Goal: Task Accomplishment & Management: Manage account settings

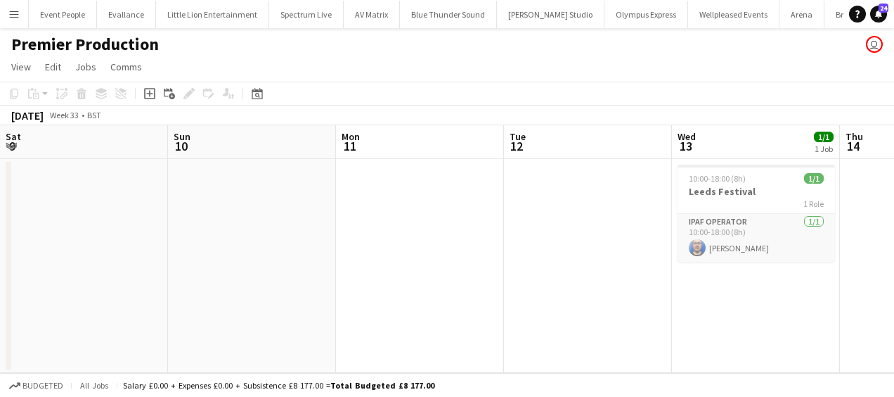
scroll to position [0, 427]
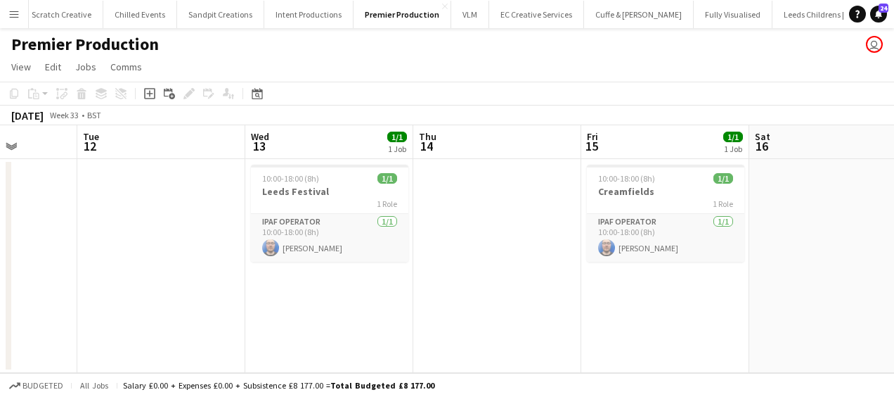
click at [10, 11] on app-icon "Menu" at bounding box center [13, 13] width 11 height 11
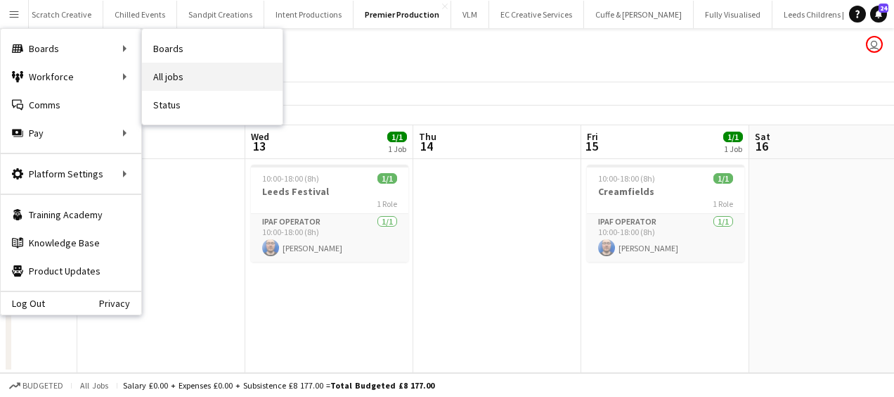
click at [184, 68] on link "All jobs" at bounding box center [212, 77] width 141 height 28
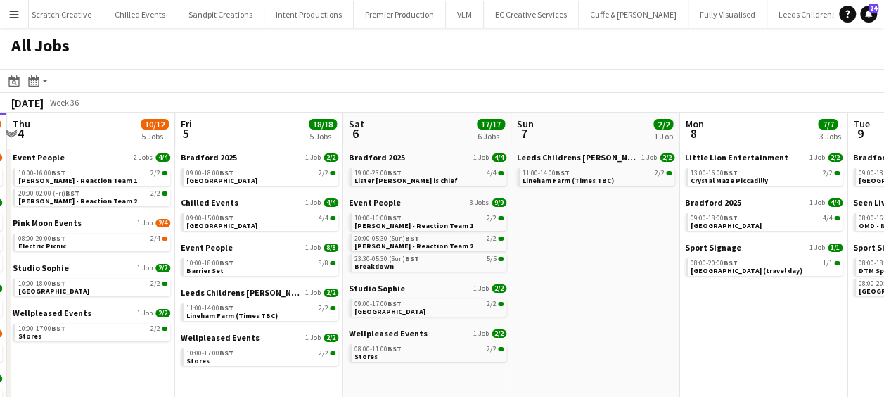
click at [147, 201] on app-calendar-viewport "Sun 31 21/21 8 Jobs Mon 1 21/23 6 Jobs Tue 2 18/20 5 Jobs Wed 3 34/37 10 Jobs T…" at bounding box center [442, 354] width 884 height 483
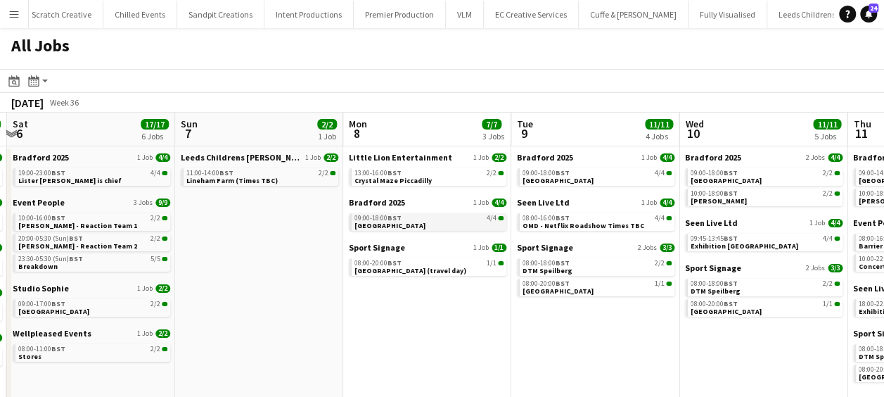
drag, startPoint x: 271, startPoint y: 217, endPoint x: 473, endPoint y: 218, distance: 201.8
click at [274, 217] on app-calendar-viewport "Tue 2 18/20 5 Jobs Wed 3 34/37 10 Jobs Thu 4 10/12 5 Jobs Fri 5 18/18 5 Jobs Sa…" at bounding box center [442, 354] width 884 height 483
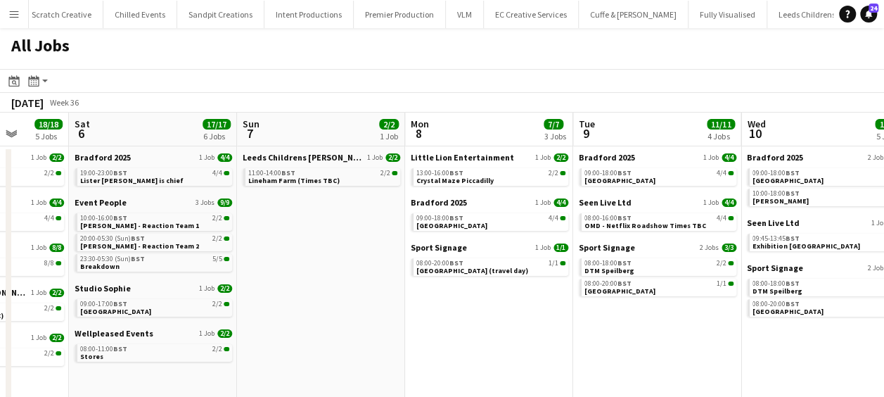
click at [309, 224] on app-all-jobs "All Jobs Date picker [DATE] [DATE] [DATE] M [DATE] T [DATE] W [DATE] T [DATE] F…" at bounding box center [442, 311] width 884 height 567
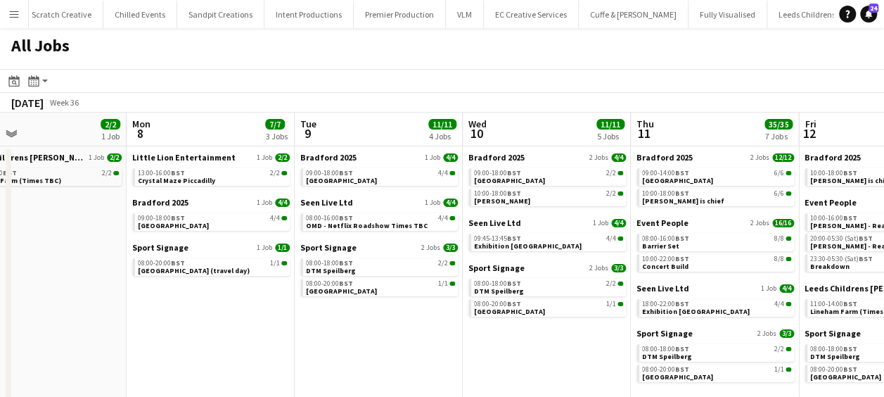
scroll to position [0, 586]
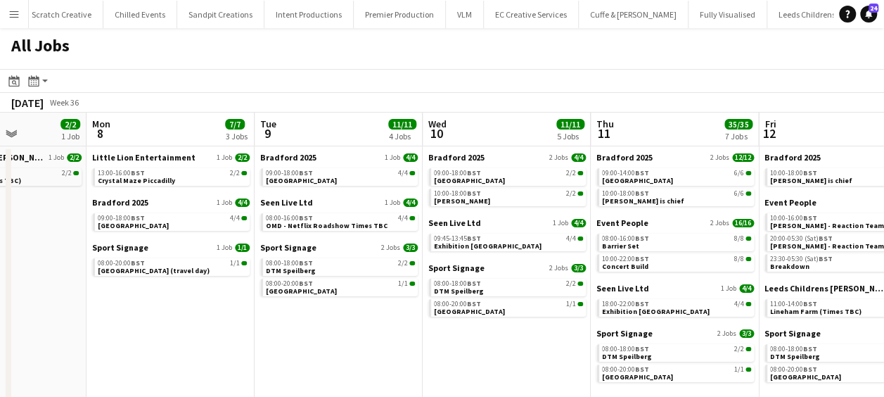
drag, startPoint x: 564, startPoint y: 340, endPoint x: 349, endPoint y: 321, distance: 215.2
click at [349, 321] on app-calendar-viewport "Thu 4 10/12 5 Jobs Fri 5 18/18 5 Jobs Sat 6 17/17 6 Jobs Sun 7 2/2 1 Job Mon 8 …" at bounding box center [442, 354] width 884 height 483
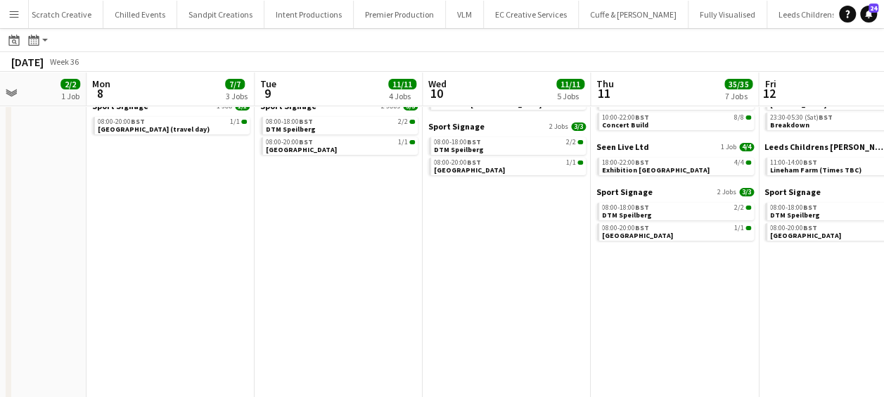
scroll to position [141, 0]
drag, startPoint x: 357, startPoint y: 285, endPoint x: 118, endPoint y: 283, distance: 238.4
click at [120, 283] on app-calendar-viewport "Thu 4 10/12 5 Jobs Fri 5 18/18 5 Jobs Sat 6 17/17 6 Jobs Sun 7 2/2 1 Job Mon 8 …" at bounding box center [442, 190] width 884 height 525
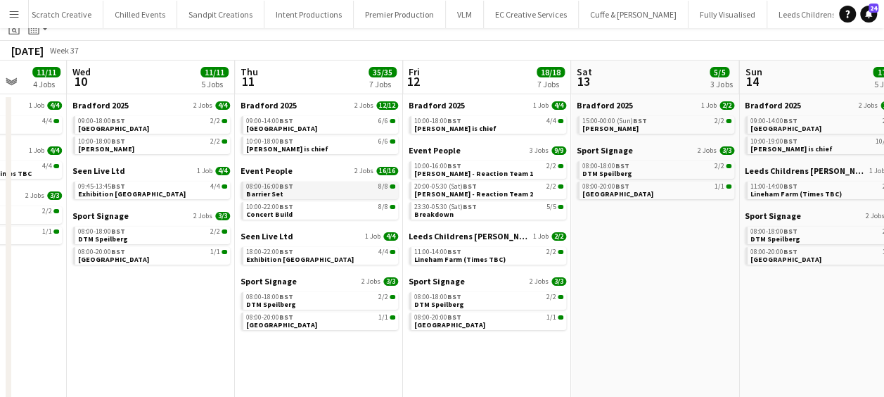
scroll to position [70, 0]
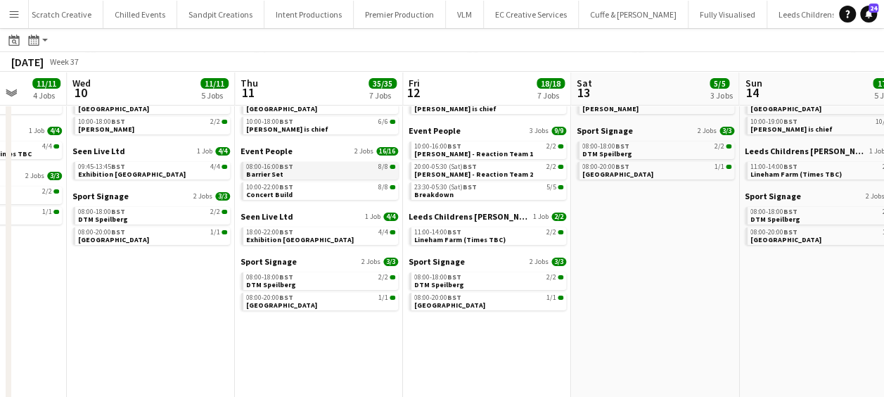
click at [277, 169] on span "08:00-16:00 BST" at bounding box center [269, 166] width 47 height 7
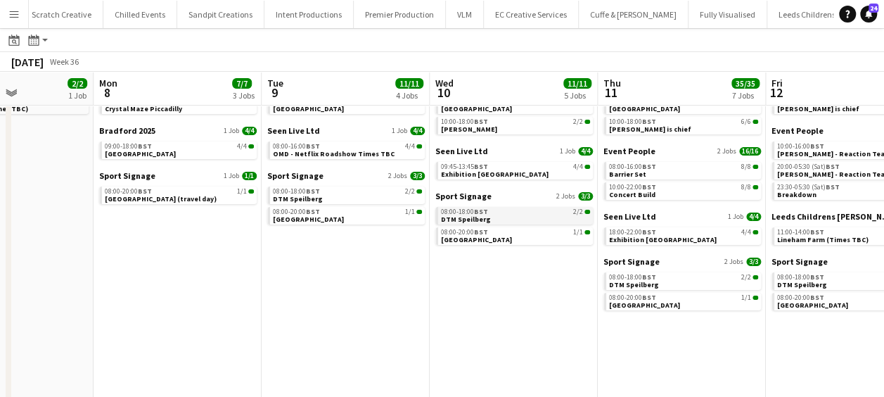
drag, startPoint x: 186, startPoint y: 214, endPoint x: 522, endPoint y: 213, distance: 335.4
click at [529, 213] on app-calendar-viewport "Fri 5 18/18 5 Jobs Sat 6 17/17 6 Jobs Sun 7 2/2 1 Job Mon 8 7/7 3 Jobs Tue 9 11…" at bounding box center [442, 261] width 884 height 525
drag, startPoint x: 273, startPoint y: 214, endPoint x: 390, endPoint y: 213, distance: 116.7
click at [527, 213] on app-calendar-viewport "Fri 5 18/18 5 Jobs Sat 6 17/17 6 Jobs Sun 7 2/2 1 Job Mon 8 7/7 3 Jobs Tue 9 11…" at bounding box center [442, 261] width 884 height 525
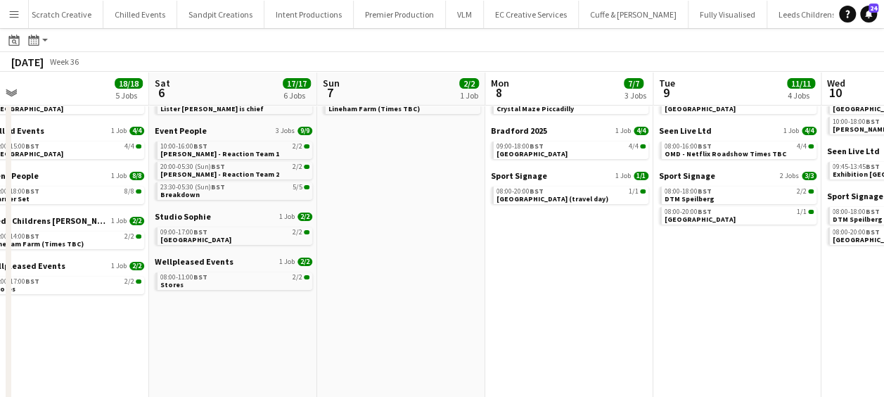
drag, startPoint x: 278, startPoint y: 216, endPoint x: 363, endPoint y: 222, distance: 84.6
click at [537, 222] on app-calendar-viewport "Wed 3 34/37 10 Jobs Thu 4 10/12 5 Jobs Fri 5 18/18 5 Jobs Sat 6 17/17 6 Jobs Su…" at bounding box center [442, 261] width 884 height 525
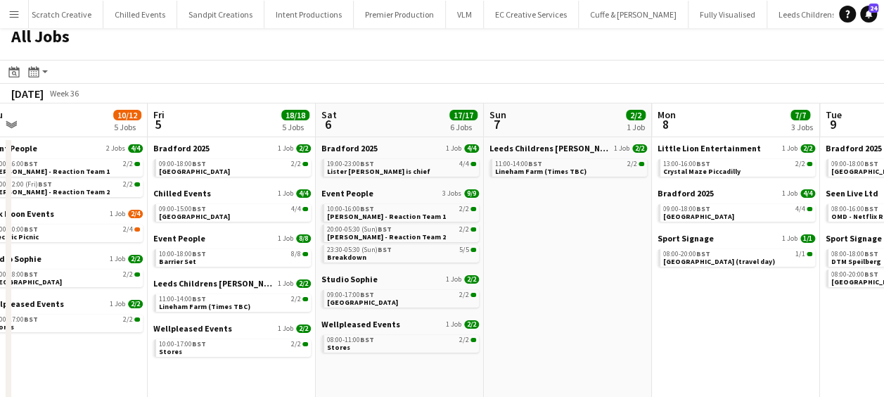
scroll to position [0, 0]
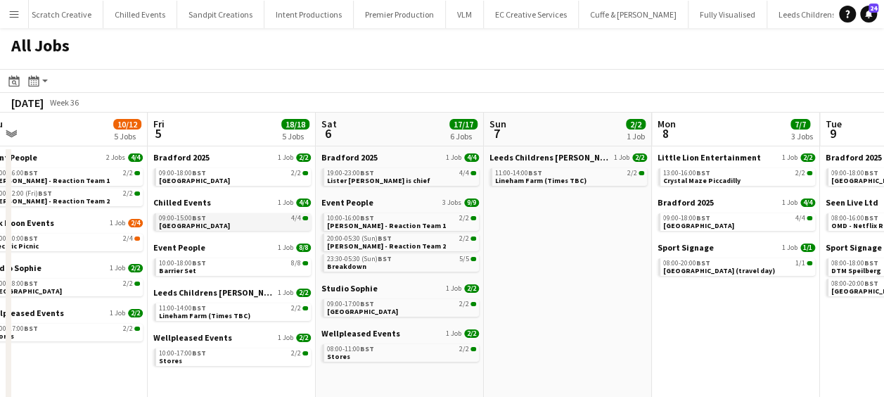
click at [193, 217] on span "BST" at bounding box center [199, 217] width 14 height 9
drag, startPoint x: 267, startPoint y: 304, endPoint x: 21, endPoint y: 274, distance: 247.9
click at [15, 275] on app-calendar-viewport "Tue 2 18/20 5 Jobs Wed 3 34/37 10 Jobs Thu 4 10/12 5 Jobs Fri 5 18/18 5 Jobs Sa…" at bounding box center [442, 354] width 884 height 483
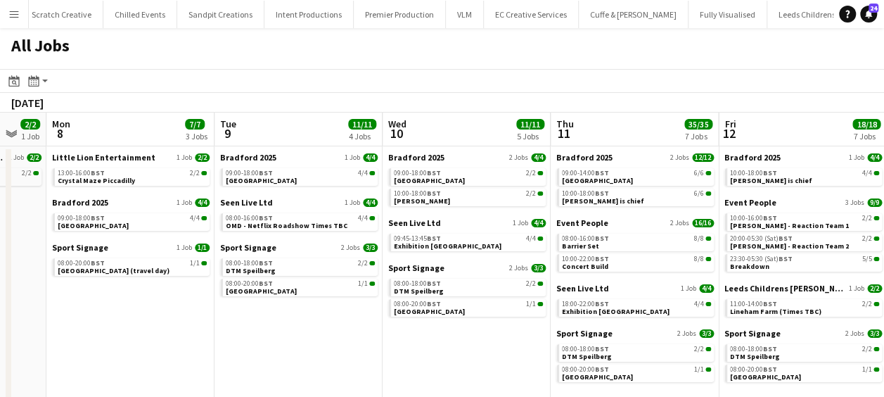
click at [158, 249] on app-calendar-viewport "Thu 4 10/12 5 Jobs Fri 5 18/18 5 Jobs Sat 6 17/17 6 Jobs Sun 7 2/2 1 Job Mon 8 …" at bounding box center [442, 354] width 884 height 483
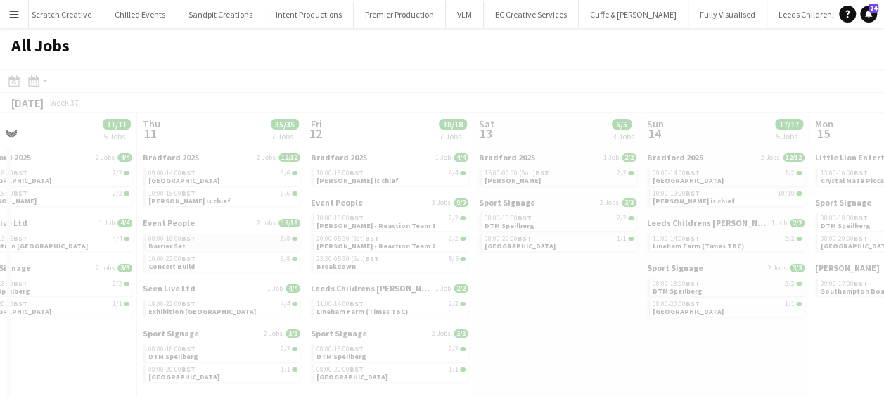
drag, startPoint x: 323, startPoint y: 253, endPoint x: 211, endPoint y: 242, distance: 113.1
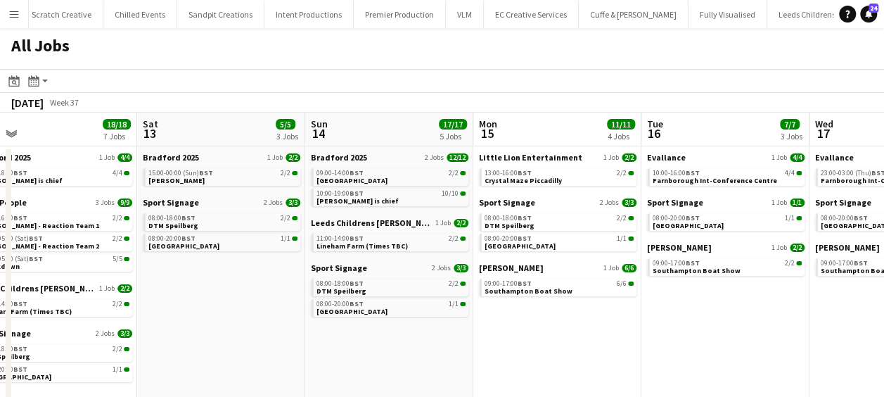
drag, startPoint x: 69, startPoint y: 231, endPoint x: 322, endPoint y: 231, distance: 253.1
click at [75, 231] on app-calendar-viewport "Wed 10 11/11 5 Jobs Thu 11 35/35 7 Jobs Fri 12 18/18 7 Jobs Sat 13 5/5 3 Jobs S…" at bounding box center [442, 354] width 884 height 483
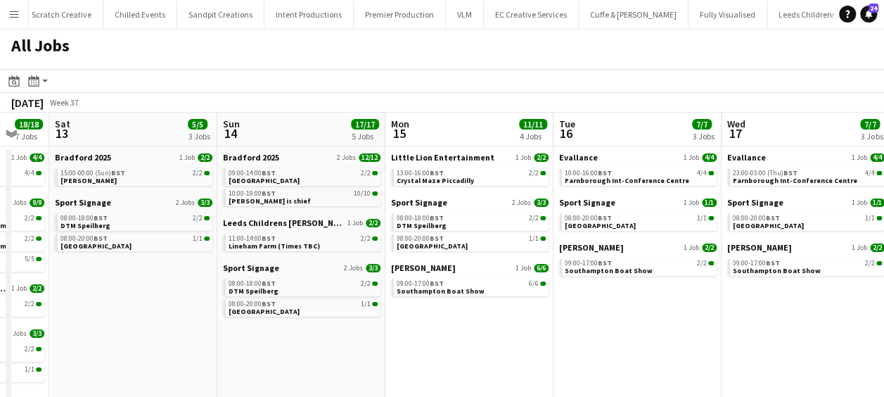
scroll to position [0, 387]
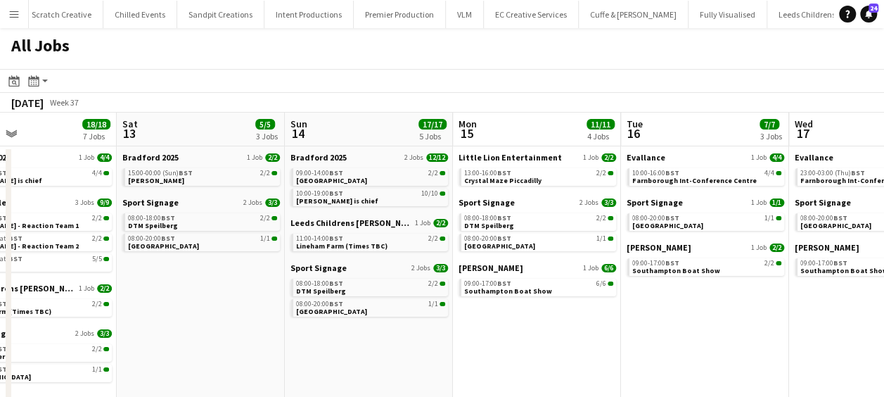
click at [70, 233] on app-all-jobs "All Jobs Date picker [DATE] [DATE] [DATE] M [DATE] T [DATE] W [DATE] T [DATE] F…" at bounding box center [442, 311] width 884 height 567
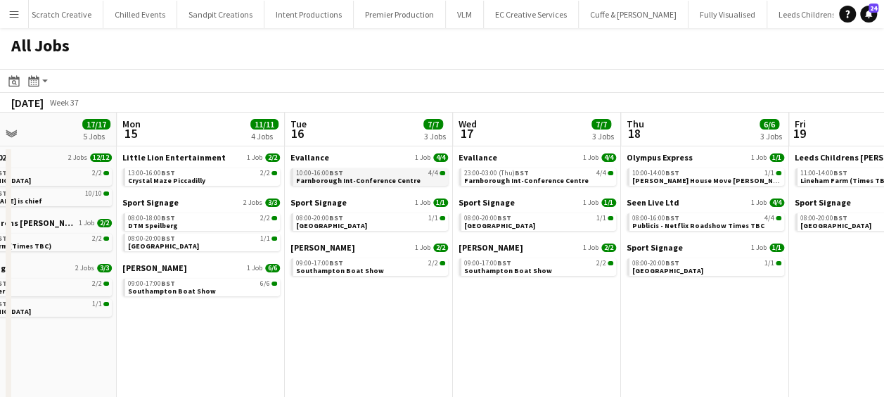
click at [339, 176] on span "Farnborough Int-Conference Centre" at bounding box center [358, 180] width 124 height 9
click at [9, 28] on h1 "All Jobs" at bounding box center [40, 48] width 81 height 41
click at [17, 18] on app-icon "Menu" at bounding box center [13, 13] width 11 height 11
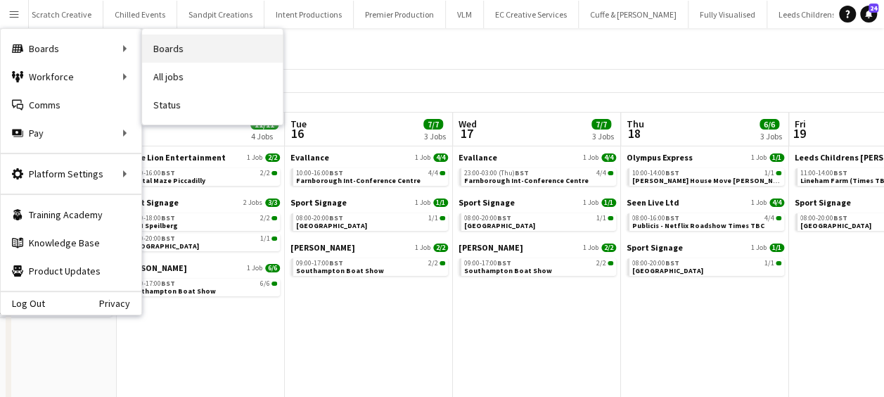
click at [193, 47] on link "Boards" at bounding box center [212, 48] width 141 height 28
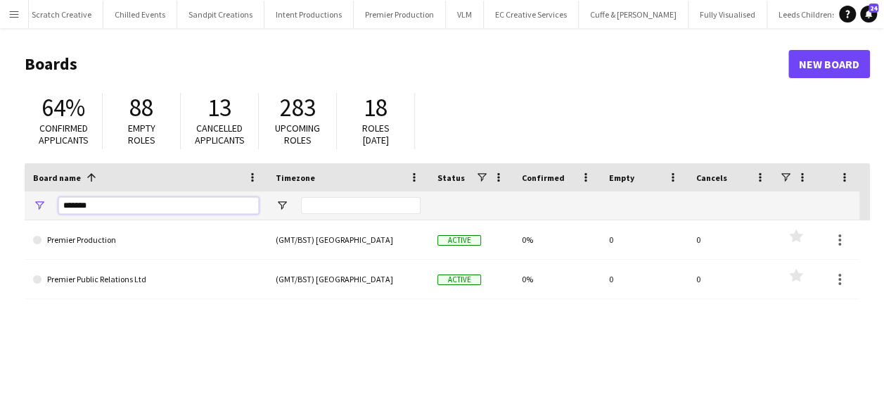
drag, startPoint x: 102, startPoint y: 200, endPoint x: 70, endPoint y: 212, distance: 34.2
click at [70, 212] on input "*******" at bounding box center [158, 205] width 200 height 17
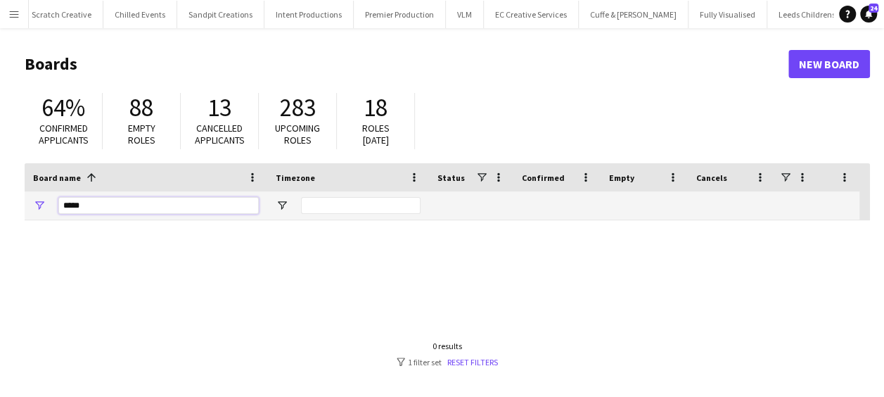
type input "****"
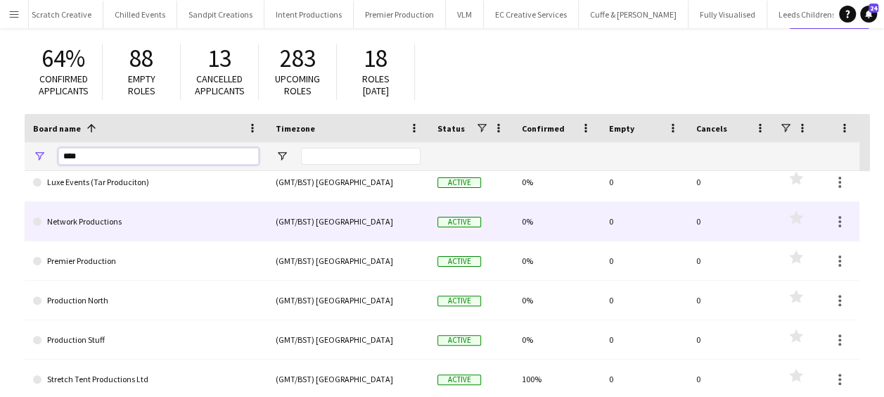
scroll to position [70, 0]
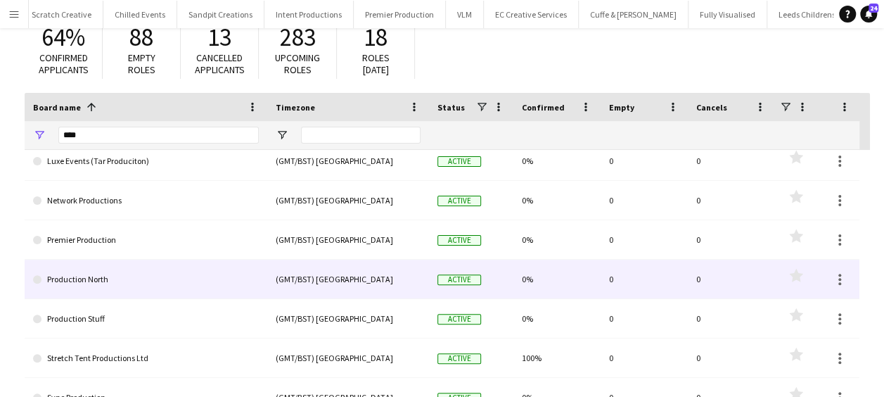
click at [156, 276] on link "Production North" at bounding box center [146, 278] width 226 height 39
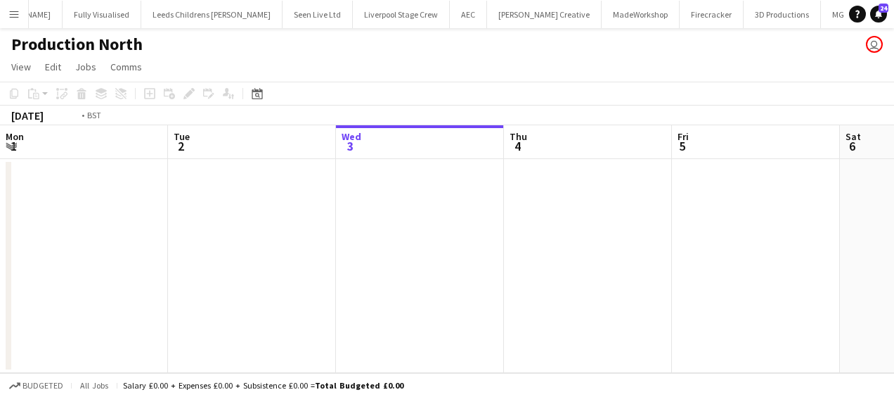
scroll to position [0, 371]
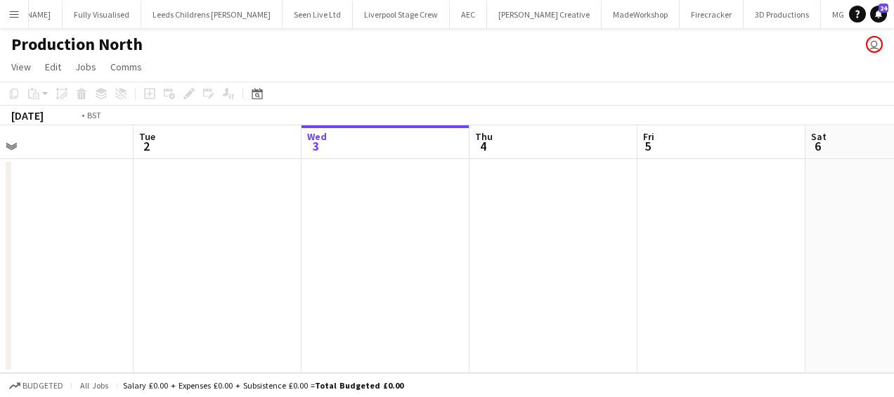
drag, startPoint x: 181, startPoint y: 274, endPoint x: 485, endPoint y: 270, distance: 304.5
click at [485, 270] on app-calendar-viewport "Sat 30 Sun 31 Mon 1 Tue 2 Wed 3 Thu 4 Fri 5 Sat 6 Sun 7 Mon 8 Tue 9" at bounding box center [447, 249] width 894 height 248
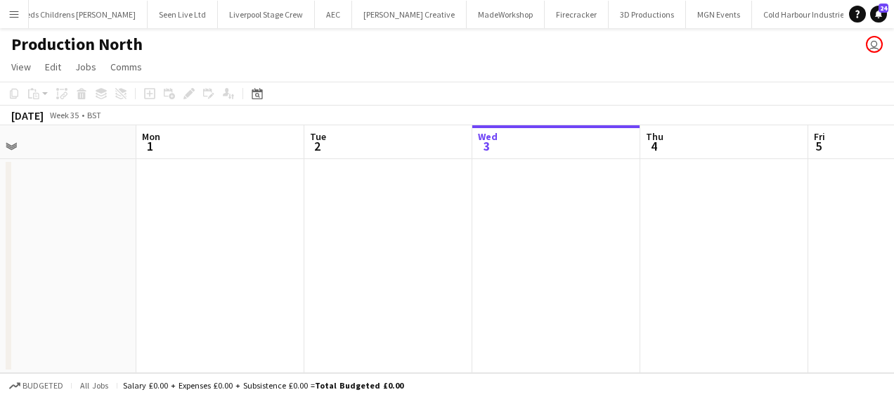
scroll to position [0, 2394]
drag, startPoint x: 269, startPoint y: 295, endPoint x: 512, endPoint y: 263, distance: 245.4
click at [539, 259] on app-calendar-viewport "Fri 29 Sat 30 Sun 31 Mon 1 Tue 2 Wed 3 Thu 4 Fri 5 Sat 6 Sun 7 Mon 8" at bounding box center [447, 249] width 894 height 248
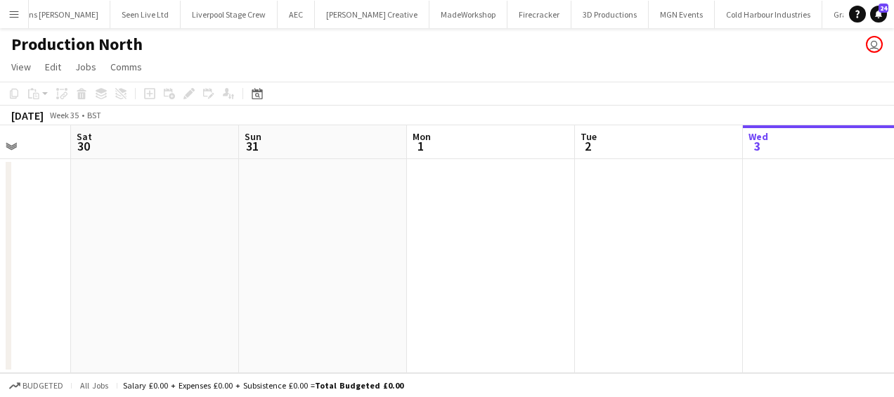
drag, startPoint x: 287, startPoint y: 288, endPoint x: 539, endPoint y: 255, distance: 254.7
click at [563, 251] on app-calendar-viewport "Wed 27 Thu 28 Fri 29 Sat 30 Sun 31 Mon 1 Tue 2 Wed 3 Thu 4 Fri 5 Sat 6" at bounding box center [447, 249] width 894 height 248
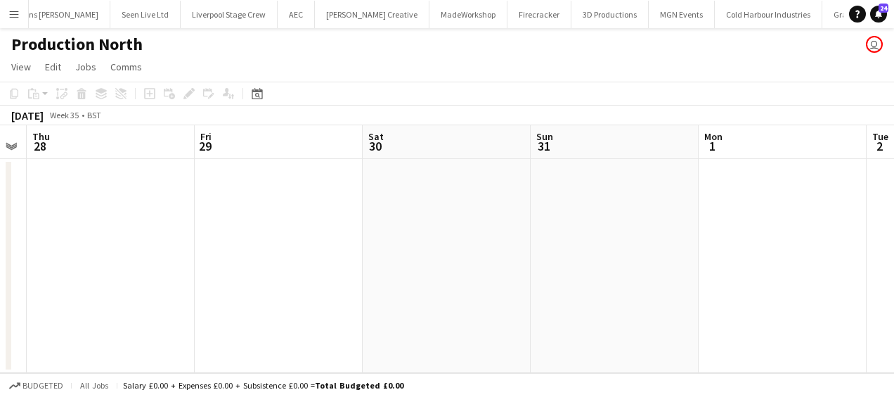
click at [559, 253] on app-calendar-viewport "Tue 26 Wed 27 Thu 28 Fri 29 Sat 30 Sun 31 Mon 1 Tue 2 Wed 3 Thu 4 Fri 5" at bounding box center [447, 249] width 894 height 248
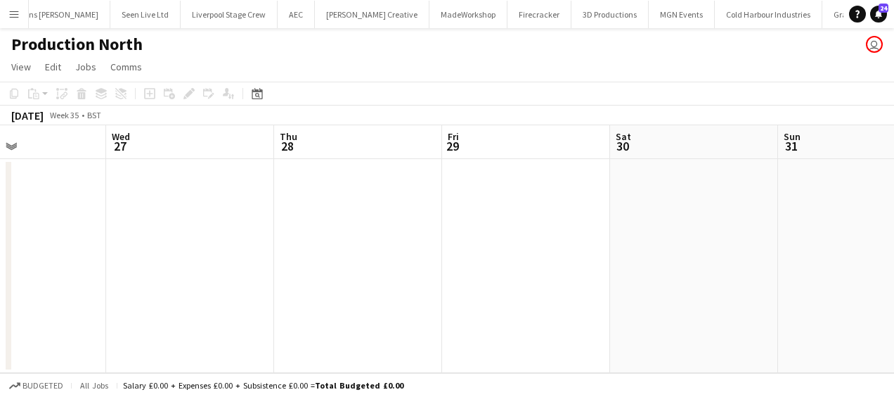
drag, startPoint x: 532, startPoint y: 256, endPoint x: 408, endPoint y: 262, distance: 123.9
click at [577, 248] on app-calendar-viewport "Sun 24 Mon 25 Tue 26 Wed 27 Thu 28 Fri 29 Sat 30 Sun 31 Mon 1 Tue 2 Wed 3" at bounding box center [447, 249] width 894 height 248
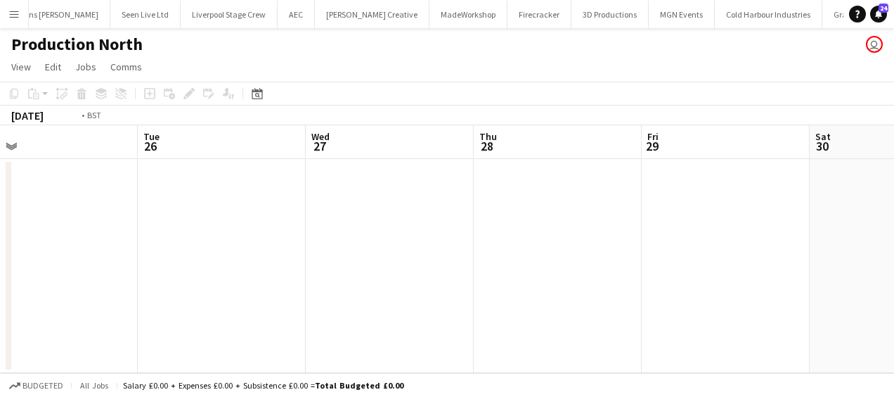
drag, startPoint x: 385, startPoint y: 267, endPoint x: 488, endPoint y: 249, distance: 104.3
click at [589, 243] on app-calendar-viewport "Sat 23 Sun 24 Mon 25 Tue 26 Wed 27 Thu 28 Fri 29 Sat 30 Sun 31 Mon 1 Tue 2" at bounding box center [447, 249] width 894 height 248
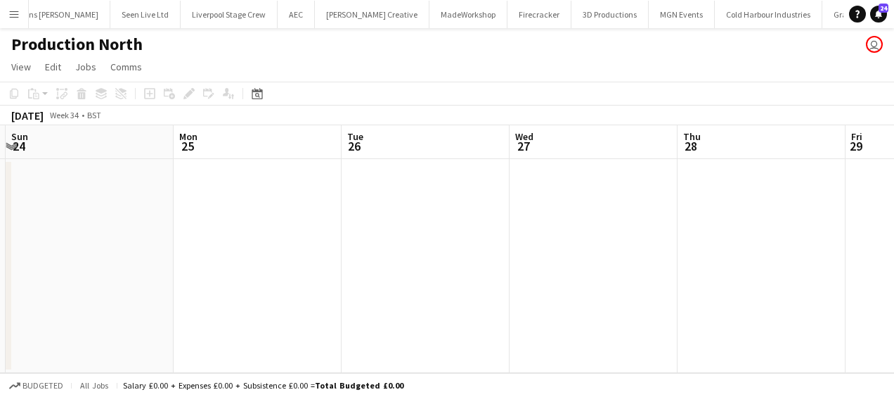
drag, startPoint x: 454, startPoint y: 255, endPoint x: 622, endPoint y: 235, distance: 169.9
click at [634, 235] on app-calendar-viewport "Fri 22 Sat 23 Sun 24 Mon 25 Tue 26 Wed 27 Thu 28 Fri 29 Sat 30 Sun 31 Mon 1" at bounding box center [447, 249] width 894 height 248
drag, startPoint x: 567, startPoint y: 240, endPoint x: 463, endPoint y: 233, distance: 104.3
click at [670, 224] on app-calendar-viewport "Wed 20 Thu 21 Fri 22 Sat 23 Sun 24 Mon 25 Tue 26 Wed 27 Thu 28 Fri 29 Sat 30" at bounding box center [447, 249] width 894 height 248
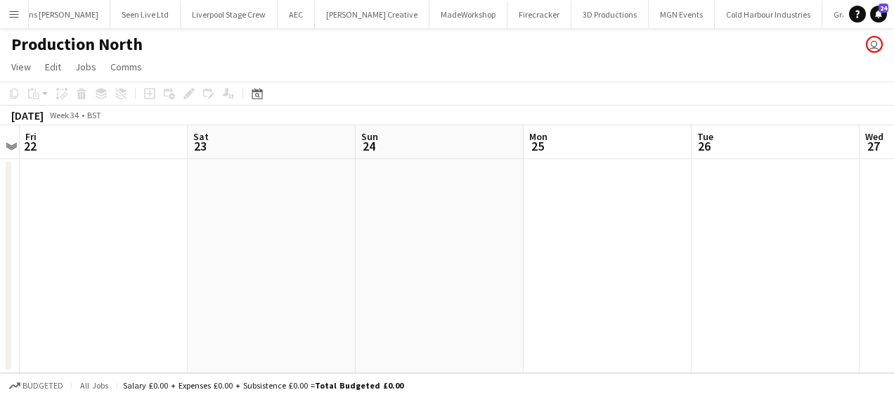
drag, startPoint x: 463, startPoint y: 233, endPoint x: 681, endPoint y: 197, distance: 221.0
click at [681, 197] on app-calendar-viewport "Wed 20 Thu 21 Fri 22 Sat 23 Sun 24 Mon 25 Tue 26 Wed 27 Thu 28 Fri 29 Sat 30" at bounding box center [447, 249] width 894 height 248
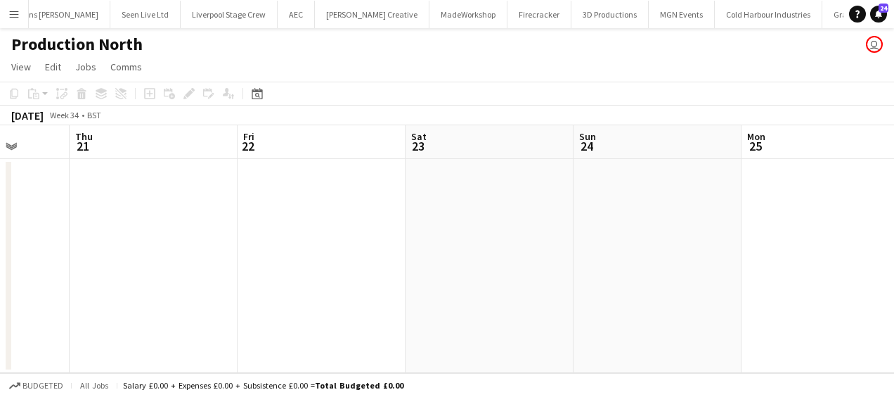
click at [660, 184] on app-calendar-viewport "Mon 18 Tue 19 Wed 20 Thu 21 Fri 22 Sat 23 Sun 24 Mon 25 Tue 26 Wed 27 Thu 28" at bounding box center [447, 249] width 894 height 248
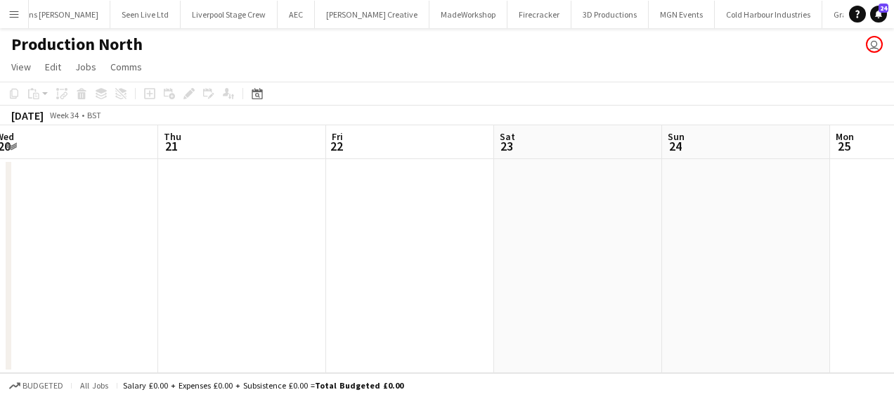
drag, startPoint x: 526, startPoint y: 210, endPoint x: 735, endPoint y: 170, distance: 212.5
click at [738, 170] on app-calendar-viewport "Mon 18 2/2 1 Job Tue 19 Wed 20 Thu 21 Fri 22 Sat 23 Sun 24 Mon 25 Tue 26 Wed 27…" at bounding box center [447, 249] width 894 height 248
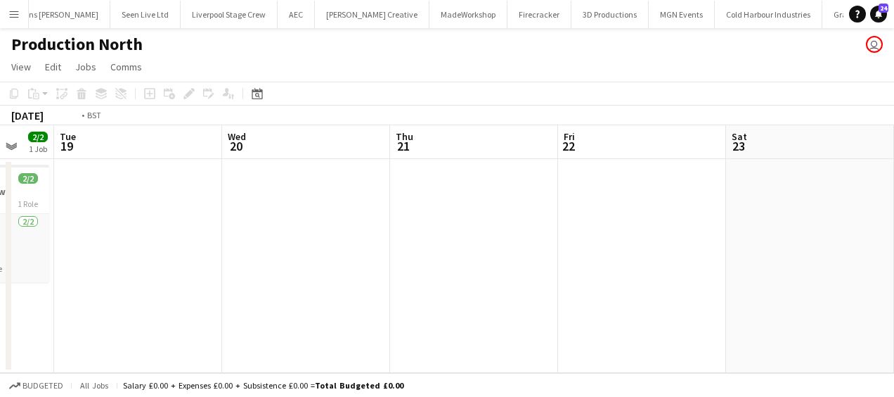
click at [736, 162] on app-calendar-viewport "Sun 17 Mon 18 2/2 1 Job Tue 19 Wed 20 Thu 21 Fri 22 Sat 23 Sun 24 Mon 25 Tue 26…" at bounding box center [447, 249] width 894 height 248
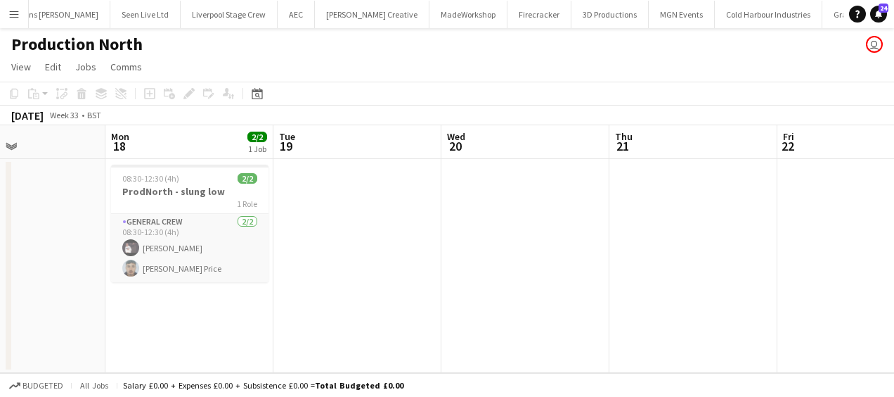
drag, startPoint x: 558, startPoint y: 203, endPoint x: 624, endPoint y: 181, distance: 69.4
click at [676, 175] on app-calendar-viewport "Fri 15 Sat 16 3/3 1 Job Sun 17 Mon 18 2/2 1 Job Tue 19 Wed 20 Thu 21 Fri 22 Sat…" at bounding box center [447, 249] width 894 height 248
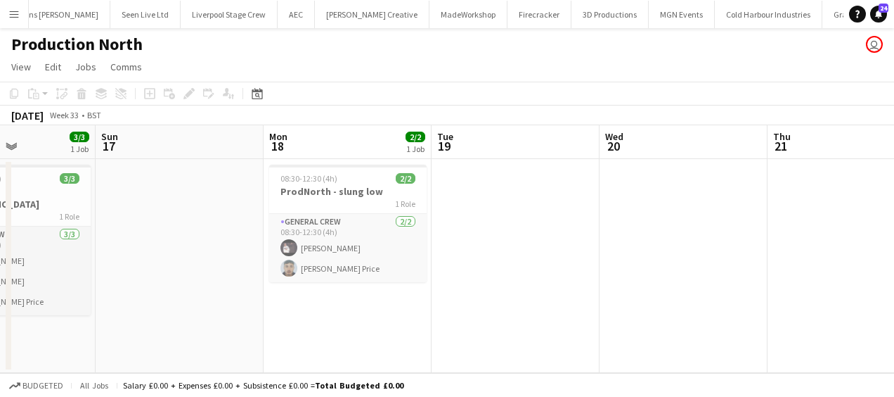
click at [639, 178] on app-calendar-viewport "Thu 14 Fri 15 Sat 16 3/3 1 Job Sun 17 Mon 18 2/2 1 Job Tue 19 Wed 20 Thu 21 Fri…" at bounding box center [447, 249] width 894 height 248
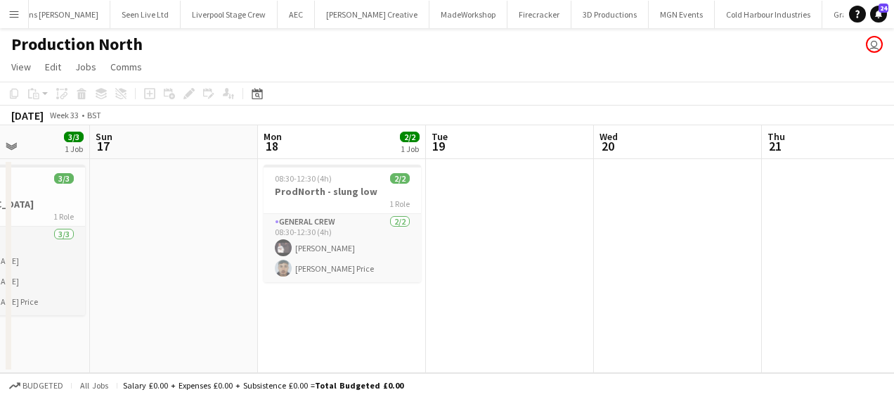
drag, startPoint x: 342, startPoint y: 273, endPoint x: 458, endPoint y: 263, distance: 117.1
click at [458, 263] on app-calendar-viewport "Thu 14 Fri 15 Sat 16 3/3 1 Job Sun 17 Mon 18 2/2 1 Job Tue 19 Wed 20 Thu 21 Fri…" at bounding box center [447, 249] width 894 height 248
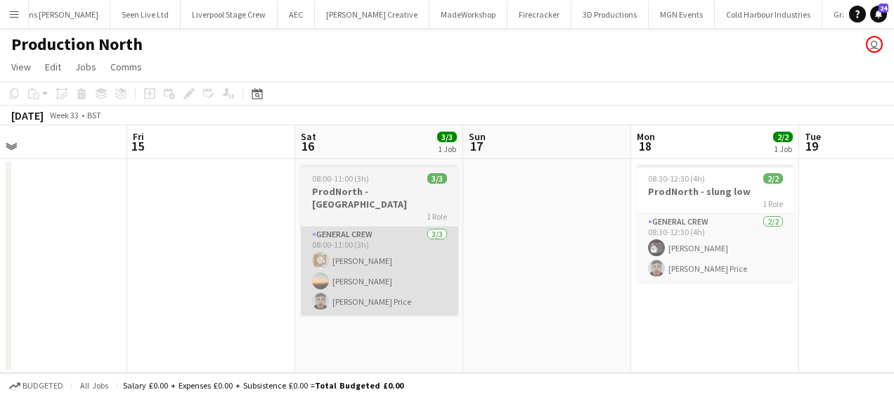
drag, startPoint x: 314, startPoint y: 288, endPoint x: 422, endPoint y: 271, distance: 109.5
click at [495, 260] on app-calendar-viewport "Tue 12 Wed 13 2/2 1 Job Thu 14 Fri 15 Sat 16 3/3 1 Job Sun 17 Mon 18 2/2 1 Job …" at bounding box center [447, 249] width 894 height 248
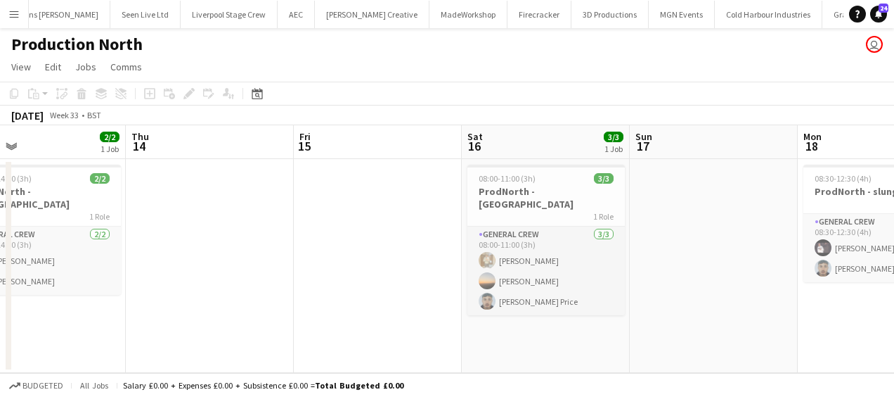
drag, startPoint x: 378, startPoint y: 288, endPoint x: 510, endPoint y: 263, distance: 134.6
click at [510, 263] on app-calendar-viewport "Mon 11 Tue 12 Wed 13 2/2 1 Job Thu 14 Fri 15 Sat 16 3/3 1 Job Sun 17 Mon 18 2/2…" at bounding box center [447, 249] width 894 height 248
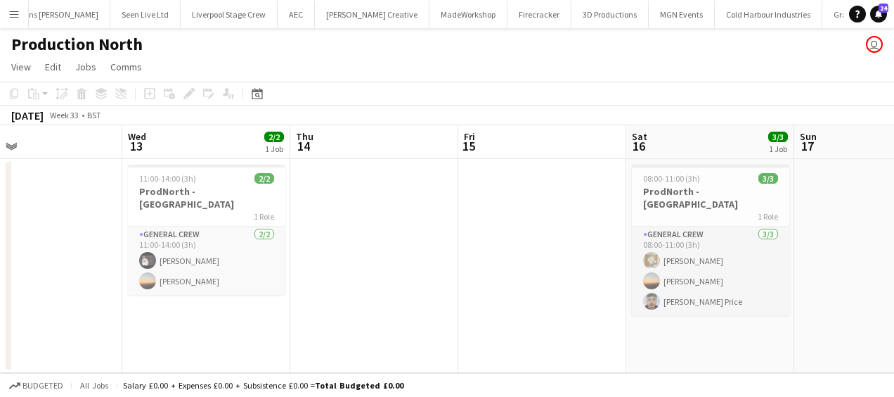
drag, startPoint x: 339, startPoint y: 280, endPoint x: 672, endPoint y: 228, distance: 336.7
click at [672, 228] on app-calendar-viewport "Mon 11 Tue 12 Wed 13 2/2 1 Job Thu 14 Fri 15 Sat 16 3/3 1 Job Sun 17 Mon 18 2/2…" at bounding box center [447, 249] width 894 height 248
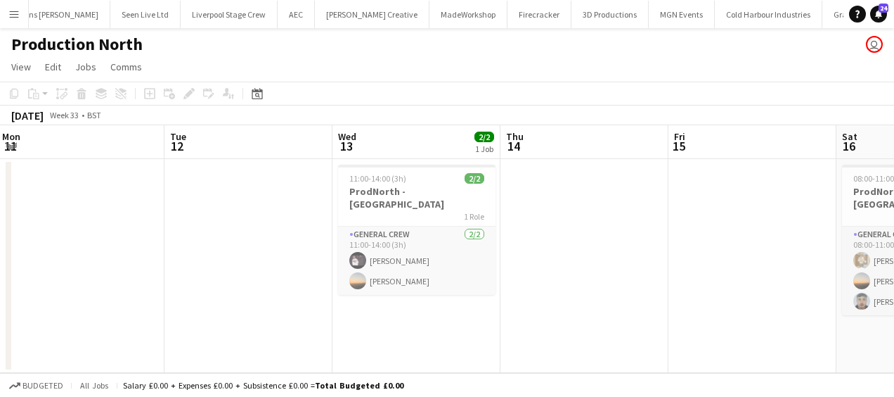
drag, startPoint x: 506, startPoint y: 232, endPoint x: 564, endPoint y: 237, distance: 57.9
click at [585, 234] on app-calendar-viewport "Sat 9 Sun 10 Mon 11 Tue 12 Wed 13 2/2 1 Job Thu 14 Fri 15 Sat 16 3/3 1 Job Sun …" at bounding box center [447, 249] width 894 height 248
drag, startPoint x: 655, startPoint y: 236, endPoint x: 665, endPoint y: 233, distance: 10.2
click at [684, 233] on app-calendar-viewport "Sat 9 Sun 10 Mon 11 Tue 12 Wed 13 2/2 1 Job Thu 14 Fri 15 Sat 16 3/3 1 Job Sun …" at bounding box center [447, 249] width 894 height 248
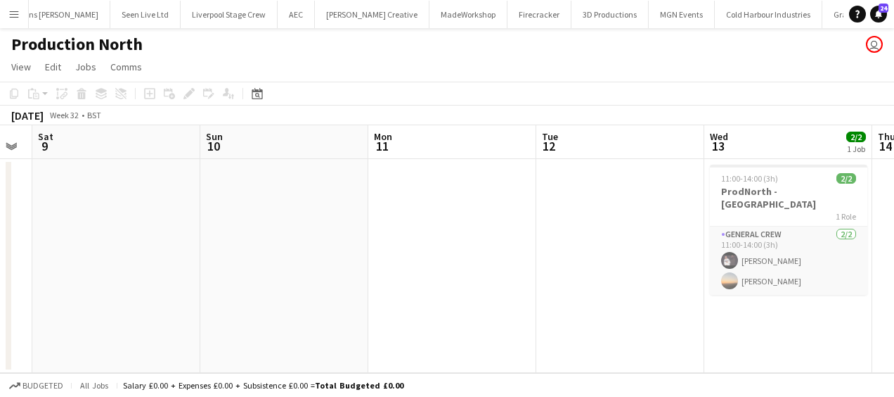
drag, startPoint x: 601, startPoint y: 245, endPoint x: 402, endPoint y: 248, distance: 198.3
click at [605, 244] on app-calendar-viewport "Thu 7 Fri 8 Sat 9 Sun 10 Mon 11 Tue 12 Wed 13 2/2 1 Job Thu 14 Fri 15 Sat 16 3/…" at bounding box center [447, 249] width 894 height 248
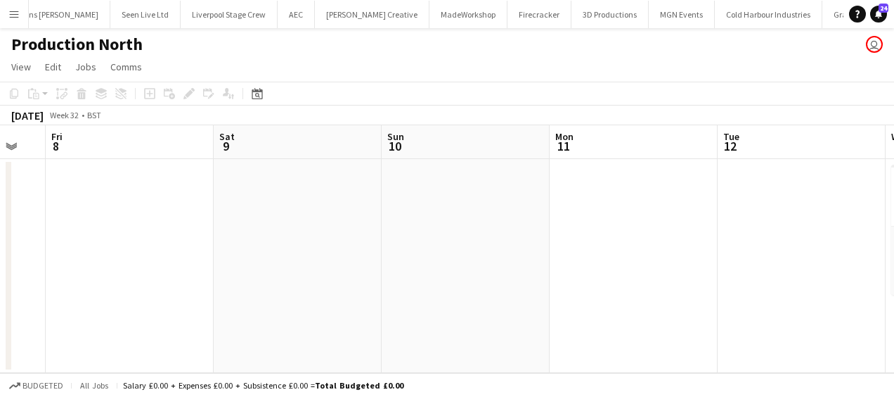
drag, startPoint x: 432, startPoint y: 255, endPoint x: 443, endPoint y: 230, distance: 27.1
click at [679, 211] on app-calendar-viewport "Wed 6 Thu 7 Fri 8 Sat 9 Sun 10 Mon 11 Tue 12 Wed 13 2/2 1 Job Thu 14 Fri 15 Sat…" at bounding box center [447, 249] width 894 height 248
drag, startPoint x: 447, startPoint y: 234, endPoint x: 659, endPoint y: 201, distance: 214.9
click at [700, 200] on app-calendar-viewport "Tue 5 Wed 6 Thu 7 Fri 8 Sat 9 Sun 10 Mon 11 Tue 12 Wed 13 2/2 1 Job Thu 14 Fri …" at bounding box center [447, 249] width 894 height 248
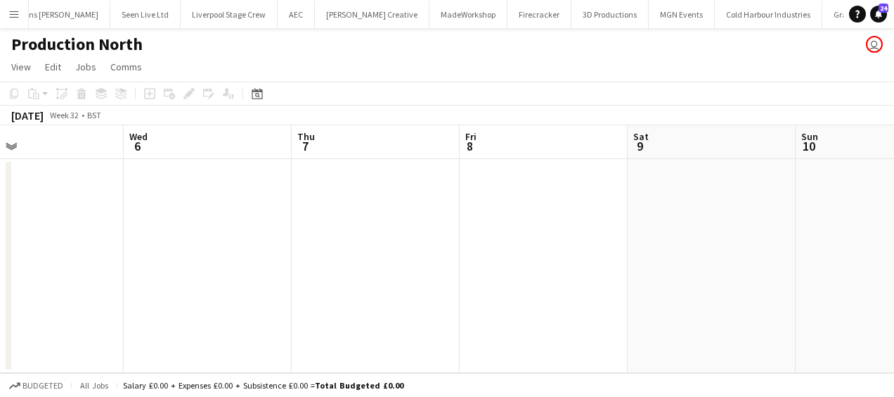
drag, startPoint x: 505, startPoint y: 232, endPoint x: 591, endPoint y: 212, distance: 88.0
click at [673, 203] on app-calendar-viewport "Sun 3 Mon 4 Tue 5 Wed 6 Thu 7 Fri 8 Sat 9 Sun 10 Mon 11 Tue 12 Wed 13 2/2 1 Job…" at bounding box center [447, 249] width 894 height 248
drag, startPoint x: 575, startPoint y: 222, endPoint x: 544, endPoint y: 212, distance: 33.1
click at [710, 194] on app-calendar-viewport "Sat 2 Sun 3 Mon 4 Tue 5 Wed 6 Thu 7 Fri 8 Sat 9 Sun 10 Mon 11 Tue 12" at bounding box center [447, 249] width 894 height 248
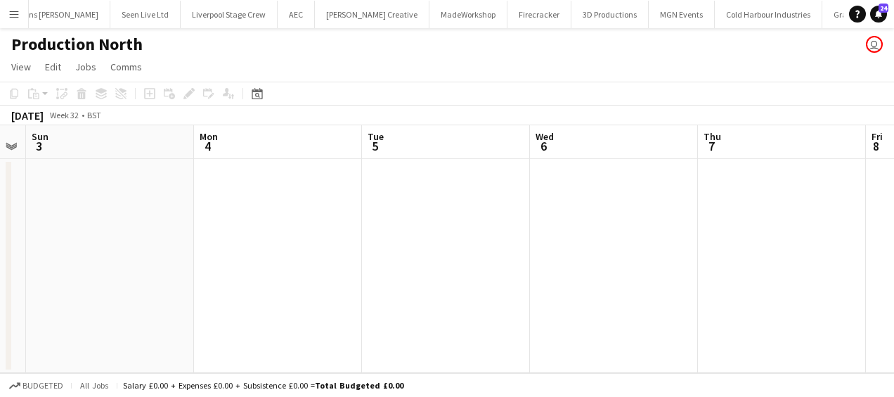
click at [718, 183] on app-calendar-viewport "Fri 1 Sat 2 Sun 3 Mon 4 Tue 5 Wed 6 Thu 7 Fri 8 Sat 9 Sun 10 Mon 11" at bounding box center [447, 249] width 894 height 248
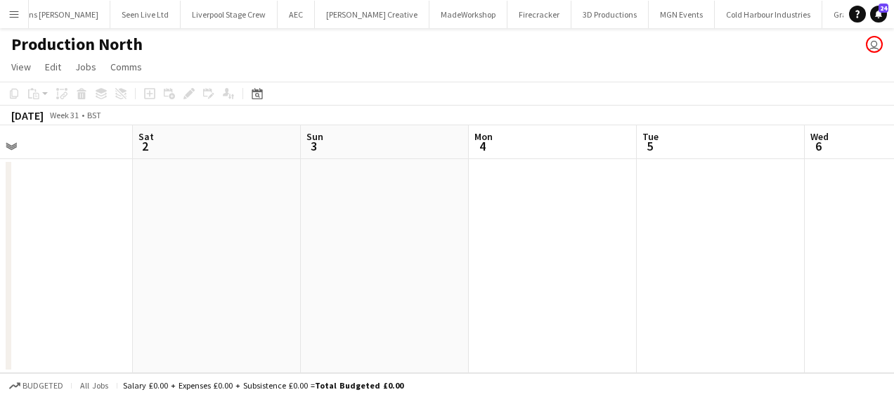
drag, startPoint x: 507, startPoint y: 207, endPoint x: 740, endPoint y: 163, distance: 236.8
click at [747, 163] on app-calendar-viewport "Wed 30 Thu 31 Fri 1 Sat 2 Sun 3 Mon 4 Tue 5 Wed 6 Thu 7 Fri 8 Sat 9" at bounding box center [447, 249] width 894 height 248
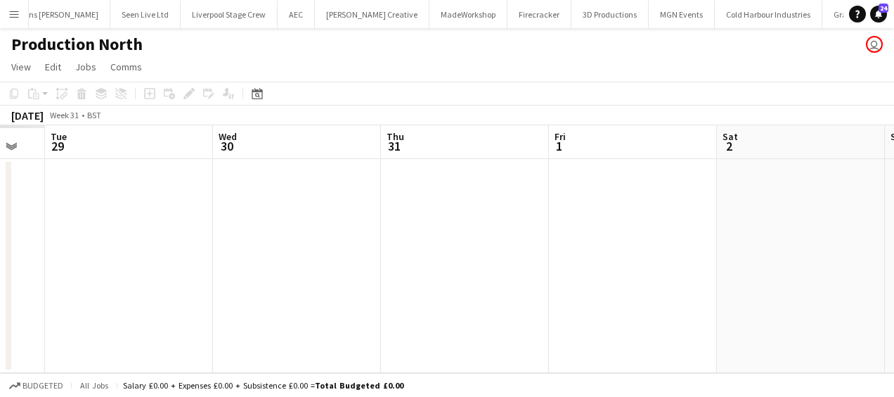
drag, startPoint x: 516, startPoint y: 203, endPoint x: 584, endPoint y: 170, distance: 75.8
click at [737, 165] on app-calendar-viewport "Sun 27 Mon 28 Tue 29 Wed 30 Thu 31 Fri 1 Sat 2 Sun 3 Mon 4 Tue 5 Wed 6" at bounding box center [447, 249] width 894 height 248
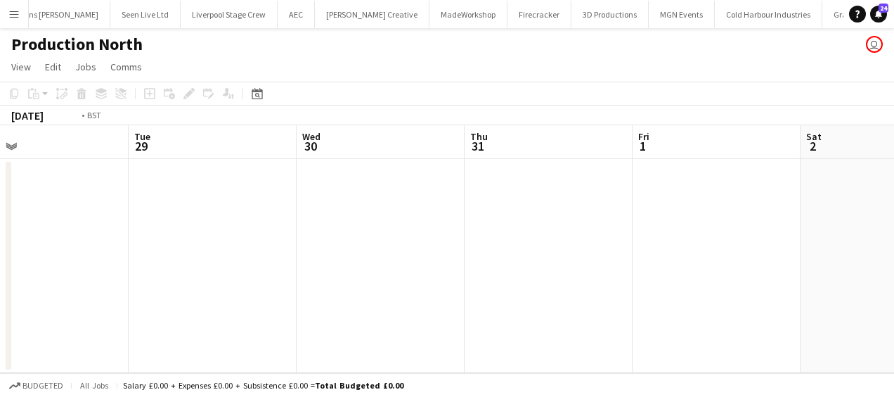
drag, startPoint x: 696, startPoint y: 176, endPoint x: 416, endPoint y: 188, distance: 280.2
click at [689, 174] on app-calendar-viewport "Sat 26 Sun 27 Mon 28 Tue 29 Wed 30 Thu 31 Fri 1 Sat 2 Sun 3 Mon 4 Tue 5" at bounding box center [447, 249] width 894 height 248
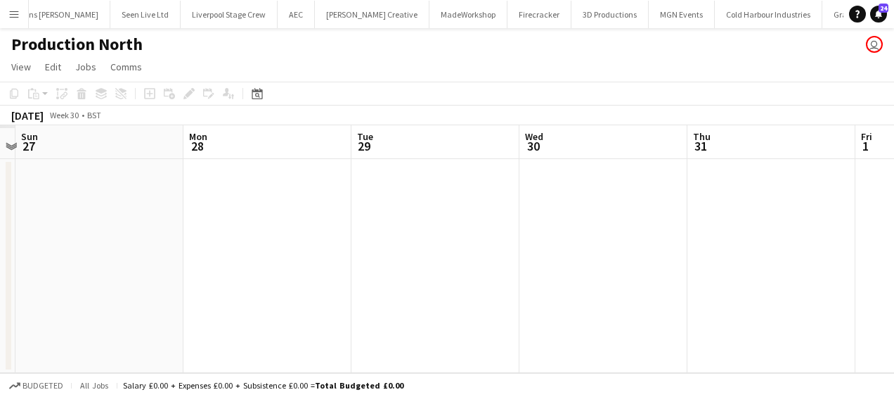
drag, startPoint x: 643, startPoint y: 172, endPoint x: 674, endPoint y: 160, distance: 32.9
click at [705, 160] on app-calendar-viewport "Fri 25 Sat 26 Sun 27 Mon 28 Tue 29 Wed 30 Thu 31 Fri 1 Sat 2 Sun 3 Mon 4" at bounding box center [447, 249] width 894 height 248
drag, startPoint x: 620, startPoint y: 171, endPoint x: 475, endPoint y: 167, distance: 145.6
click at [689, 157] on app-calendar-viewport "Wed 23 Thu 24 Fri 25 Sat 26 Sun 27 Mon 28 Tue 29 Wed 30 Thu 31 Fri 1 Sat 2" at bounding box center [447, 249] width 894 height 248
drag, startPoint x: 468, startPoint y: 176, endPoint x: 695, endPoint y: 146, distance: 228.3
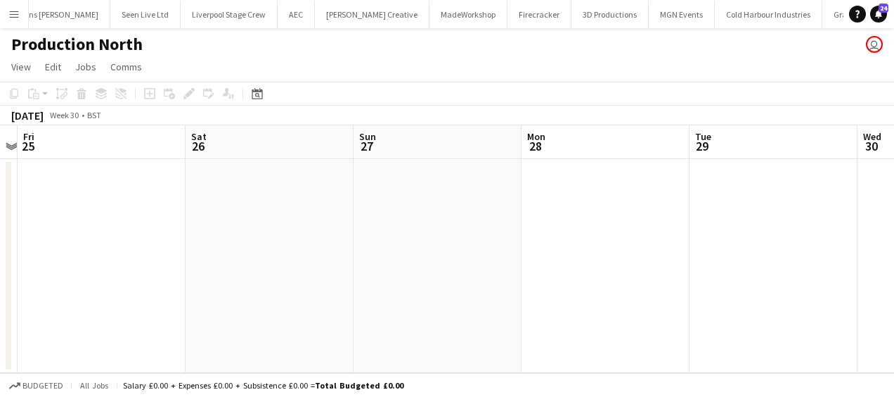
click at [695, 146] on app-calendar-viewport "Wed 23 Thu 24 Fri 25 Sat 26 Sun 27 Mon 28 Tue 29 Wed 30 Thu 31 Fri 1 Sat 2" at bounding box center [447, 249] width 894 height 248
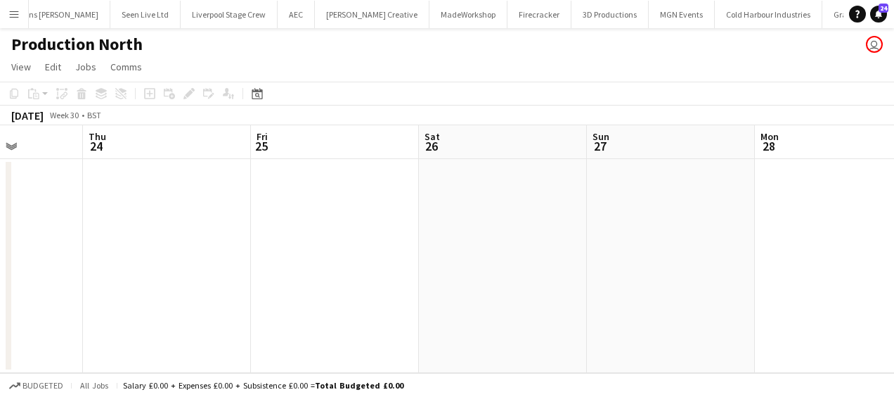
click at [287, 155] on app-calendar-viewport "Mon 21 Tue 22 Wed 23 Thu 24 Fri 25 Sat 26 Sun 27 Mon 28 Tue 29 Wed 30 Thu 31" at bounding box center [447, 249] width 894 height 248
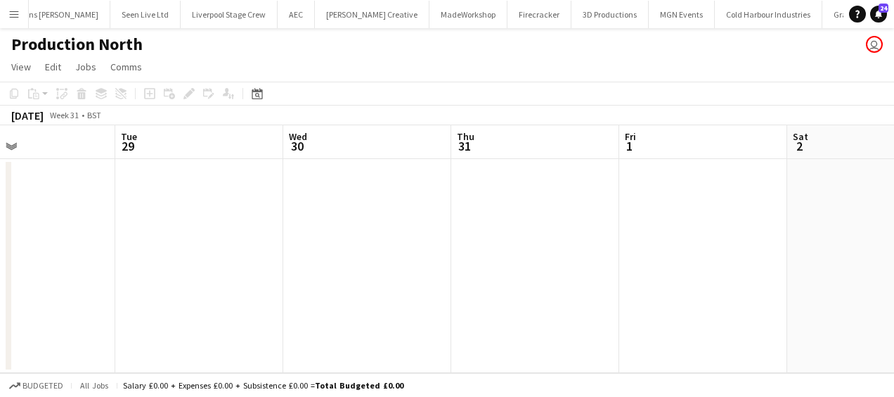
drag, startPoint x: 251, startPoint y: 172, endPoint x: 240, endPoint y: 173, distance: 10.6
click at [240, 173] on app-calendar-viewport "Fri 25 Sat 26 Sun 27 Mon 28 Tue 29 Wed 30 Thu 31 Fri 1 Sat 2 Sun 3 Mon 4" at bounding box center [447, 249] width 894 height 248
drag, startPoint x: 551, startPoint y: 163, endPoint x: 302, endPoint y: 231, distance: 257.2
click at [183, 193] on app-calendar-viewport "Sun 27 Mon 28 Tue 29 Wed 30 Thu 31 Fri 1 Sat 2 Sun 3 Mon 4 Tue 5 Wed 6" at bounding box center [447, 249] width 894 height 248
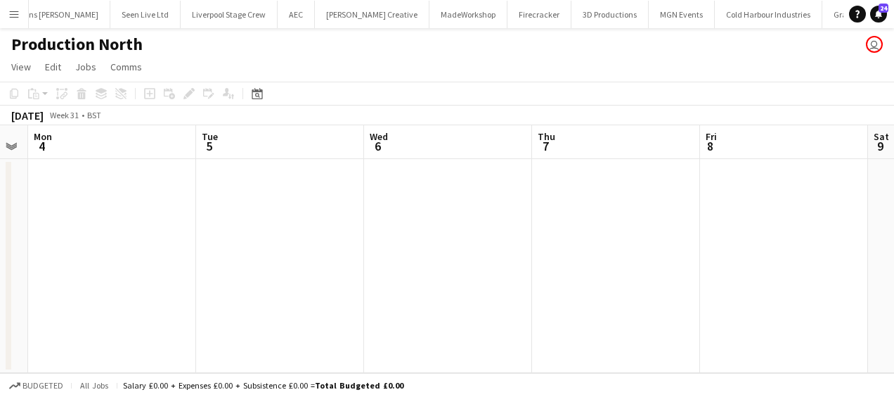
drag
click at [98, 238] on app-calendar-viewport "Thu 31 Fri 1 Sat 2 Sun 3 Mon 4 Tue 5 Wed 6 Thu 7 Fri 8 Sat 9 Sun 10" at bounding box center [447, 249] width 894 height 248
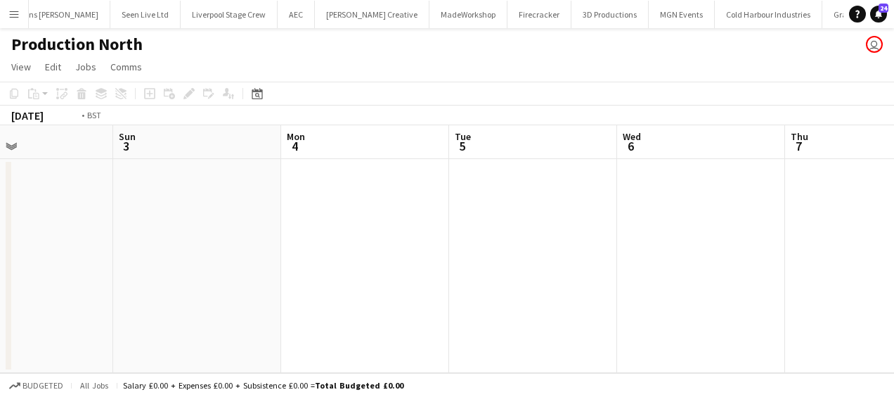
click at [61, 305] on app-calendar-viewport "Thu 31 Fri 1 Sat 2 Sun 3 Mon 4 Tue 5 Wed 6 Thu 7 Fri 8 Sat 9 Sun 10" at bounding box center [447, 249] width 894 height 248
click at [5, 369] on app-calendar-viewport "Sun 3 Mon 4 Tue 5 Wed 6 Thu 7 Fri 8 Sat 9 Sun 10 Mon 11 Tue 12 Wed 13 2/2 1 Job…" at bounding box center [447, 249] width 894 height 248
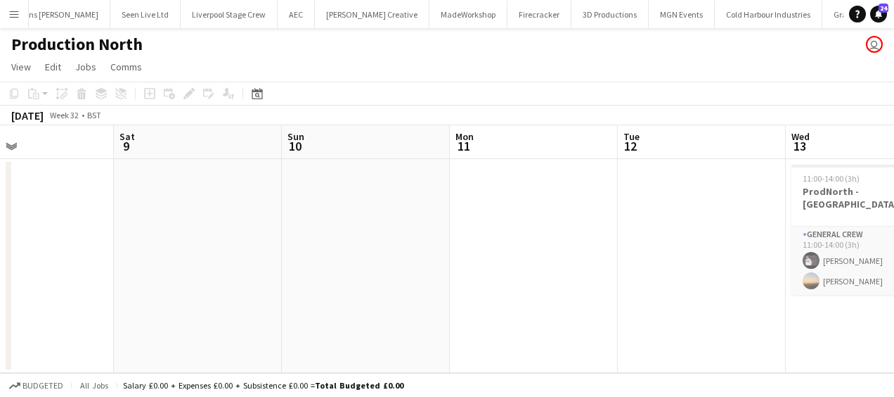
click at [169, 362] on app-calendar-viewport "Tue 5 Wed 6 Thu 7 Fri 8 Sat 9 Sun 10 Mon 11 Tue 12 Wed 13 2/2 1 Job Thu 14 Fri …" at bounding box center [447, 249] width 894 height 248
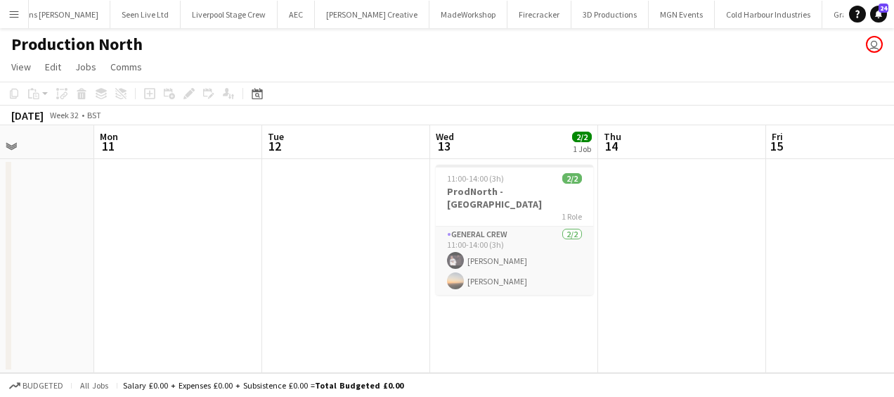
click at [370, 370] on app-calendar-viewport "Thu 7 Fri 8 Sat 9 Sun 10 Mon 11 Tue 12 Wed 13 2/2 1 Job Thu 14 Fri 15 Sat 16 3/…" at bounding box center [447, 249] width 894 height 248
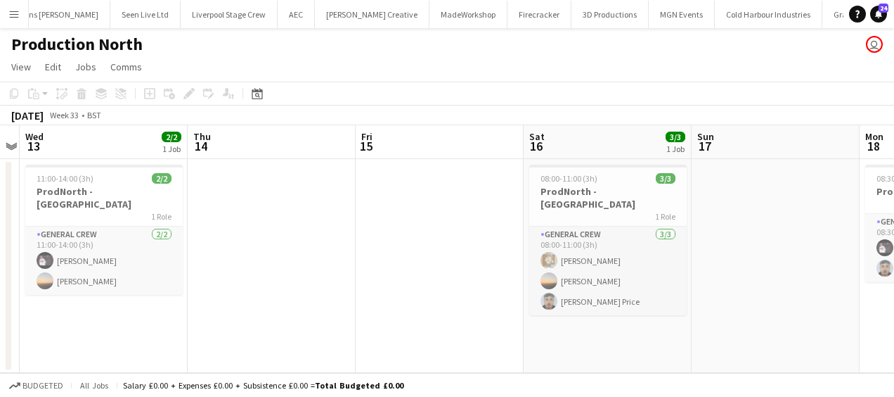
click at [262, 367] on app-calendar-viewport "Sat 9 Sun 10 Mon 11 Tue 12 Wed 13 2/2 1 Job Thu 14 Fri 15 Sat 16 3/3 1 Job Sun …" at bounding box center [447, 249] width 894 height 248
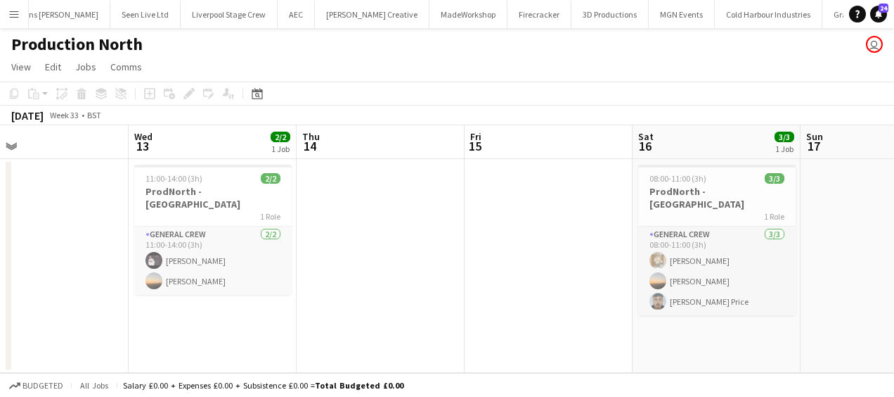
click at [229, 333] on app-calendar-viewport "Sat 9 Sun 10 Mon 11 Tue 12 Wed 13 2/2 1 Job Thu 14 Fri 15 Sat 16 3/3 1 Job Sun …" at bounding box center [447, 249] width 894 height 248
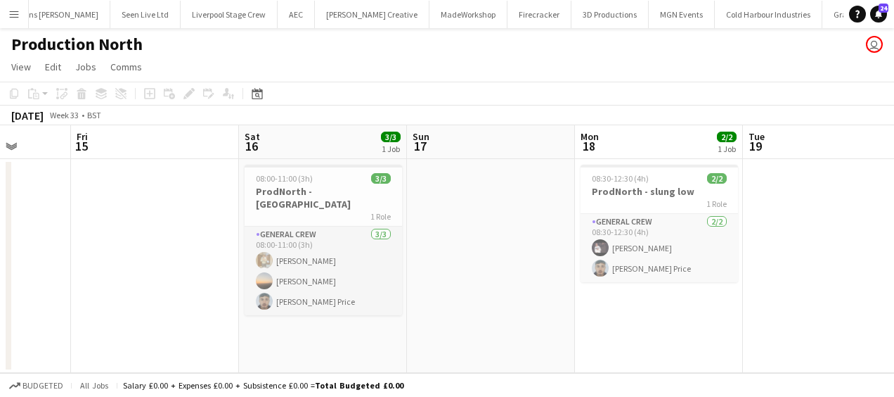
click at [212, 325] on app-calendar-viewport "Mon 11 Tue 12 Wed 13 2/2 1 Job Thu 14 Fri 15 Sat 16 3/3 1 Job Sun 17 Mon 18 2/2…" at bounding box center [447, 249] width 894 height 248
click at [364, 301] on app-calendar-viewport "Mon 11 Tue 12 Wed 13 2/2 1 Job Thu 14 Fri 15 Sat 16 3/3 1 Job Sun 17 Mon 18 2/2…" at bounding box center [447, 249] width 894 height 248
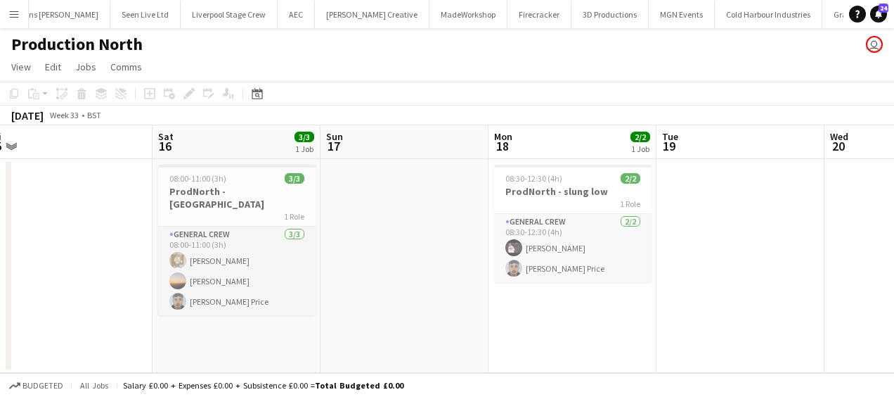
drag, startPoint x: 370, startPoint y: 252, endPoint x: 650, endPoint y: 231, distance: 280.7
click at [672, 224] on app-calendar-viewport "Wed 13 2/2 1 Job Thu 14 Fri 15 Sat 16 3/3 1 Job Sun 17 Mon 18 2/2 1 Job Tue 19 …" at bounding box center [447, 249] width 894 height 248
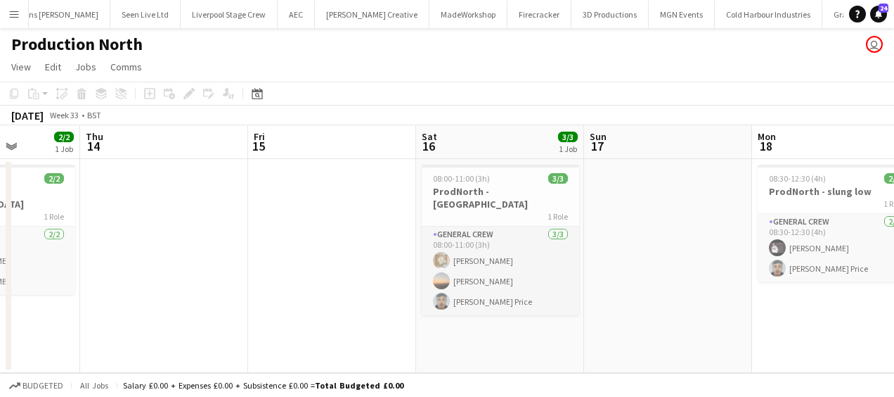
drag, startPoint x: 460, startPoint y: 250, endPoint x: 447, endPoint y: 248, distance: 13.0
click at [477, 249] on app-calendar-viewport "Mon 11 Tue 12 Wed 13 2/2 1 Job Thu 14 Fri 15 Sat 16 3/3 1 Job Sun 17 Mon 18 2/2…" at bounding box center [447, 249] width 894 height 248
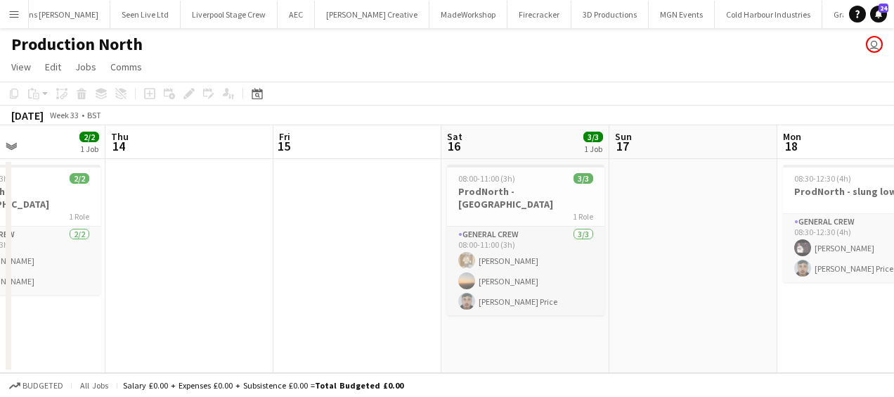
drag, startPoint x: 371, startPoint y: 338, endPoint x: 194, endPoint y: 316, distance: 178.5
click at [194, 316] on app-calendar-viewport "Sun 10 Mon 11 Tue 12 Wed 13 2/2 1 Job Thu 14 Fri 15 Sat 16 3/3 1 Job Sun 17 Mon…" at bounding box center [447, 249] width 894 height 248
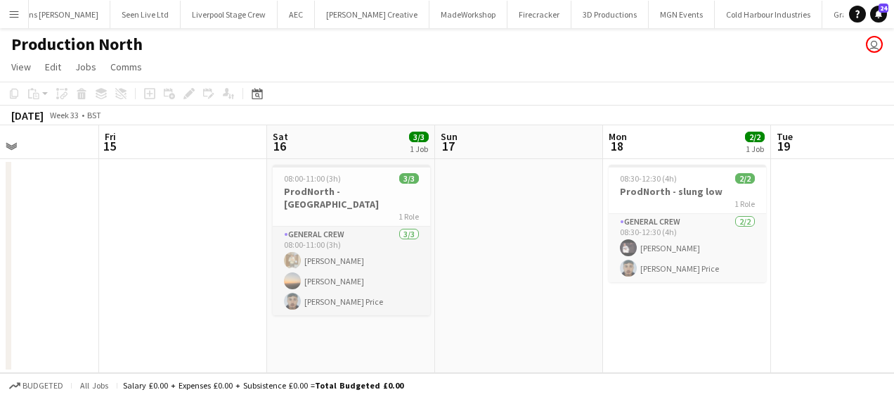
drag, startPoint x: 252, startPoint y: 293, endPoint x: 159, endPoint y: 285, distance: 93.1
click at [159, 285] on app-calendar-viewport "Tue 12 Wed 13 2/2 1 Job Thu 14 Fri 15 Sat 16 3/3 1 Job Sun 17 Mon 18 2/2 1 Job …" at bounding box center [447, 249] width 894 height 248
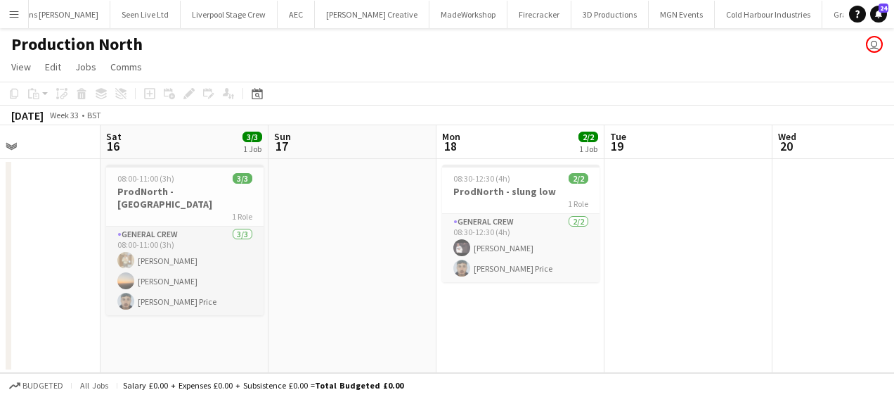
scroll to position [0, 635]
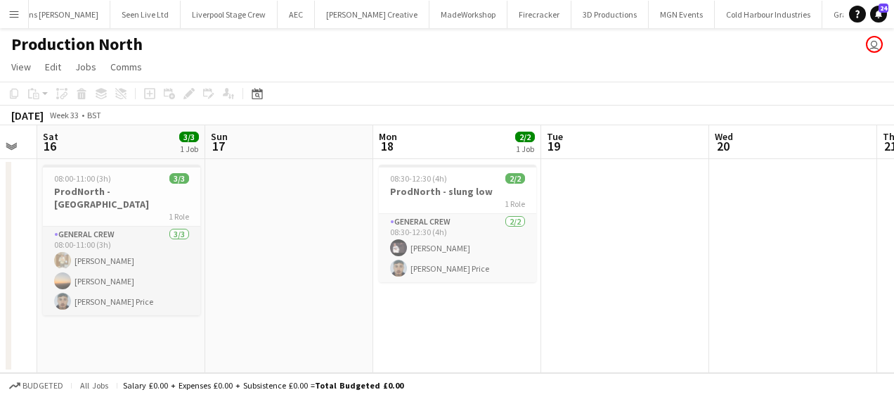
drag, startPoint x: 263, startPoint y: 261, endPoint x: 224, endPoint y: 259, distance: 38.7
click at [224, 259] on app-calendar-viewport "Tue 12 Wed 13 2/2 1 Job Thu 14 Fri 15 Sat 16 3/3 1 Job Sun 17 Mon 18 2/2 1 Job …" at bounding box center [447, 249] width 894 height 248
drag, startPoint x: 436, startPoint y: 186, endPoint x: 385, endPoint y: 180, distance: 51.7
click at [436, 186] on h3 "ProdNorth - slung low" at bounding box center [458, 191] width 158 height 13
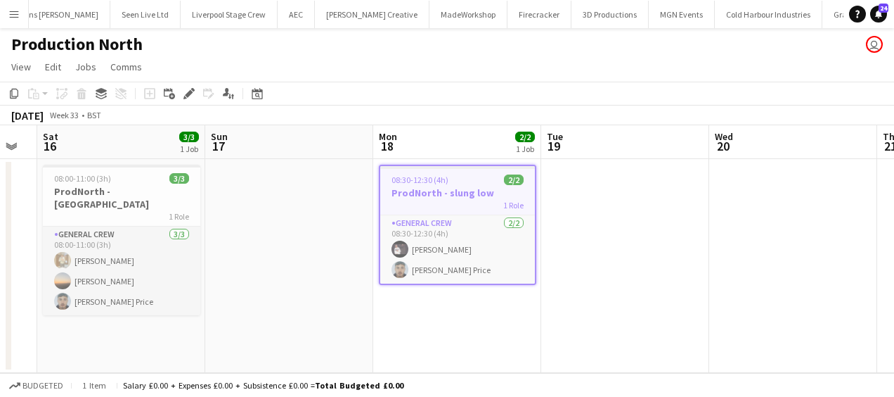
click at [189, 94] on icon at bounding box center [189, 94] width 8 height 8
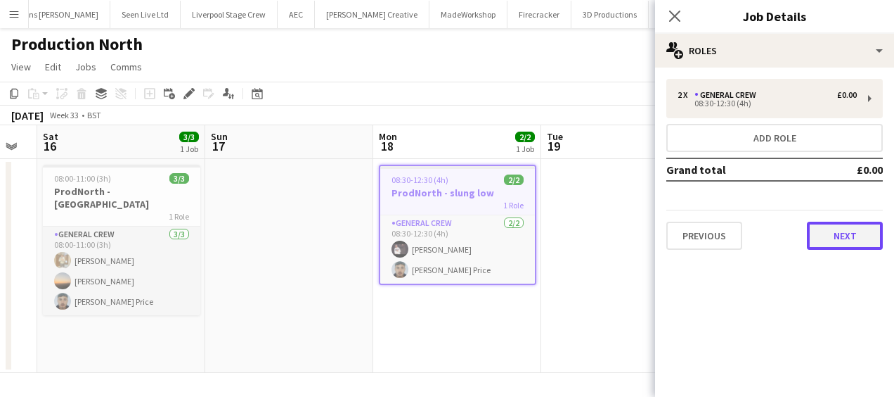
click at [828, 237] on button "Next" at bounding box center [845, 236] width 76 height 28
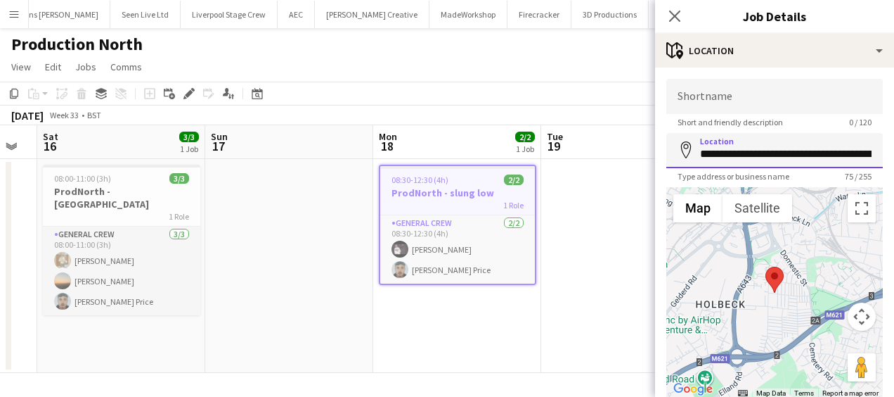
scroll to position [0, 208]
drag, startPoint x: 699, startPoint y: 153, endPoint x: 897, endPoint y: 141, distance: 197.9
click at [894, 141] on html "Menu Boards Boards Boards All jobs Status Workforce Workforce My Workforce Recr…" at bounding box center [447, 198] width 894 height 397
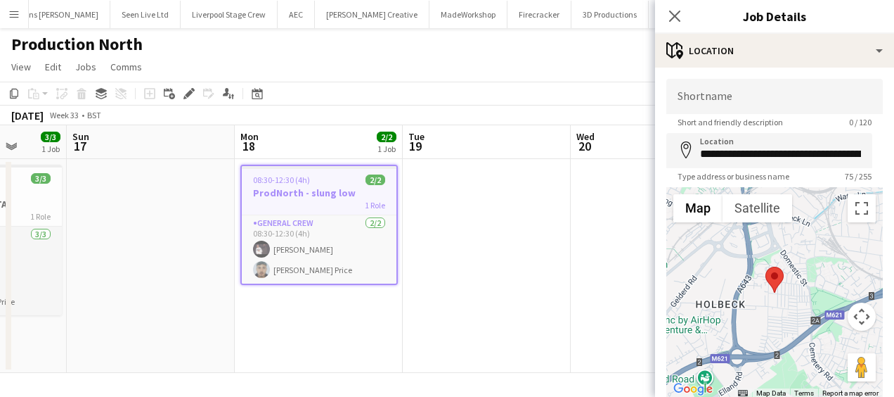
scroll to position [0, 439]
drag, startPoint x: 329, startPoint y: 319, endPoint x: 188, endPoint y: 314, distance: 140.7
click at [188, 314] on app-calendar-viewport "Thu 14 Fri 15 Sat 16 3/3 1 Job Sun 17 Mon 18 2/2 1 Job Tue 19 Wed 20 Thu 21 Fri…" at bounding box center [447, 249] width 894 height 248
click at [14, 11] on app-icon "Menu" at bounding box center [13, 13] width 11 height 11
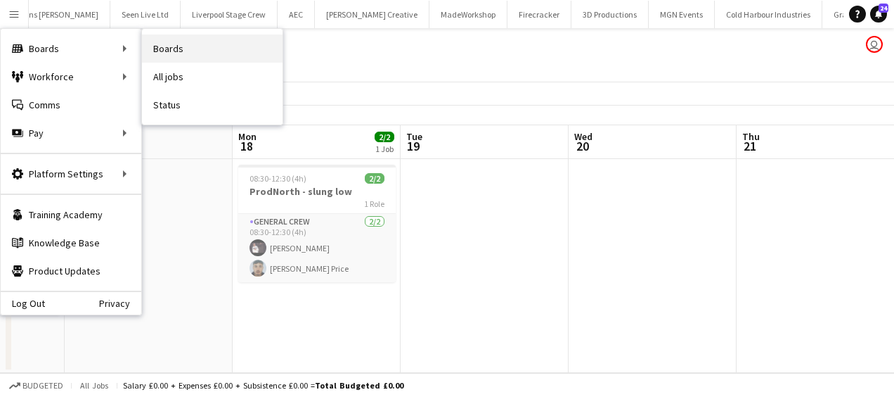
click at [185, 45] on link "Boards" at bounding box center [212, 48] width 141 height 28
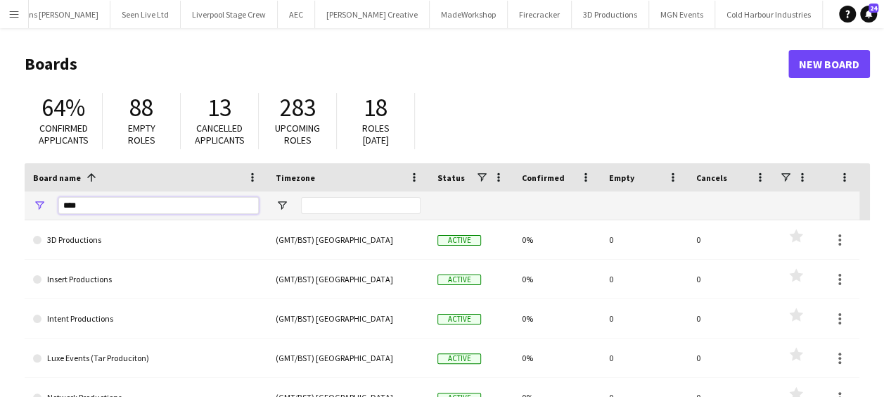
drag, startPoint x: 99, startPoint y: 197, endPoint x: 53, endPoint y: 206, distance: 47.3
click at [53, 206] on div "****" at bounding box center [146, 205] width 243 height 28
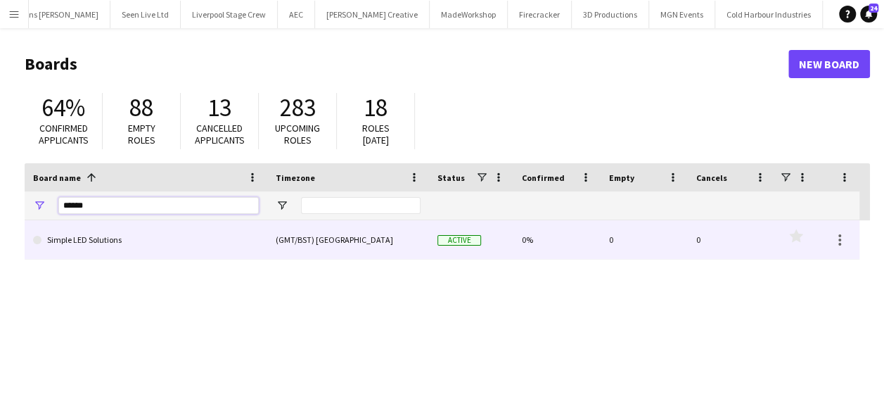
type input "******"
click at [146, 242] on link "Simple LED Solutions" at bounding box center [146, 239] width 226 height 39
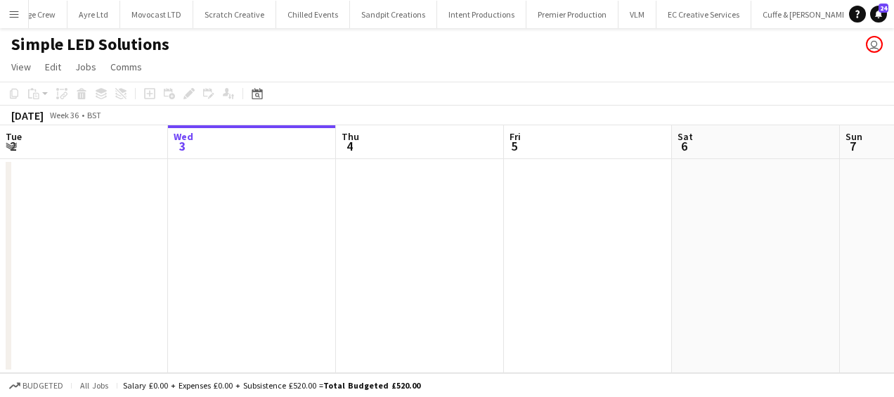
scroll to position [0, 1207]
drag, startPoint x: 120, startPoint y: 257, endPoint x: 387, endPoint y: 251, distance: 268.0
click at [561, 257] on app-calendar-viewport "Sun 31 Mon 1 Tue 2 Wed 3 Thu 4 Fri 5 Sat 6 Sun 7 Mon 8 Tue 9 Wed 10" at bounding box center [447, 249] width 894 height 248
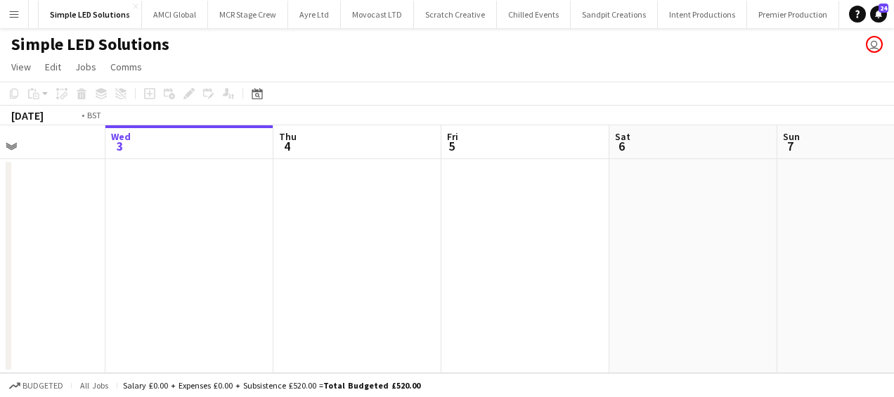
scroll to position [0, 1137]
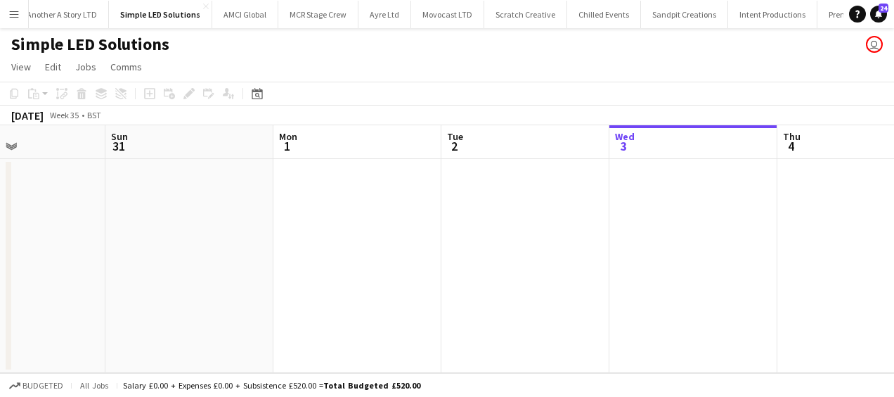
drag, startPoint x: 548, startPoint y: 259, endPoint x: 512, endPoint y: 259, distance: 36.6
click at [585, 259] on app-calendar-viewport "Thu 28 Fri 29 Sat 30 Sun 31 Mon 1 Tue 2 Wed 3 Thu 4 Fri 5 Sat 6 Sun 7" at bounding box center [447, 249] width 894 height 248
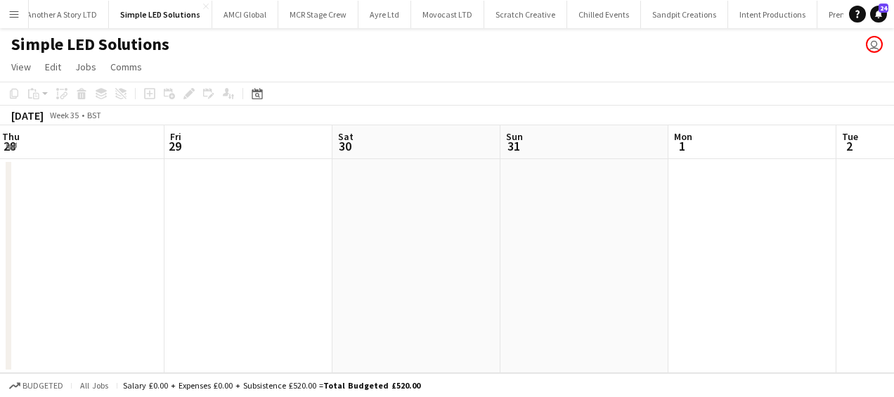
drag, startPoint x: 276, startPoint y: 262, endPoint x: 340, endPoint y: 262, distance: 64.7
click at [654, 262] on app-calendar-viewport "Tue 26 Wed 27 Thu 28 Fri 29 Sat 30 Sun 31 Mon 1 Tue 2 Wed 3 Thu 4 Fri 5" at bounding box center [447, 249] width 894 height 248
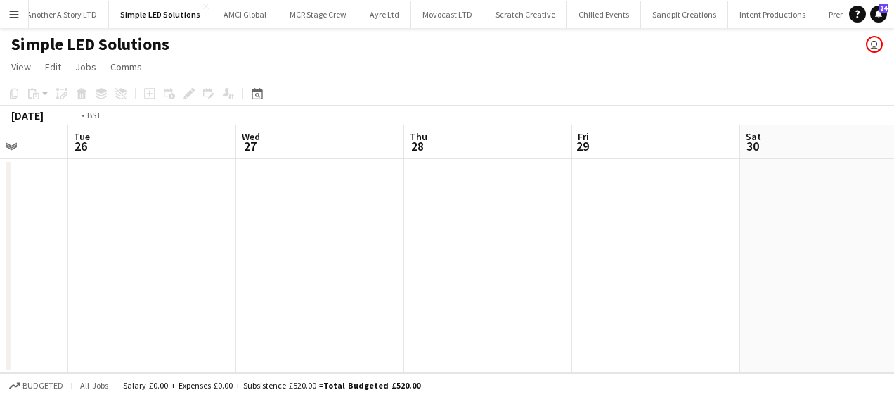
click at [619, 262] on app-calendar-viewport "Sat 23 Sun 24 3/3 1 Job Mon 25 Tue 26 Wed 27 Thu 28 Fri 29 Sat 30 Sun 31 Mon 1 …" at bounding box center [447, 249] width 894 height 248
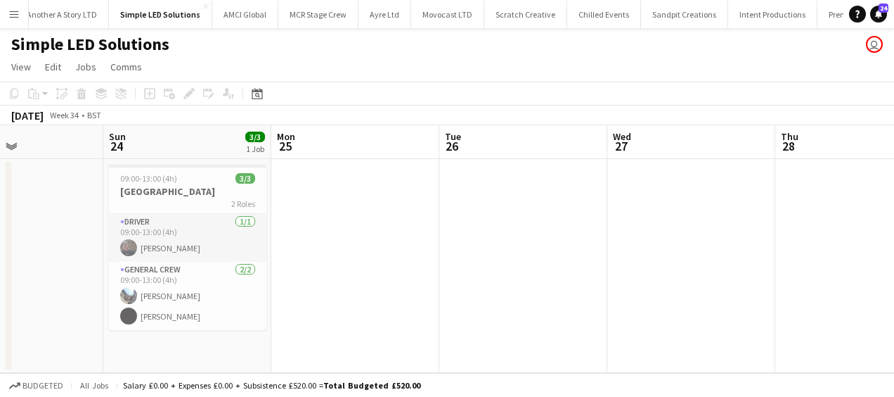
drag, startPoint x: 343, startPoint y: 262, endPoint x: 750, endPoint y: 261, distance: 406.4
click at [750, 261] on app-calendar-viewport "Thu 21 Fri 22 Sat 23 Sun 24 3/3 1 Job Mon 25 Tue 26 Wed 27 Thu 28 Fri 29 Sat 30…" at bounding box center [447, 249] width 894 height 248
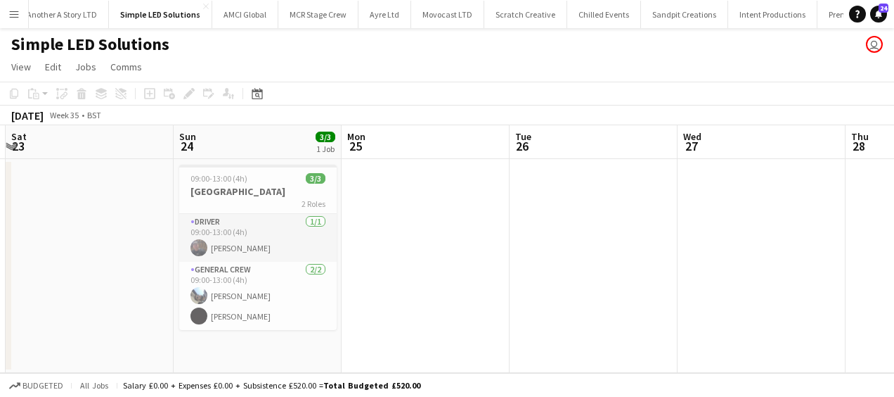
click at [771, 261] on app-calendar-viewport "Thu 21 Fri 22 Sat 23 Sun 24 3/3 1 Job Mon 25 Tue 26 Wed 27 Thu 28 Fri 29 Sat 30…" at bounding box center [447, 249] width 894 height 248
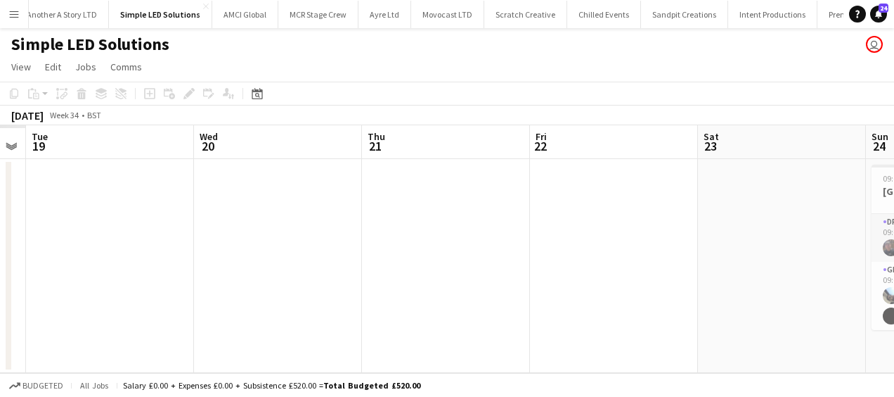
drag, startPoint x: 581, startPoint y: 263, endPoint x: 674, endPoint y: 263, distance: 92.8
click at [674, 263] on app-calendar-viewport "Sun 17 Mon 18 Tue 19 Wed 20 Thu 21 Fri 22 Sat 23 Sun 24 3/3 1 Job Mon 25 Tue 26…" at bounding box center [447, 249] width 894 height 248
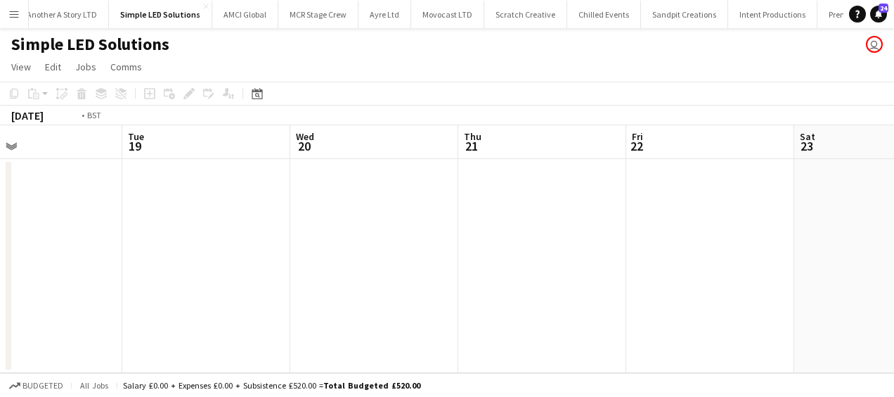
click at [749, 288] on app-calendar-viewport "Sat 16 Sun 17 Mon 18 Tue 19 Wed 20 Thu 21 Fri 22 Sat 23 Sun 24 3/3 1 Job Mon 25…" at bounding box center [447, 249] width 894 height 248
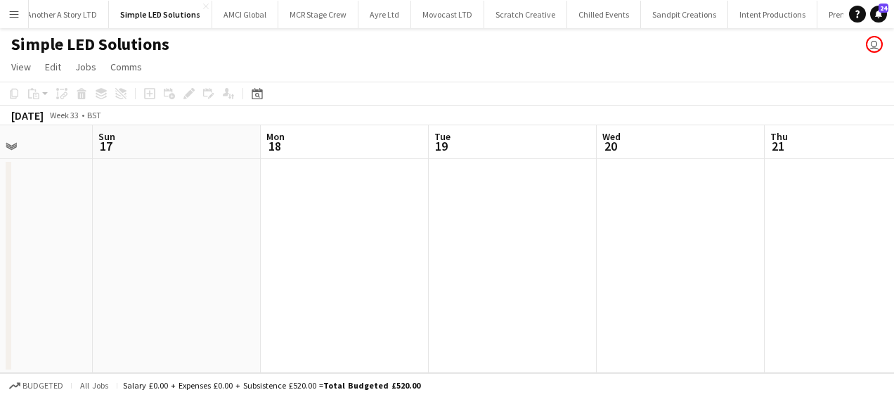
drag, startPoint x: 544, startPoint y: 285, endPoint x: 417, endPoint y: 281, distance: 127.3
click at [631, 283] on app-calendar-viewport "Thu 14 Fri 15 Sat 16 Sun 17 Mon 18 Tue 19 Wed 20 Thu 21 Fri 22 Sat 23 Sun 24 3/…" at bounding box center [447, 249] width 894 height 248
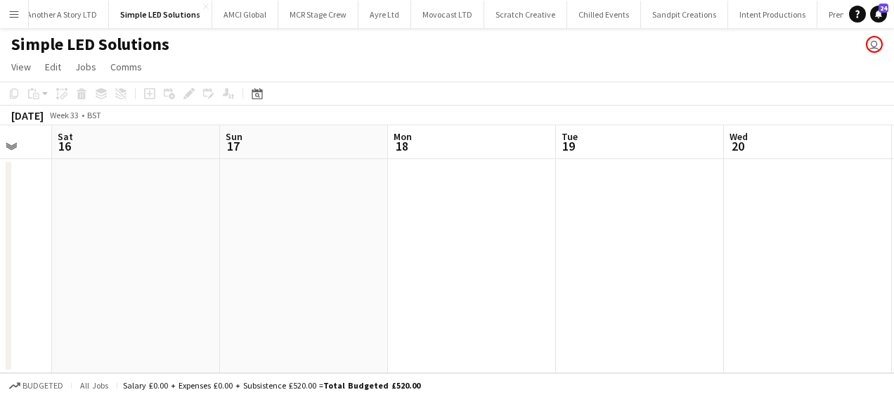
click at [599, 273] on app-calendar-viewport "Thu 14 Fri 15 Sat 16 Sun 17 Mon 18 Tue 19 Wed 20 Thu 21 Fri 22 Sat 23 Sun 24 3/…" at bounding box center [447, 249] width 894 height 248
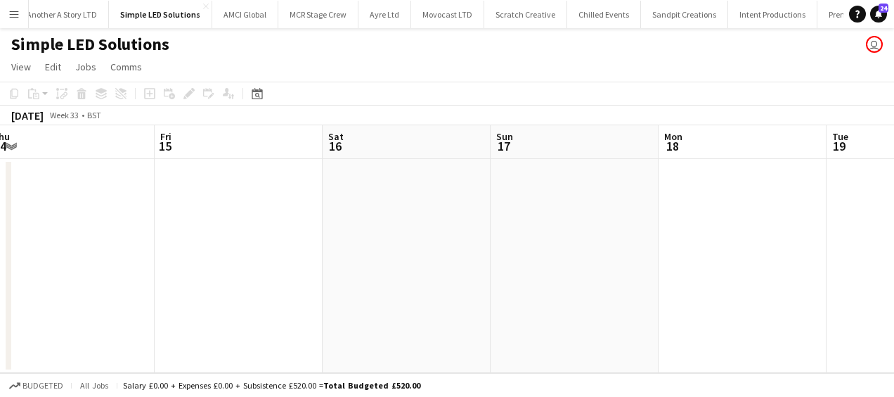
drag, startPoint x: 301, startPoint y: 273, endPoint x: 280, endPoint y: 272, distance: 21.1
click at [512, 263] on app-calendar-viewport "Tue 12 3/3 1 Job Wed 13 Thu 14 Fri 15 Sat 16 Sun 17 Mon 18 Tue 19 Wed 20 Thu 21…" at bounding box center [447, 249] width 894 height 248
drag, startPoint x: 280, startPoint y: 272, endPoint x: 499, endPoint y: 264, distance: 219.6
click at [558, 263] on app-calendar-viewport "Mon 11 Tue 12 3/3 1 Job Wed 13 Thu 14 Fri 15 Sat 16 Sun 17 Mon 18 Tue 19 Wed 20…" at bounding box center [447, 249] width 894 height 248
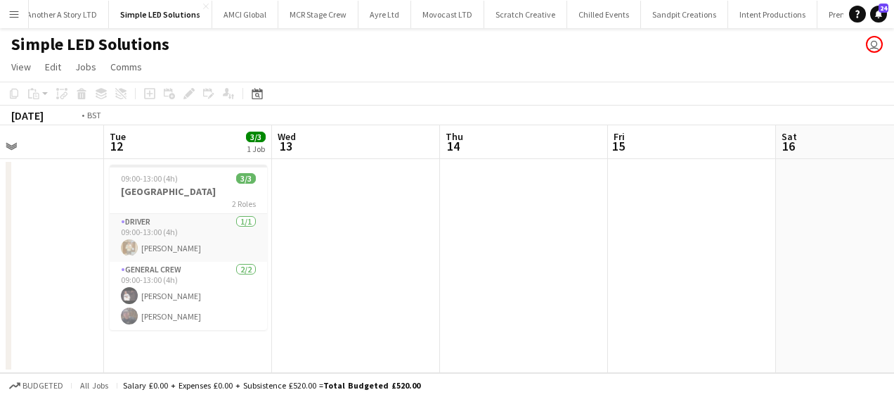
drag, startPoint x: 316, startPoint y: 269, endPoint x: 477, endPoint y: 264, distance: 160.4
click at [476, 264] on app-calendar-viewport "Sat 9 Sun 10 Mon 11 Tue 12 3/3 1 Job Wed 13 Thu 14 Fri 15 Sat 16 Sun 17 Mon 18 …" at bounding box center [447, 249] width 894 height 248
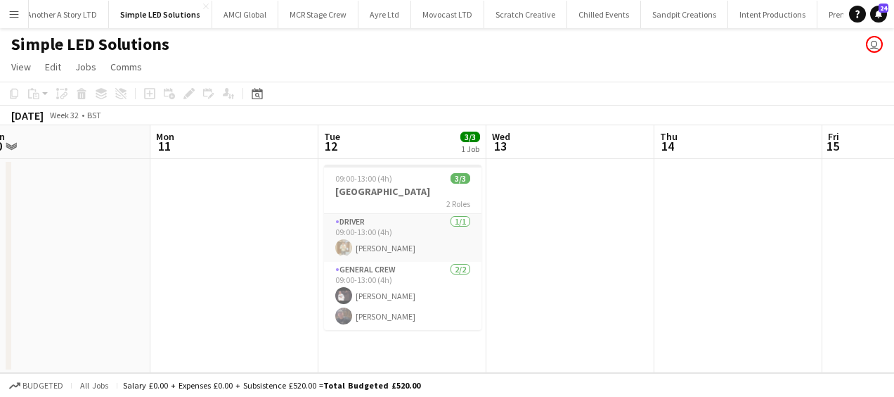
drag, startPoint x: 313, startPoint y: 250, endPoint x: 601, endPoint y: 250, distance: 287.6
click at [315, 250] on app-date-cell at bounding box center [234, 266] width 168 height 214
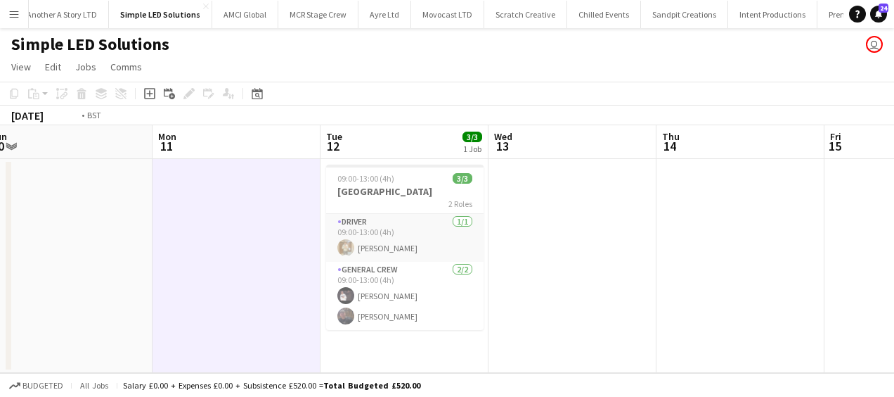
drag, startPoint x: 469, startPoint y: 250, endPoint x: 228, endPoint y: 251, distance: 241.2
click at [224, 250] on app-calendar-viewport "Fri 8 Sat 9 Sun 10 Mon 11 Tue 12 3/3 1 Job Wed 13 Thu 14 Fri 15 Sat 16 Sun 17 M…" at bounding box center [447, 249] width 894 height 248
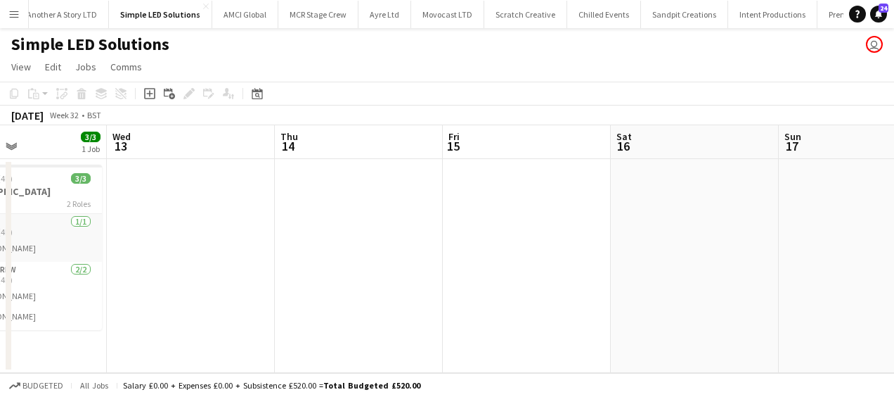
drag, startPoint x: 532, startPoint y: 255, endPoint x: 282, endPoint y: 258, distance: 249.7
click at [141, 263] on app-calendar-viewport "Sun 10 Mon 11 Tue 12 3/3 1 Job Wed 13 Thu 14 Fri 15 Sat 16 Sun 17 Mon 18 Tue 19…" at bounding box center [447, 249] width 894 height 248
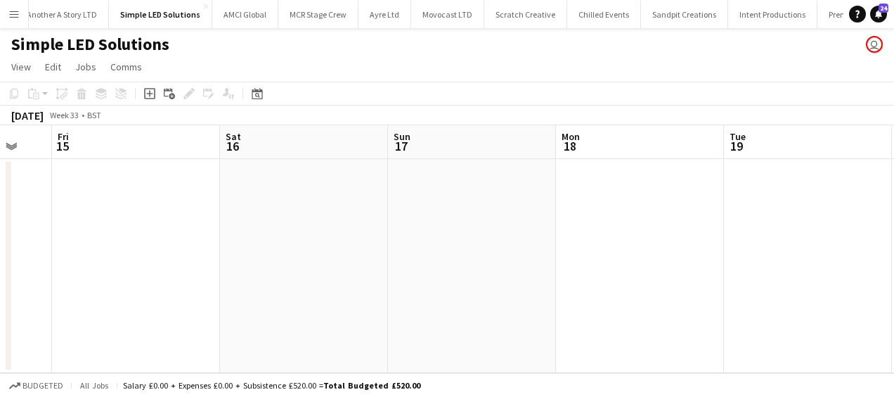
drag, startPoint x: 386, startPoint y: 255, endPoint x: 507, endPoint y: 250, distance: 121.0
click at [203, 264] on app-calendar-viewport "Tue 12 3/3 1 Job Wed 13 Thu 14 Fri 15 Sat 16 Sun 17 Mon 18 Tue 19 Wed 20 Thu 21…" at bounding box center [447, 249] width 894 height 248
drag, startPoint x: 160, startPoint y: 258, endPoint x: 585, endPoint y: 249, distance: 424.8
click at [181, 258] on app-calendar-viewport "Thu 14 Fri 15 Sat 16 Sun 17 Mon 18 Tue 19 Wed 20 Thu 21 Fri 22 Sat 23 Sun 24 3/…" at bounding box center [447, 249] width 894 height 248
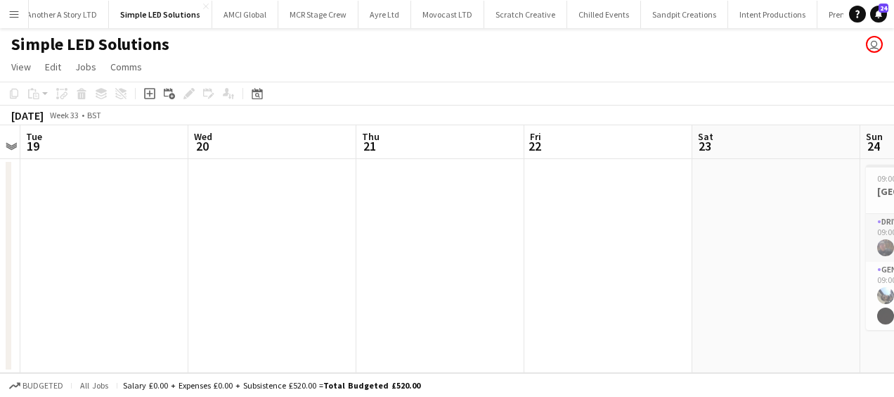
click at [203, 255] on app-calendar-viewport "Sat 16 Sun 17 Mon 18 Tue 19 Wed 20 Thu 21 Fri 22 Sat 23 Sun 24 3/3 1 Job Mon 25…" at bounding box center [447, 249] width 894 height 248
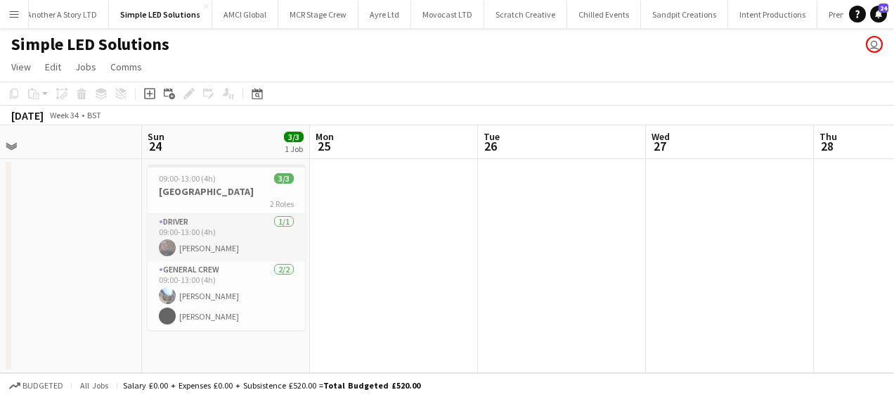
click at [224, 245] on app-calendar-viewport "Wed 20 Thu 21 Fri 22 Sat 23 Sun 24 3/3 1 Job Mon 25 Tue 26 Wed 27 Thu 28 Fri 29…" at bounding box center [447, 249] width 894 height 248
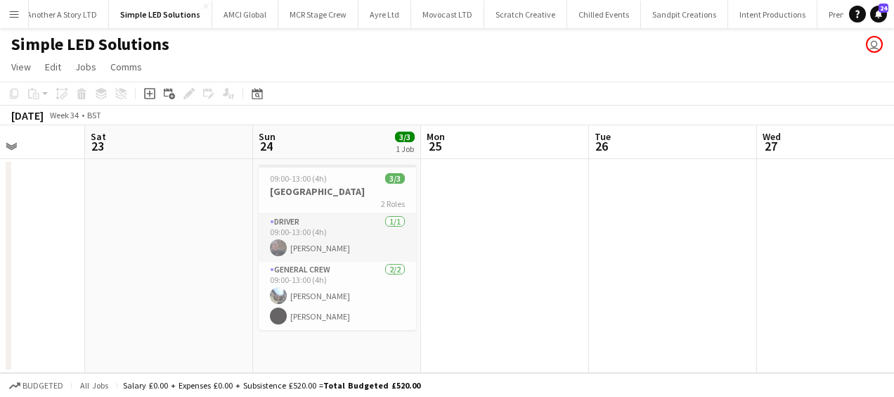
drag, startPoint x: 258, startPoint y: 209, endPoint x: 303, endPoint y: 209, distance: 45.0
click at [303, 209] on app-calendar-viewport "Wed 20 Thu 21 Fri 22 Sat 23 Sun 24 3/3 1 Job Mon 25 Tue 26 Wed 27 Thu 28 Fri 29…" at bounding box center [447, 249] width 894 height 248
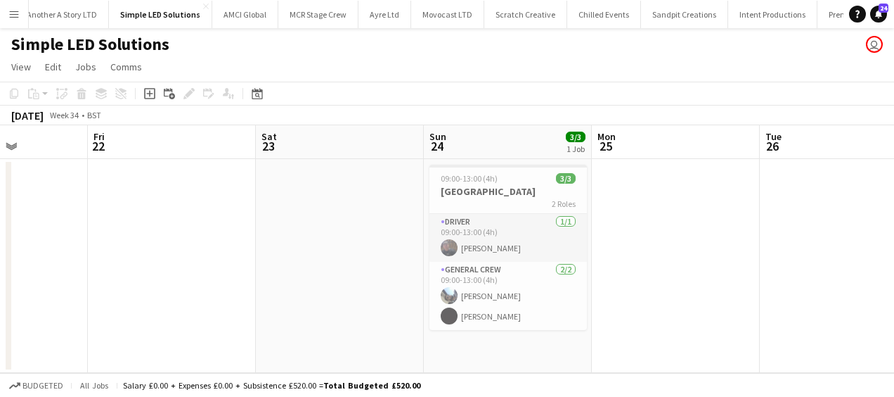
drag, startPoint x: 328, startPoint y: 214, endPoint x: 520, endPoint y: 210, distance: 192.0
click at [557, 212] on app-calendar-viewport "Tue 19 Wed 20 Thu 21 Fri 22 Sat 23 Sun 24 3/3 1 Job Mon 25 Tue 26 Wed 27 Thu 28…" at bounding box center [447, 249] width 894 height 248
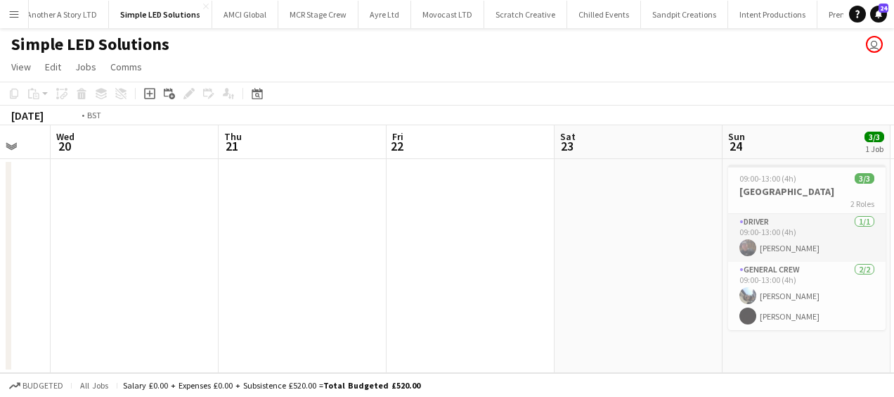
drag, startPoint x: 311, startPoint y: 216, endPoint x: 467, endPoint y: 215, distance: 156.1
click at [546, 215] on app-calendar-viewport "Mon 18 Tue 19 Wed 20 Thu 21 Fri 22 Sat 23 Sun 24 3/3 1 Job Mon 25 Tue 26 Wed 27…" at bounding box center [447, 249] width 894 height 248
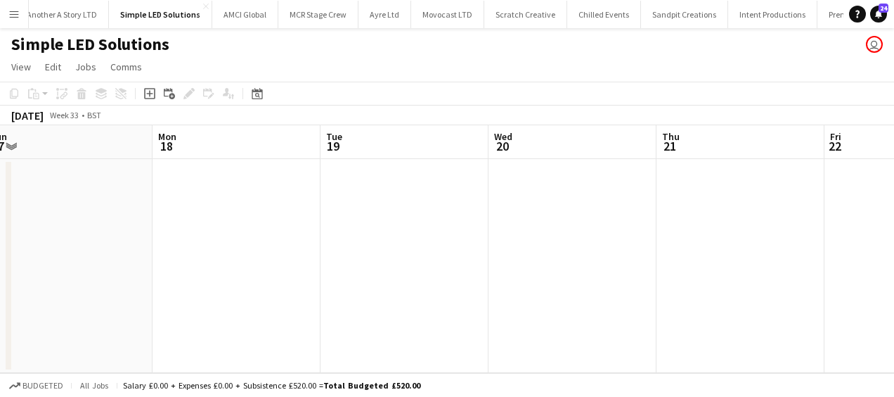
click at [436, 219] on app-calendar-viewport "Fri 15 Sat 16 Sun 17 Mon 18 Tue 19 Wed 20 Thu 21 Fri 22 Sat 23 Sun 24 3/3 1 Job…" at bounding box center [447, 249] width 894 height 248
drag, startPoint x: 336, startPoint y: 224, endPoint x: 344, endPoint y: 224, distance: 7.7
click at [433, 224] on app-calendar-viewport "Thu 14 Fri 15 Sat 16 Sun 17 Mon 18 Tue 19 Wed 20 Thu 21 Fri 22 Sat 23 Sun 24 3/…" at bounding box center [447, 249] width 894 height 248
click at [331, 222] on app-calendar-viewport "Wed 13 Thu 14 Fri 15 Sat 16 Sun 17 Mon 18 Tue 19 Wed 20 Thu 21 Fri 22 Sat 23" at bounding box center [447, 249] width 894 height 248
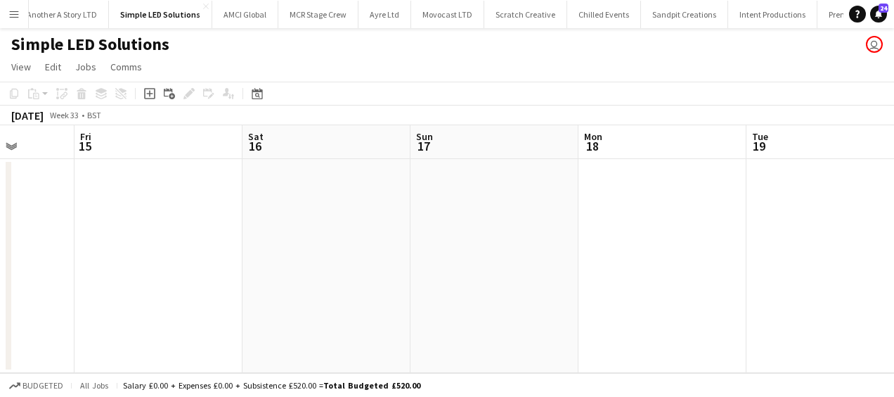
drag, startPoint x: 320, startPoint y: 226, endPoint x: 415, endPoint y: 224, distance: 94.9
click at [426, 225] on app-calendar-viewport "Tue 12 3/3 1 Job Wed 13 Thu 14 Fri 15 Sat 16 Sun 17 Mon 18 Tue 19 Wed 20 Thu 21…" at bounding box center [447, 249] width 894 height 248
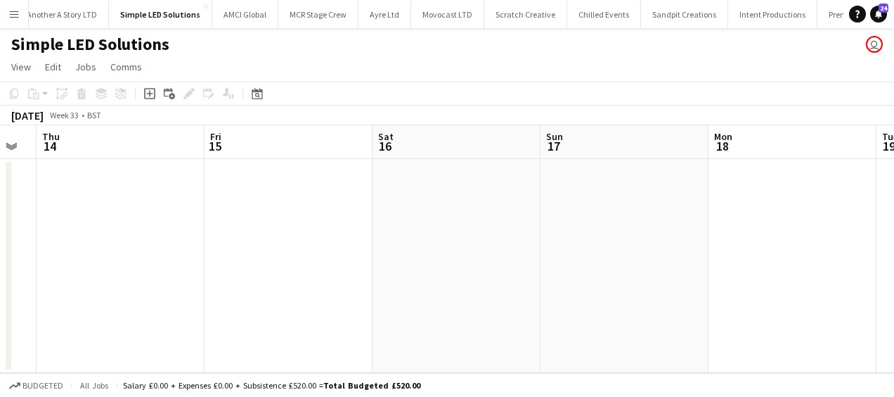
drag, startPoint x: 356, startPoint y: 229, endPoint x: 363, endPoint y: 229, distance: 7.1
click at [376, 229] on app-calendar-viewport "Tue 12 3/3 1 Job Wed 13 Thu 14 Fri 15 Sat 16 Sun 17 Mon 18 Tue 19 Wed 20 Thu 21…" at bounding box center [447, 249] width 894 height 248
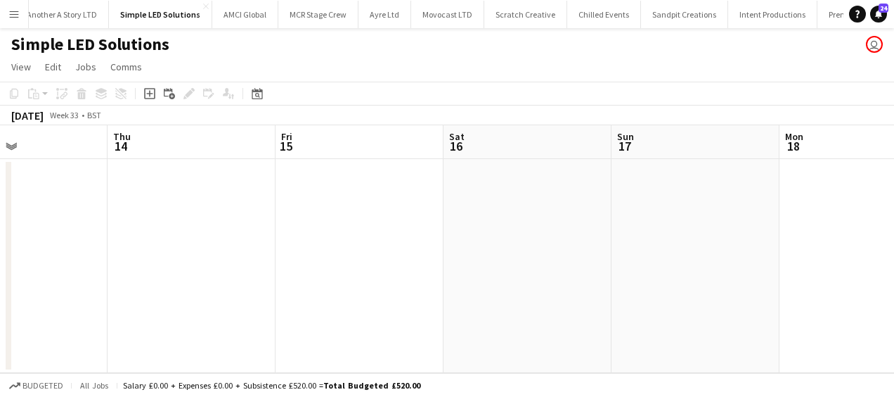
click at [420, 231] on app-calendar-viewport "Mon 11 Tue 12 3/3 1 Job Wed 13 Thu 14 Fri 15 Sat 16 Sun 17 Mon 18 Tue 19 Wed 20…" at bounding box center [447, 249] width 894 height 248
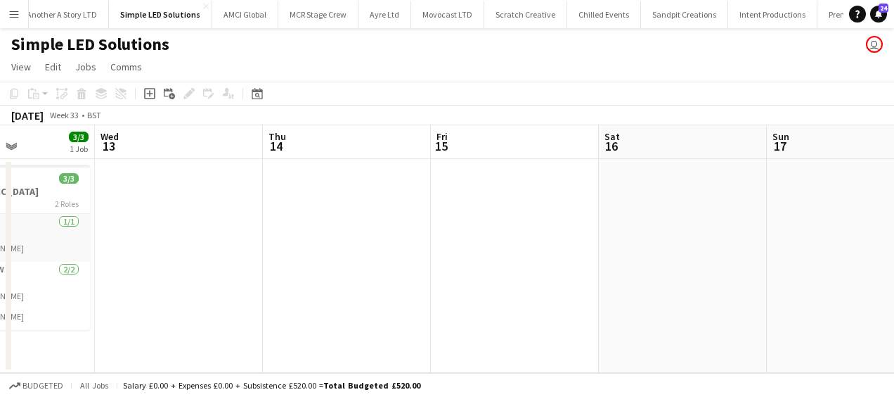
drag, startPoint x: 207, startPoint y: 233, endPoint x: 338, endPoint y: 233, distance: 130.8
click at [337, 233] on app-calendar-viewport "Sun 10 Mon 11 Tue 12 3/3 1 Job Wed 13 Thu 14 Fri 15 Sat 16 Sun 17 Mon 18 Tue 19…" at bounding box center [447, 249] width 894 height 248
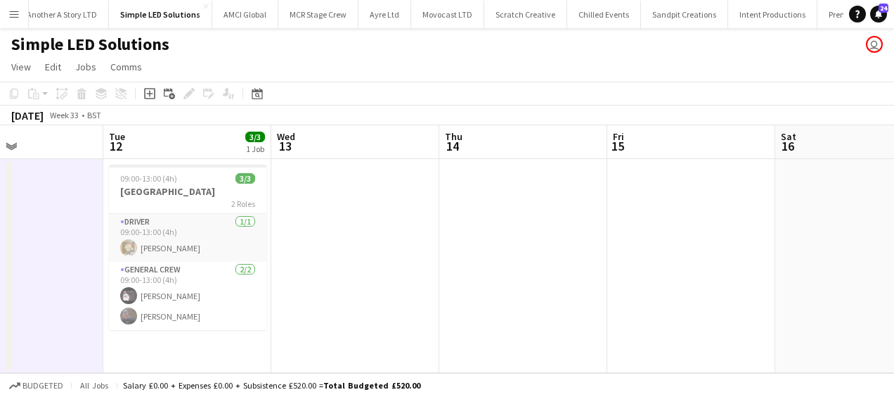
drag, startPoint x: 312, startPoint y: 233, endPoint x: 369, endPoint y: 231, distance: 57.7
click at [370, 231] on app-calendar-viewport "Sat 9 Sun 10 Mon 11 Tue 12 3/3 1 Job Wed 13 Thu 14 Fri 15 Sat 16 Sun 17 Mon 18 …" at bounding box center [447, 249] width 894 height 248
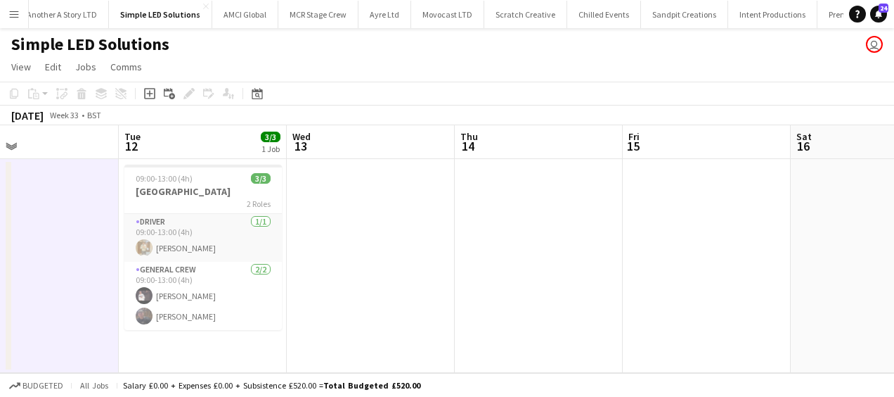
drag, startPoint x: 527, startPoint y: 255, endPoint x: 204, endPoint y: 288, distance: 325.2
click at [179, 286] on app-calendar-viewport "Sat 9 Sun 10 Mon 11 Tue 12 3/3 1 Job Wed 13 Thu 14 Fri 15 Sat 16 Sun 17 Mon 18 …" at bounding box center [447, 249] width 894 height 248
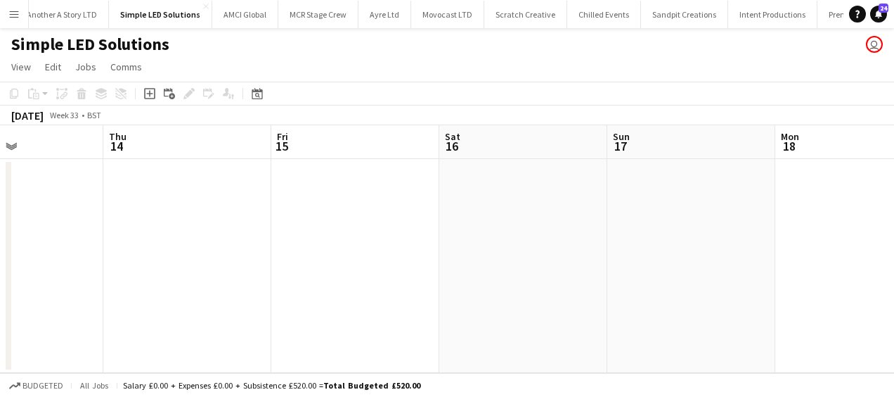
drag, startPoint x: 478, startPoint y: 259, endPoint x: 344, endPoint y: 269, distance: 134.6
click at [336, 269] on app-calendar-viewport "Mon 11 Tue 12 3/3 1 Job Wed 13 Thu 14 Fri 15 Sat 16 Sun 17 Mon 18 Tue 19 Wed 20…" at bounding box center [447, 249] width 894 height 248
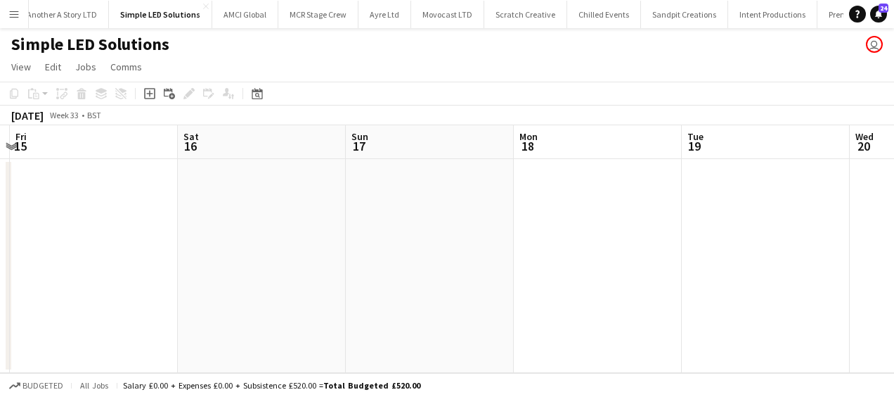
drag, startPoint x: 288, startPoint y: 260, endPoint x: 319, endPoint y: 260, distance: 30.2
click at [288, 260] on app-calendar-viewport "Mon 11 Tue 12 3/3 1 Job Wed 13 Thu 14 Fri 15 Sat 16 Sun 17 Mon 18 Tue 19 Wed 20…" at bounding box center [447, 249] width 894 height 248
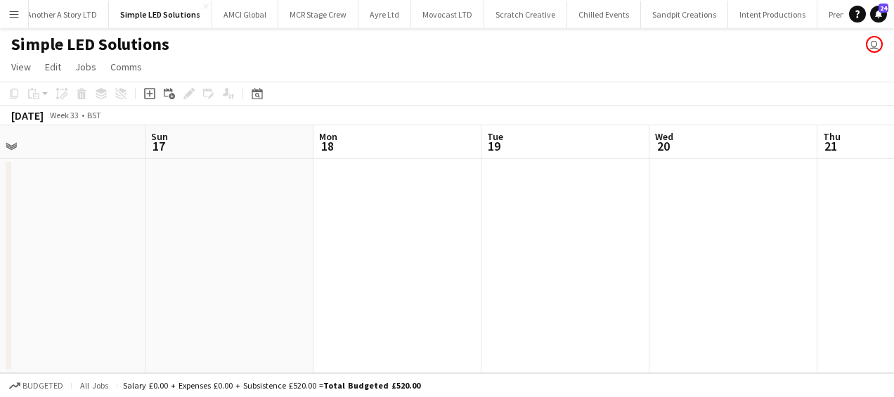
click at [260, 276] on app-calendar-viewport "Wed 13 Thu 14 Fri 15 Sat 16 Sun 17 Mon 18 Tue 19 Wed 20 Thu 21 Fri 22 Sat 23" at bounding box center [447, 249] width 894 height 248
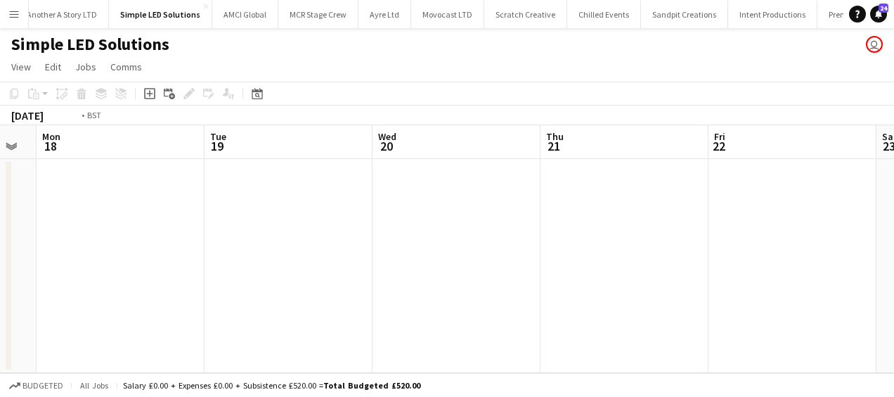
drag, startPoint x: 548, startPoint y: 257, endPoint x: 305, endPoint y: 264, distance: 242.7
click at [300, 264] on app-calendar-viewport "Fri 15 Sat 16 Sun 17 Mon 18 Tue 19 Wed 20 Thu 21 Fri 22 Sat 23 Sun 24 3/3 1 Job…" at bounding box center [447, 249] width 894 height 248
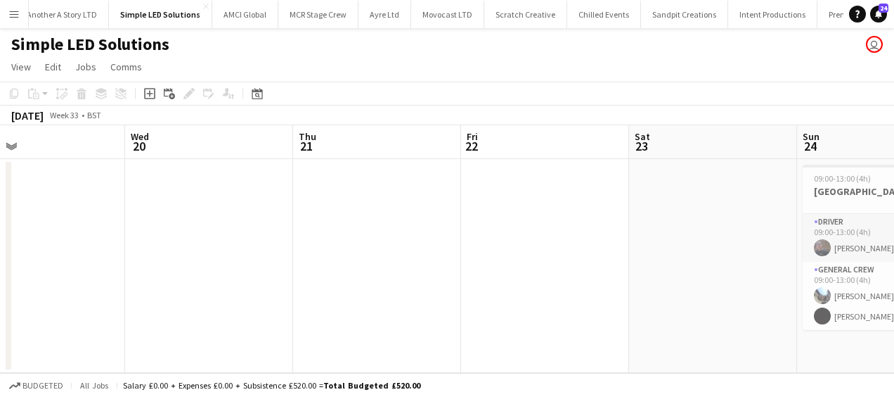
drag, startPoint x: 550, startPoint y: 243, endPoint x: 391, endPoint y: 250, distance: 159.1
click at [384, 250] on app-calendar-viewport "Sun 17 Mon 18 Tue 19 Wed 20 Thu 21 Fri 22 Sat 23 Sun 24 3/3 1 Job Mon 25 Tue 26…" at bounding box center [447, 249] width 894 height 248
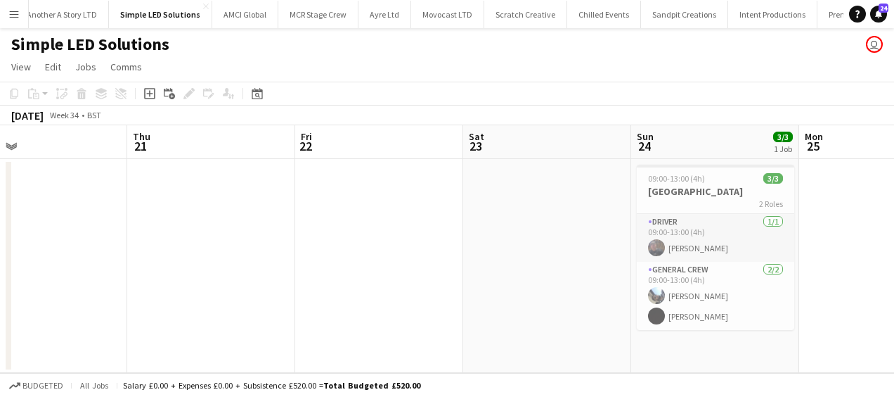
click at [367, 238] on app-calendar-viewport "Sun 17 Mon 18 Tue 19 Wed 20 Thu 21 Fri 22 Sat 23 Sun 24 3/3 1 Job Mon 25 Tue 26…" at bounding box center [447, 249] width 894 height 248
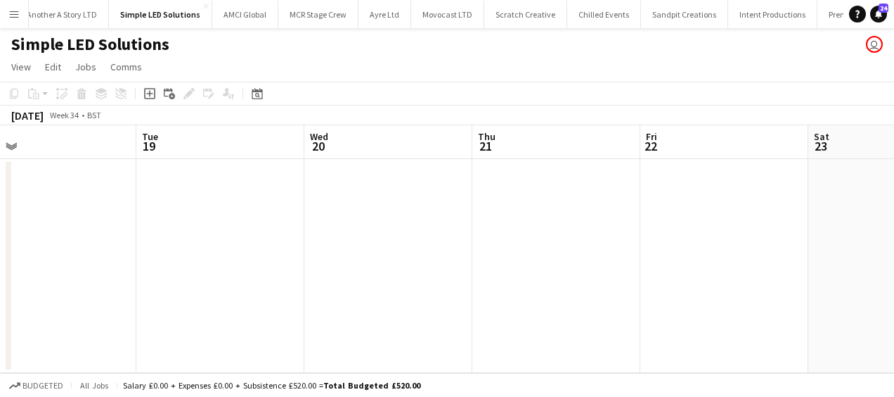
drag, startPoint x: 485, startPoint y: 250, endPoint x: 617, endPoint y: 249, distance: 131.5
click at [698, 244] on app-calendar-viewport "Sat 16 Sun 17 Mon 18 Tue 19 Wed 20 Thu 21 Fri 22 Sat 23 Sun 24 3/3 1 Job Mon 25…" at bounding box center [447, 249] width 894 height 248
drag, startPoint x: 420, startPoint y: 263, endPoint x: 594, endPoint y: 245, distance: 175.3
click at [820, 241] on app-calendar-viewport "Sat 16 Sun 17 Mon 18 Tue 19 Wed 20 Thu 21 Fri 22 Sat 23 Sun 24 3/3 1 Job Mon 25…" at bounding box center [447, 249] width 894 height 248
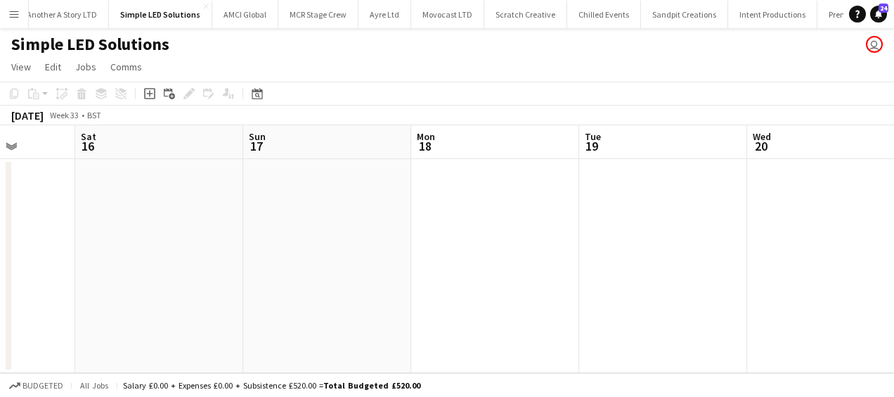
drag, startPoint x: 556, startPoint y: 248, endPoint x: 859, endPoint y: 231, distance: 303.5
click at [859, 231] on app-calendar-viewport "Wed 13 Thu 14 Fri 15 Sat 16 Sun 17 Mon 18 Tue 19 Wed 20 Thu 21 Fri 22 Sat 23" at bounding box center [447, 249] width 894 height 248
drag, startPoint x: 524, startPoint y: 256, endPoint x: 589, endPoint y: 249, distance: 65.1
click at [736, 236] on app-calendar-viewport "Mon 11 Tue 12 3/3 1 Job Wed 13 Thu 14 Fri 15 Sat 16 Sun 17 Mon 18 Tue 19 Wed 20…" at bounding box center [447, 249] width 894 height 248
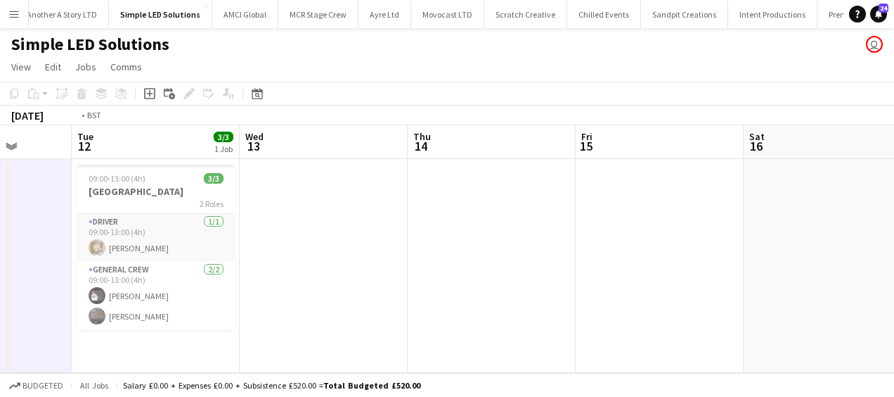
drag, startPoint x: 522, startPoint y: 256, endPoint x: 892, endPoint y: 226, distance: 370.3
click at [892, 226] on app-calendar-viewport "Sun 10 Mon 11 Tue 12 3/3 1 Job Wed 13 Thu 14 Fri 15 Sat 16 Sun 17 Mon 18 Tue 19…" at bounding box center [447, 249] width 894 height 248
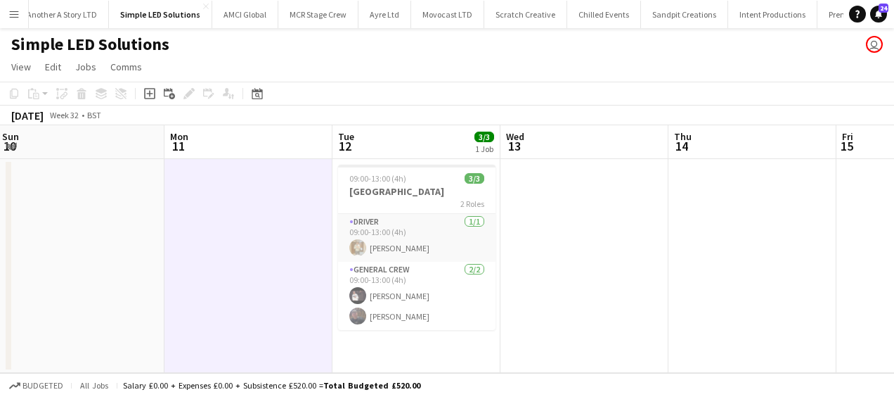
drag, startPoint x: 585, startPoint y: 273, endPoint x: 513, endPoint y: 280, distance: 72.1
click at [835, 249] on app-calendar-viewport "Fri 8 Sat 9 Sun 10 Mon 11 Tue 12 3/3 1 Job Wed 13 Thu 14 Fri 15 Sat 16 Sun 17 M…" at bounding box center [447, 249] width 894 height 248
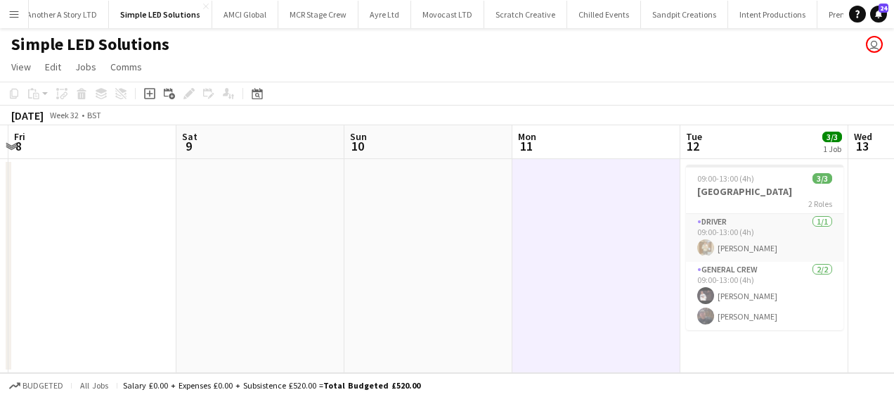
drag, startPoint x: 525, startPoint y: 284, endPoint x: 668, endPoint y: 259, distance: 145.7
click at [668, 259] on app-calendar-viewport "Wed 6 Thu 7 Fri 8 Sat 9 Sun 10 Mon 11 Tue 12 3/3 1 Job Wed 13 Thu 14 Fri 15 Sat…" at bounding box center [447, 249] width 894 height 248
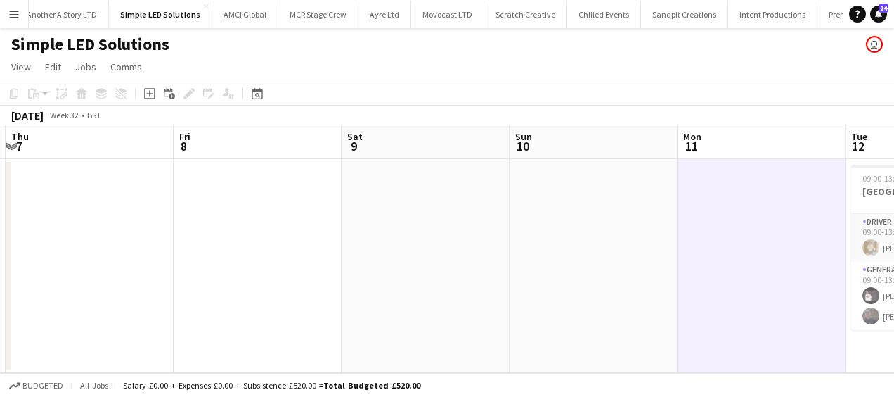
drag, startPoint x: 335, startPoint y: 295, endPoint x: 353, endPoint y: 282, distance: 22.2
click at [657, 253] on app-calendar-viewport "Tue 5 Wed 6 Thu 7 Fri 8 Sat 9 Sun 10 Mon 11 Tue 12 3/3 1 Job Wed 13 Thu 14 Fri …" at bounding box center [447, 249] width 894 height 248
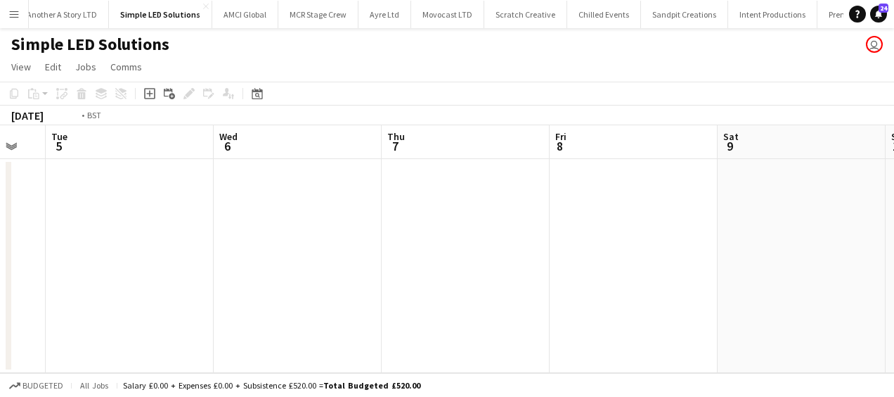
drag, startPoint x: 432, startPoint y: 279, endPoint x: 646, endPoint y: 251, distance: 215.6
click at [646, 251] on app-calendar-viewport "Sat 2 Sun 3 Mon 4 Tue 5 Wed 6 Thu 7 Fri 8 Sat 9 Sun 10 Mon 11 Tue 12 3/3 1 Job …" at bounding box center [447, 249] width 894 height 248
click at [544, 250] on app-calendar-viewport "Wed 30 Thu 31 Fri 1 Sat 2 Sun 3 Mon 4 Tue 5 Wed 6 Thu 7 Fri 8 Sat 9" at bounding box center [447, 249] width 894 height 248
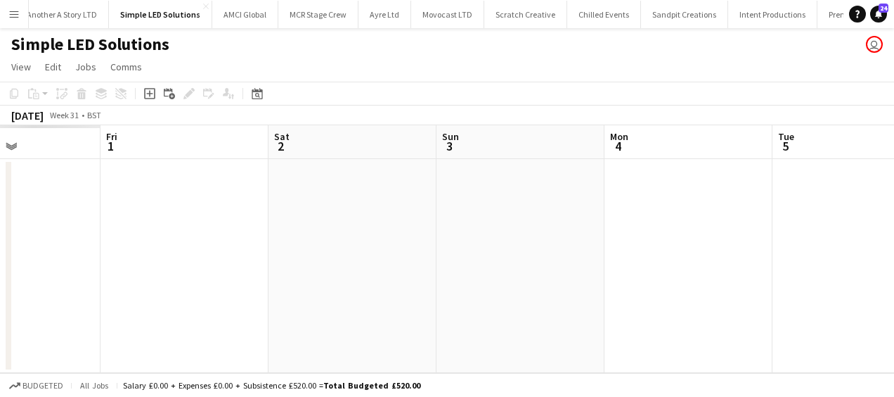
click at [588, 224] on app-calendar-viewport "Tue 29 Wed 30 Thu 31 Fri 1 Sat 2 Sun 3 Mon 4 Tue 5 Wed 6 Thu 7 Fri 8" at bounding box center [447, 249] width 894 height 248
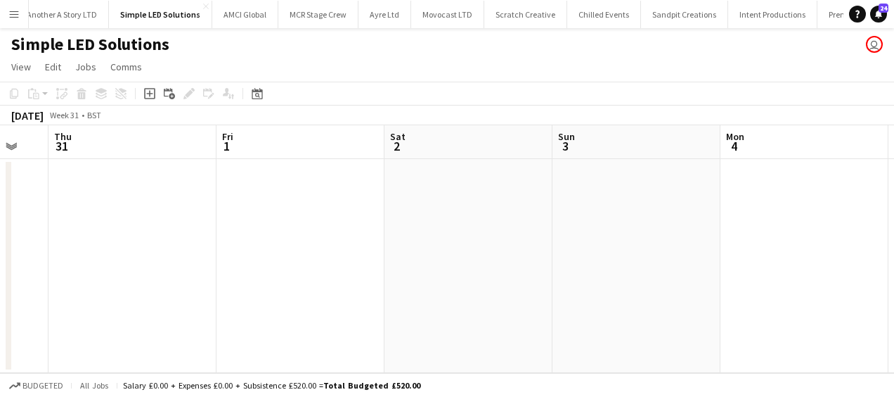
click at [676, 217] on app-calendar-viewport "Mon 28 Tue 29 Wed 30 Thu 31 Fri 1 Sat 2 Sun 3 Mon 4 Tue 5 Wed 6 Thu 7" at bounding box center [447, 249] width 894 height 248
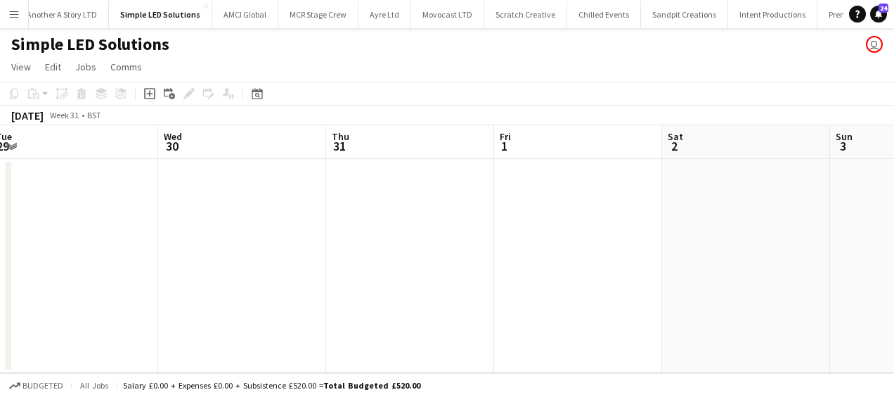
click at [143, 215] on app-calendar-viewport "Sun 27 Mon 28 Tue 29 Wed 30 Thu 31 Fri 1 Sat 2 Sun 3 Mon 4 Tue 5 Wed 6" at bounding box center [447, 249] width 894 height 248
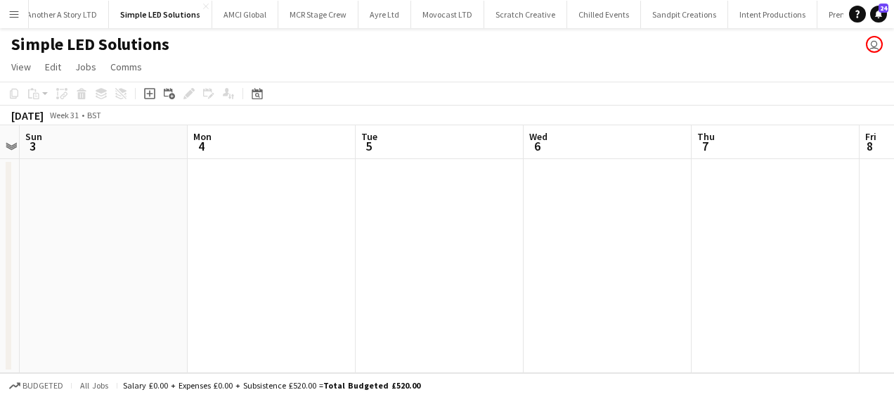
click at [145, 206] on app-calendar-viewport "Thu 31 Fri 1 Sat 2 Sun 3 Mon 4 Tue 5 Wed 6 Thu 7 Fri 8 Sat 9 Sun 10" at bounding box center [447, 249] width 894 height 248
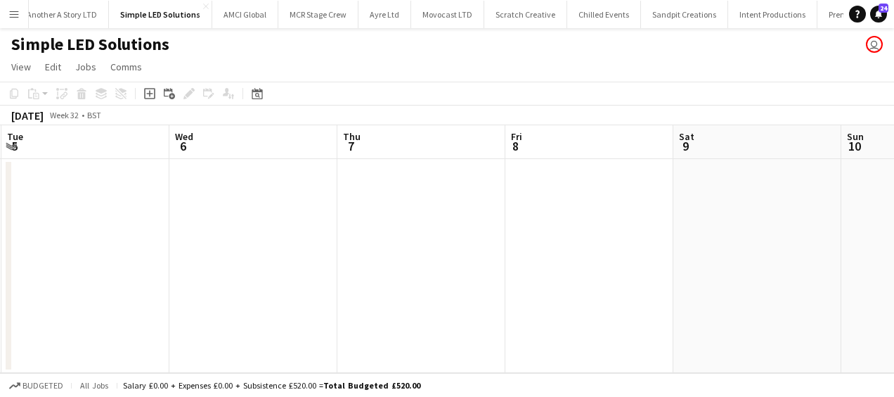
click at [162, 225] on app-calendar-viewport "Sat 2 Sun 3 Mon 4 Tue 5 Wed 6 Thu 7 Fri 8 Sat 9 Sun 10 Mon 11 Tue 12 3/3 1 Job …" at bounding box center [447, 249] width 894 height 248
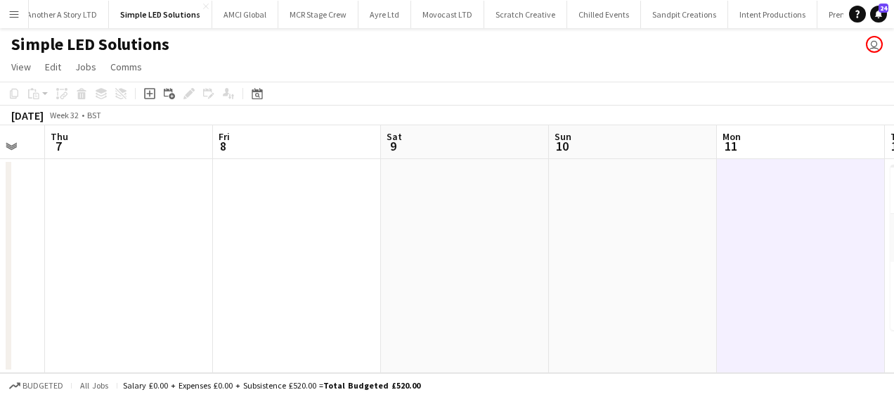
click at [146, 262] on app-calendar-viewport "Mon 4 Tue 5 Wed 6 Thu 7 Fri 8 Sat 9 Sun 10 Mon 11 Tue 12 3/3 1 Job Wed 13 Thu 1…" at bounding box center [447, 249] width 894 height 248
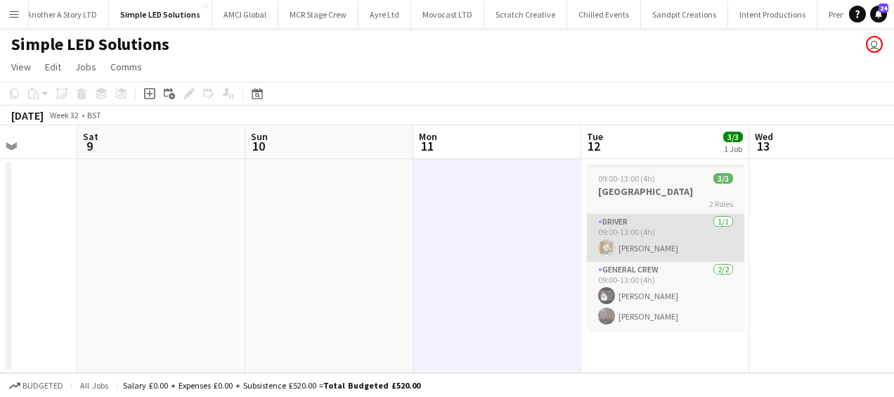
click at [152, 276] on app-calendar-viewport "Wed 6 Thu 7 Fri 8 Sat 9 Sun 10 Mon 11 Tue 12 3/3 1 Job Wed 13 Thu 14 Fri 15 Sat…" at bounding box center [447, 249] width 894 height 248
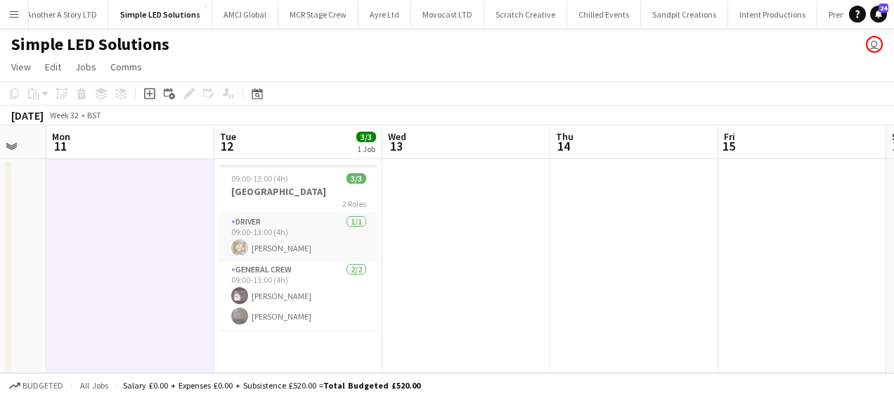
click at [277, 282] on app-calendar-viewport "Fri 8 Sat 9 Sun 10 Mon 11 Tue 12 3/3 1 Job Wed 13 Thu 14 Fri 15 Sat 16 Sun 17 M…" at bounding box center [447, 249] width 894 height 248
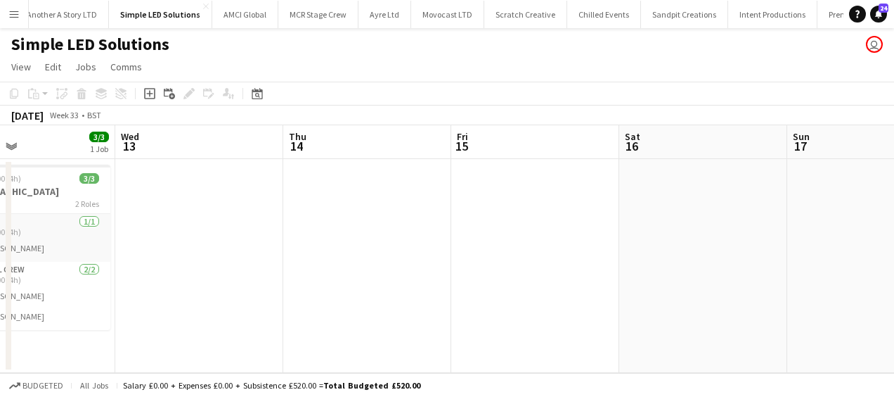
click at [327, 286] on app-calendar-viewport "Sun 10 Mon 11 Tue 12 3/3 1 Job Wed 13 Thu 14 Fri 15 Sat 16 Sun 17 Mon 18 Tue 19…" at bounding box center [447, 249] width 894 height 248
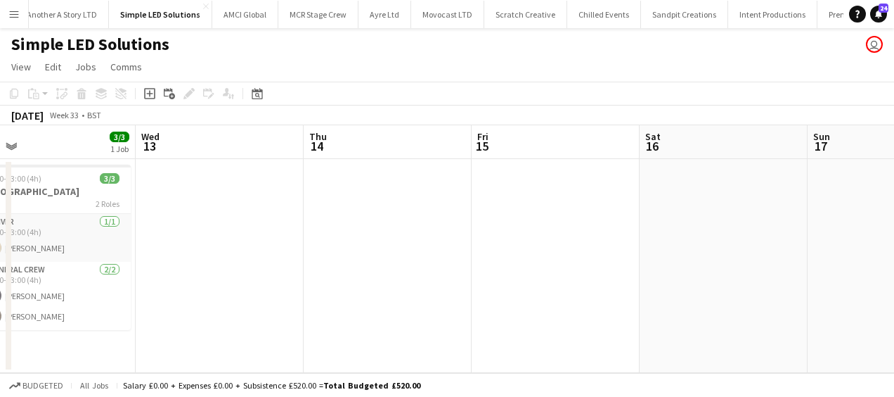
click at [307, 338] on app-calendar-viewport "Sun 10 Mon 11 Tue 12 3/3 1 Job Wed 13 Thu 14 Fri 15 Sat 16 Sun 17 Mon 18 Tue 19…" at bounding box center [447, 249] width 894 height 248
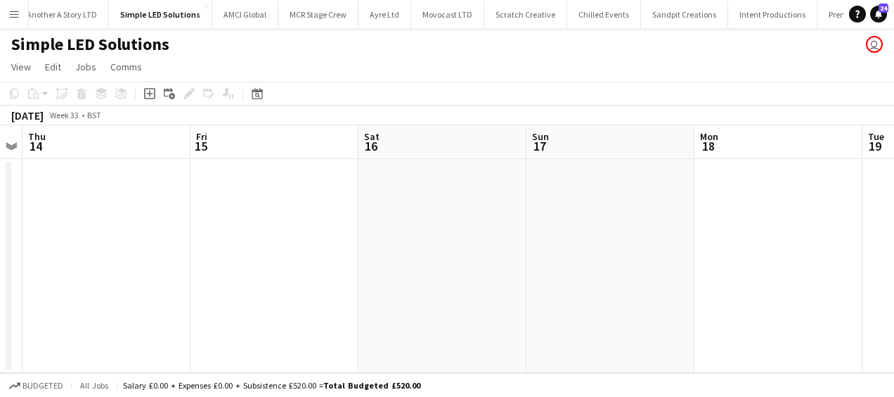
click at [198, 383] on app-board "Simple LED Solutions user View Day view expanded Day view collapsed Month view …" at bounding box center [447, 212] width 894 height 368
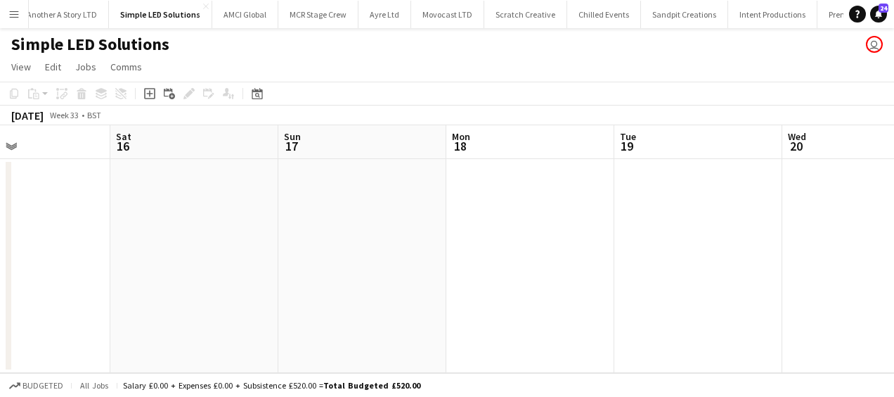
click at [193, 373] on app-board "Simple LED Solutions user View Day view expanded Day view collapsed Month view …" at bounding box center [447, 212] width 894 height 368
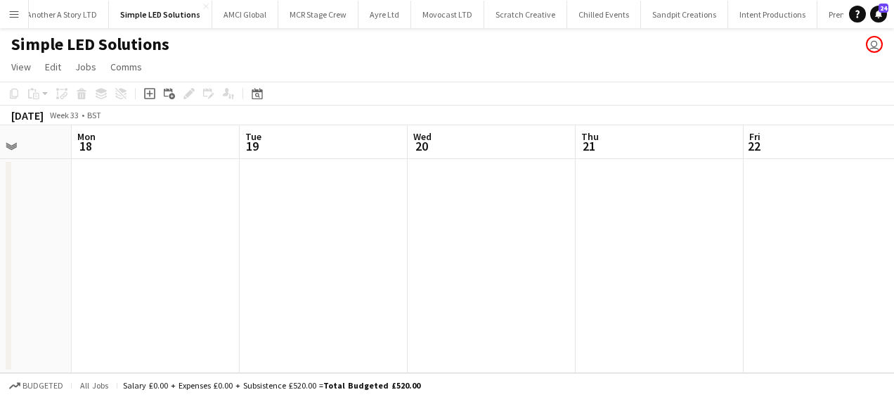
click at [231, 396] on html "Menu Boards Boards Boards All jobs Status Workforce Workforce My Workforce Recr…" at bounding box center [447, 198] width 894 height 397
click at [487, 379] on div "Budgeted All jobs Salary £0.00 + Expenses £0.00 + Subsistence £520.00 = Total B…" at bounding box center [447, 385] width 894 height 24
click at [582, 287] on app-calendar-viewport "Thu 14 Fri 15 Sat 16 Sun 17 Mon 18 Tue 19 Wed 20 Thu 21 Fri 22 Sat 23 Sun 24 3/…" at bounding box center [447, 249] width 894 height 248
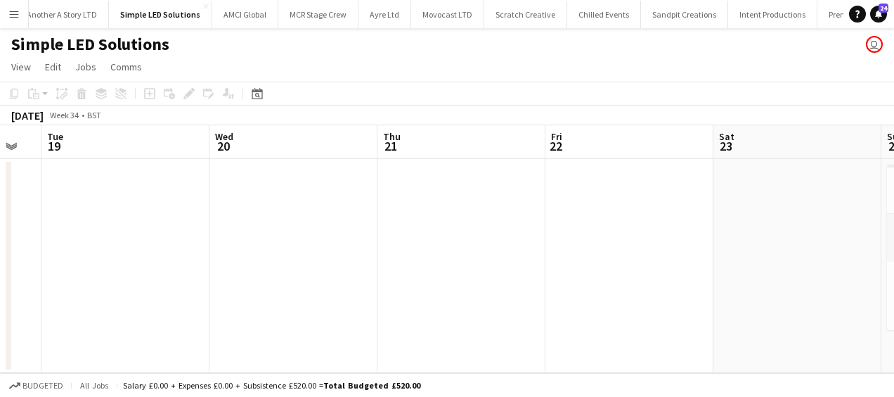
click at [636, 257] on app-calendar-viewport "Sat 16 Sun 17 Mon 18 Tue 19 Wed 20 Thu 21 Fri 22 Sat 23 Sun 24 3/3 1 Job Mon 25…" at bounding box center [447, 249] width 894 height 248
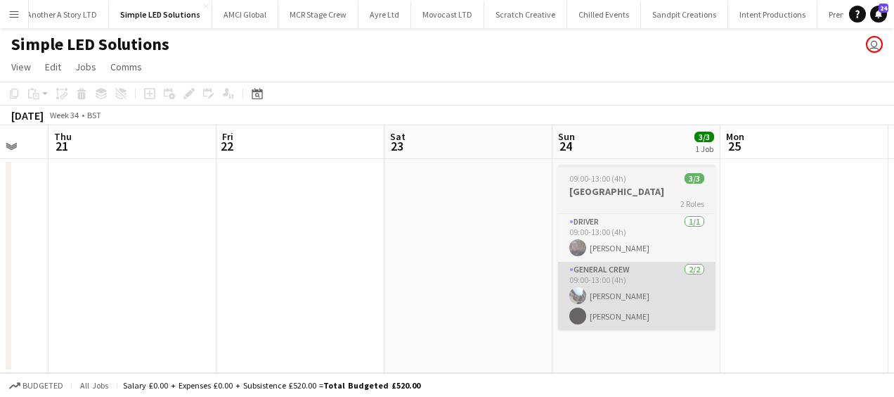
click at [330, 288] on app-calendar-viewport "Mon 18 Tue 19 Wed 20 Thu 21 Fri 22 Sat 23 Sun 24 3/3 1 Job Mon 25 Tue 26 Wed 27…" at bounding box center [447, 249] width 894 height 248
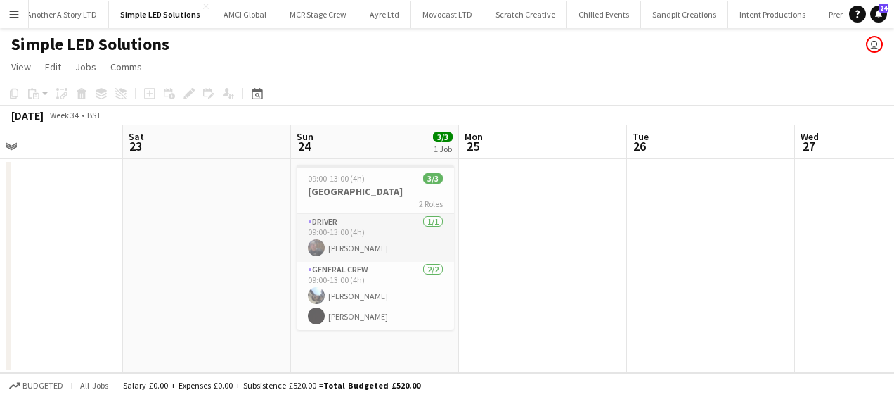
click at [556, 283] on app-calendar-viewport "Wed 20 Thu 21 Fri 22 Sat 23 Sun 24 3/3 1 Job Mon 25 Tue 26 Wed 27 Thu 28 Fri 29…" at bounding box center [447, 249] width 894 height 248
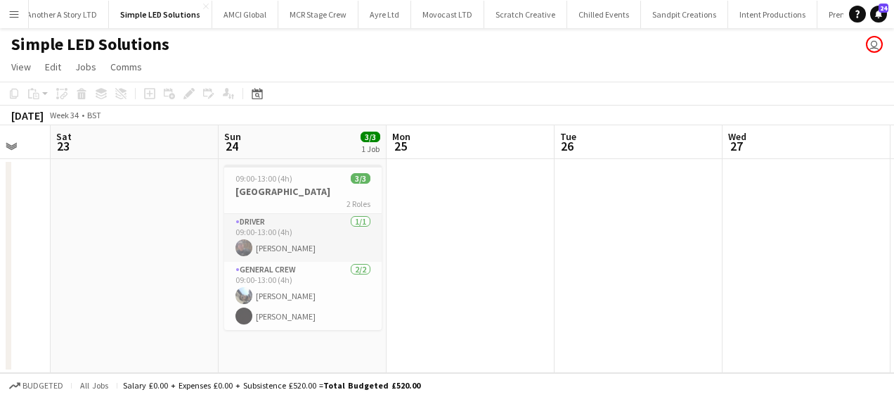
click at [551, 228] on app-calendar-viewport "Wed 20 Thu 21 Fri 22 Sat 23 Sun 24 3/3 1 Job Mon 25 Tue 26 Wed 27 Thu 28 Fri 29…" at bounding box center [447, 249] width 894 height 248
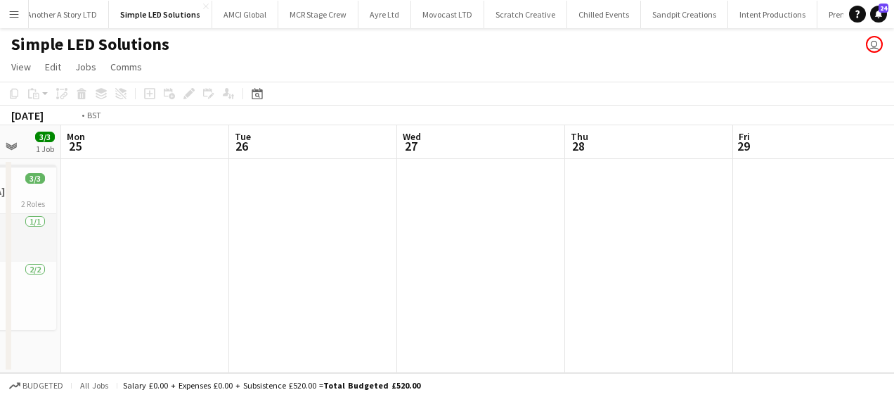
click at [480, 249] on app-calendar-viewport "Fri 22 Sat 23 Sun 24 3/3 1 Job Mon 25 Tue 26 Wed 27 Thu 28 Fri 29 Sat 30 Sun 31…" at bounding box center [447, 249] width 894 height 248
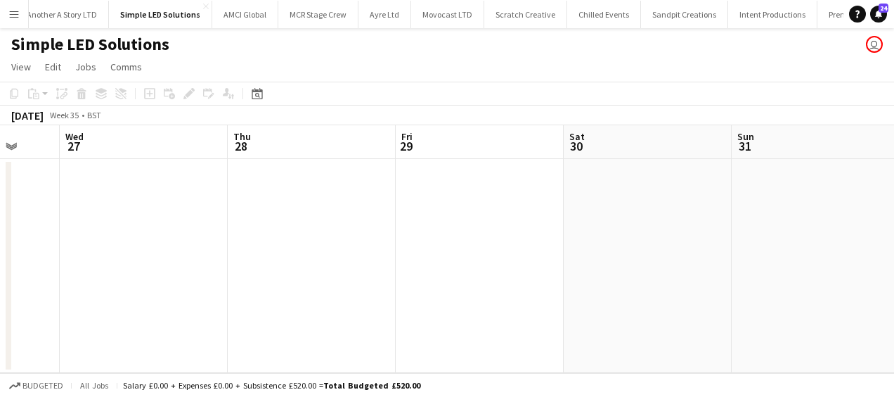
click at [554, 267] on app-calendar-viewport "Sun 24 3/3 1 Job Mon 25 Tue 26 Wed 27 Thu 28 Fri 29 Sat 30 Sun 31 Mon 1 Tue 2 W…" at bounding box center [447, 249] width 894 height 248
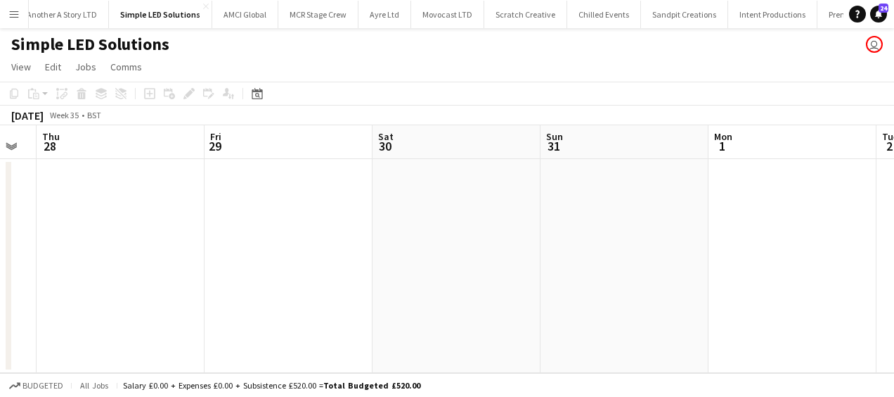
click at [417, 267] on app-calendar-viewport "Sun 24 3/3 1 Job Mon 25 Tue 26 Wed 27 Thu 28 Fri 29 Sat 30 Sun 31 Mon 1 Tue 2 W…" at bounding box center [447, 249] width 894 height 248
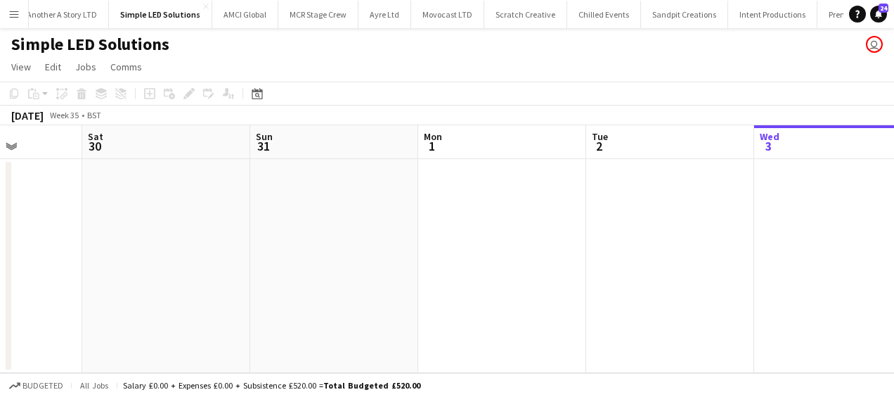
click at [426, 265] on app-calendar-viewport "Tue 26 Wed 27 Thu 28 Fri 29 Sat 30 Sun 31 Mon 1 Tue 2 Wed 3 Thu 4 Fri 5" at bounding box center [447, 249] width 894 height 248
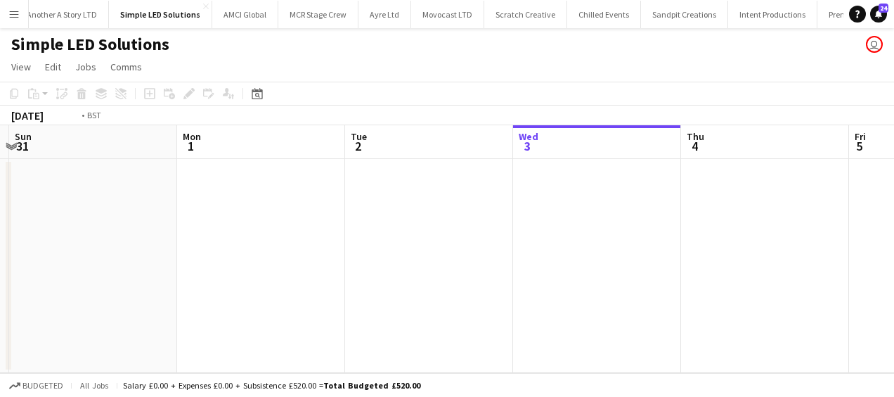
click at [421, 257] on app-calendar-viewport "Thu 28 Fri 29 Sat 30 Sun 31 Mon 1 Tue 2 Wed 3 Thu 4 Fri 5 Sat 6 Sun 7" at bounding box center [447, 249] width 894 height 248
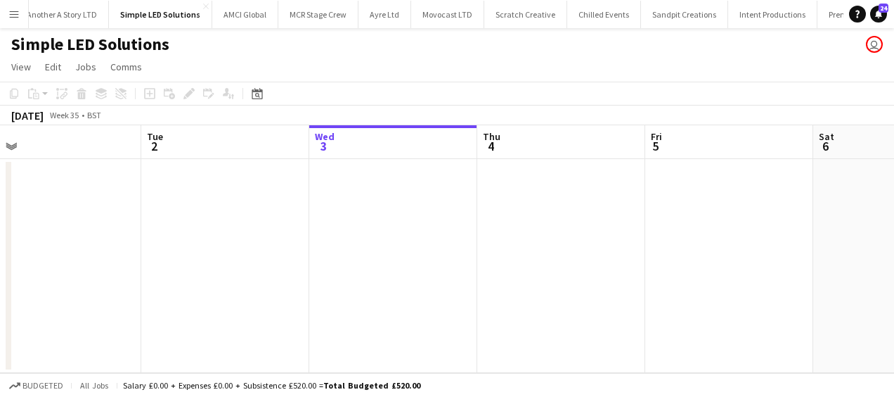
click at [309, 250] on app-calendar-viewport "Sat 30 Sun 31 Mon 1 Tue 2 Wed 3 Thu 4 Fri 5 Sat 6 Sun 7 Mon 8 Tue 9" at bounding box center [447, 249] width 894 height 248
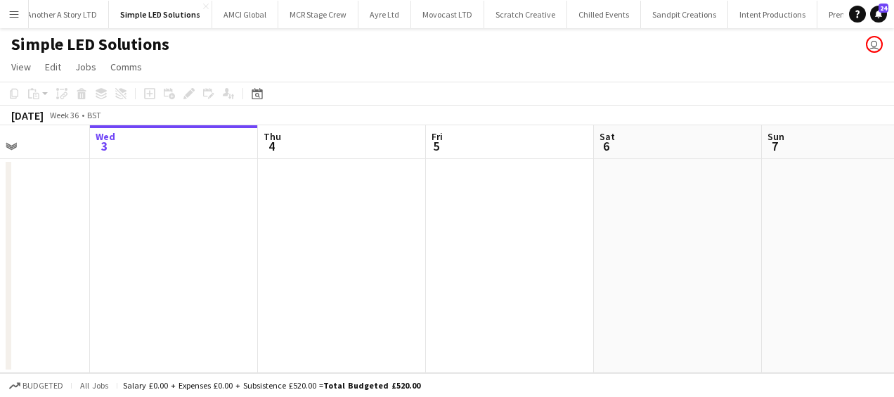
click at [335, 240] on app-calendar-viewport "Sat 30 Sun 31 Mon 1 Tue 2 Wed 3 Thu 4 Fri 5 Sat 6 Sun 7 Mon 8 Tue 9" at bounding box center [447, 249] width 894 height 248
click at [262, 231] on app-calendar-viewport "Mon 1 Tue 2 Wed 3 Thu 4 Fri 5 Sat 6 Sun 7 Mon 8 Tue 9 Wed 10 Thu 11" at bounding box center [447, 249] width 894 height 248
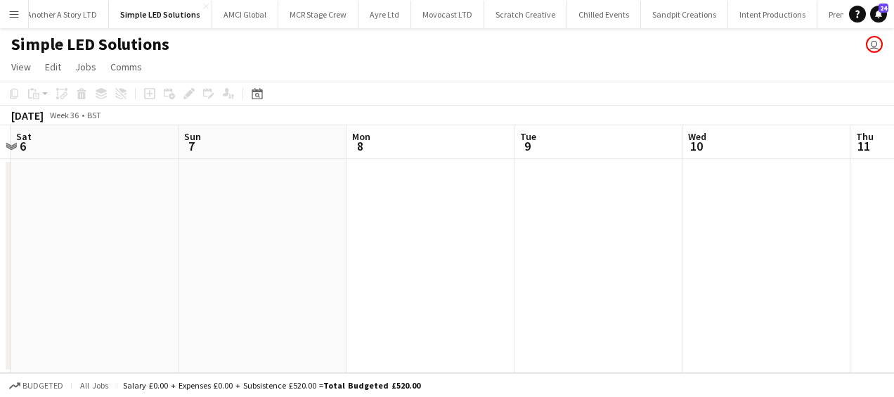
click at [796, 201] on app-calendar-viewport "Wed 3 Thu 4 Fri 5 Sat 6 Sun 7 Mon 8 Tue 9 Wed 10 Thu 11 Fri 12 Sat 13" at bounding box center [447, 249] width 894 height 248
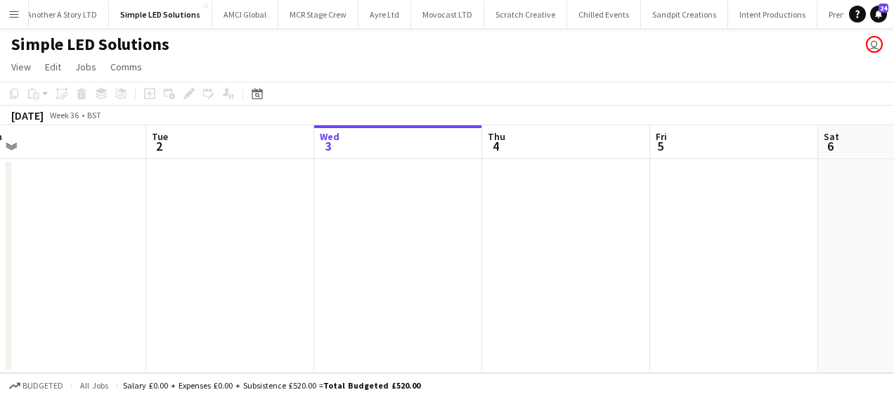
click at [827, 229] on app-calendar-viewport "Sat 30 Sun 31 Mon 1 Tue 2 Wed 3 Thu 4 Fri 5 Sat 6 Sun 7 Mon 8 Tue 9" at bounding box center [447, 249] width 894 height 248
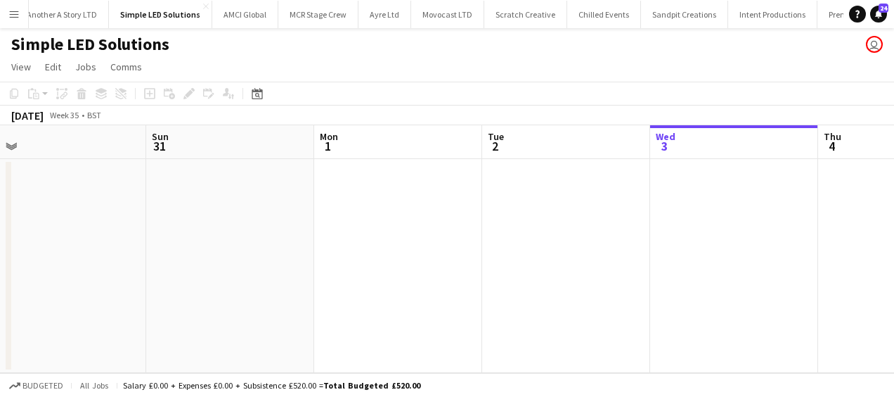
click at [804, 262] on app-calendar-viewport "Thu 28 Fri 29 Sat 30 Sun 31 Mon 1 Tue 2 Wed 3 Thu 4 Fri 5 Sat 6 Sun 7" at bounding box center [447, 249] width 894 height 248
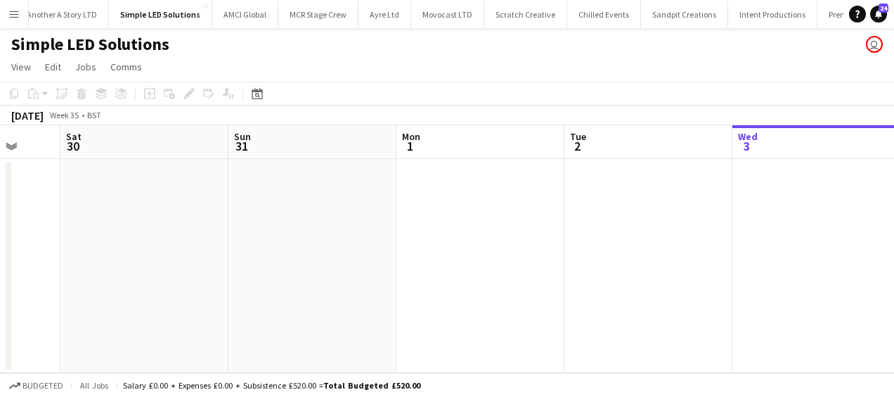
click at [826, 280] on app-calendar-viewport "Wed 27 Thu 28 Fri 29 Sat 30 Sun 31 Mon 1 Tue 2 Wed 3 Thu 4 Fri 5 Sat 6" at bounding box center [447, 249] width 894 height 248
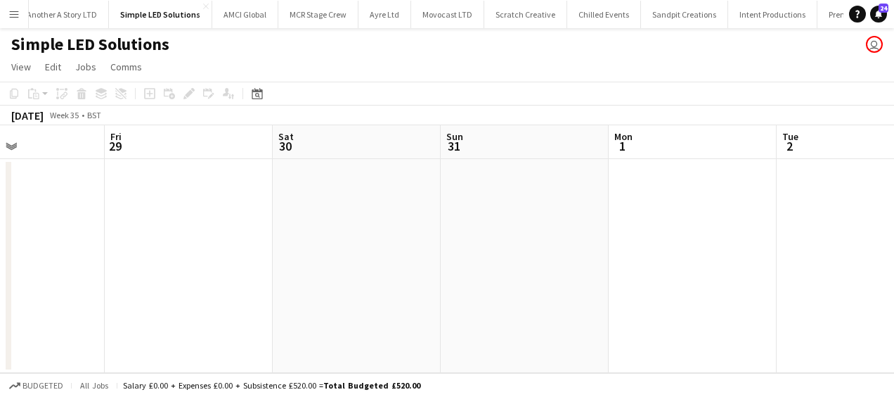
click at [813, 288] on app-calendar-viewport "Tue 26 Wed 27 Thu 28 Fri 29 Sat 30 Sun 31 Mon 1 Tue 2 Wed 3 Thu 4 Fri 5" at bounding box center [447, 249] width 894 height 248
click at [769, 292] on app-calendar-viewport "Mon 25 Tue 26 Wed 27 Thu 28 Fri 29 Sat 30 Sun 31 Mon 1 Tue 2 Wed 3 Thu 4" at bounding box center [447, 249] width 894 height 248
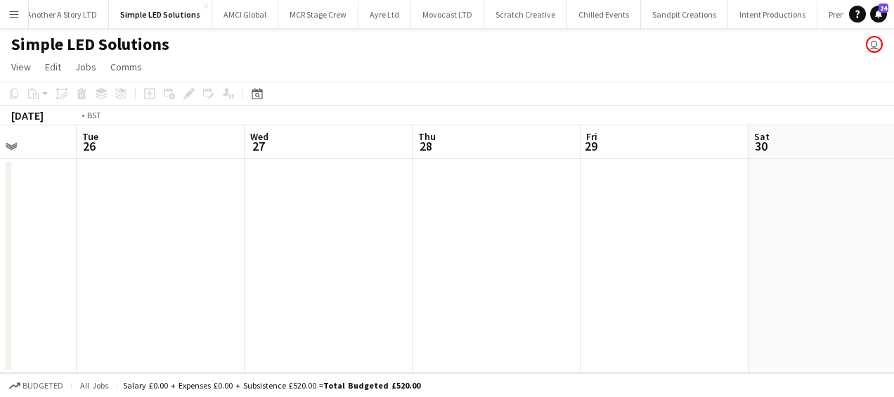
click at [716, 290] on app-calendar-viewport "Sat 23 Sun 24 3/3 1 Job Mon 25 Tue 26 Wed 27 Thu 28 Fri 29 Sat 30 Sun 31 Mon 1 …" at bounding box center [447, 249] width 894 height 248
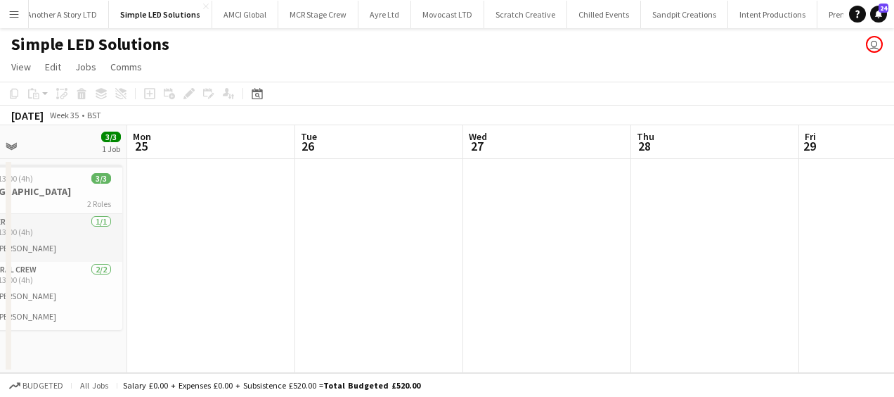
click at [571, 270] on app-calendar-viewport "Fri 22 Sat 23 Sun 24 3/3 1 Job Mon 25 Tue 26 Wed 27 Thu 28 Fri 29 Sat 30 Sun 31…" at bounding box center [447, 249] width 894 height 248
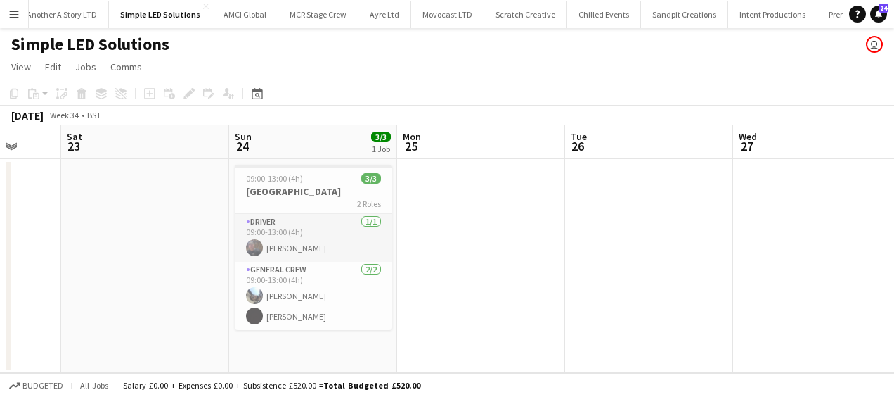
click at [473, 240] on app-date-cell at bounding box center [481, 266] width 168 height 214
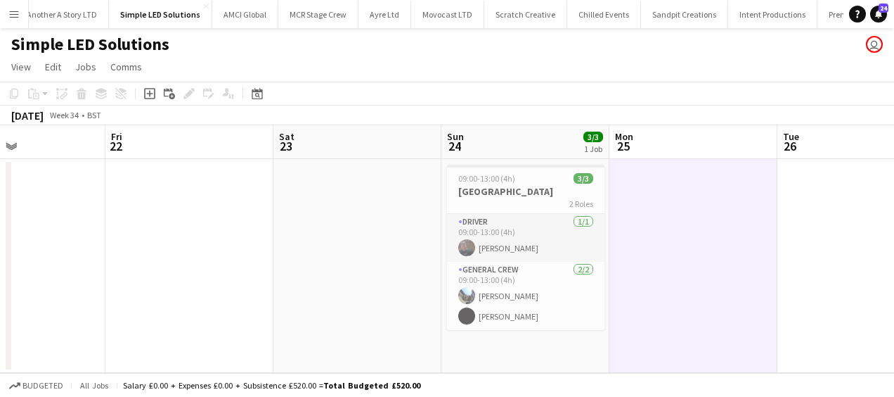
click at [404, 278] on app-calendar-viewport "Tue 19 Wed 20 Thu 21 Fri 22 Sat 23 Sun 24 3/3 1 Job Mon 25 Tue 26 Wed 27 Thu 28…" at bounding box center [447, 249] width 894 height 248
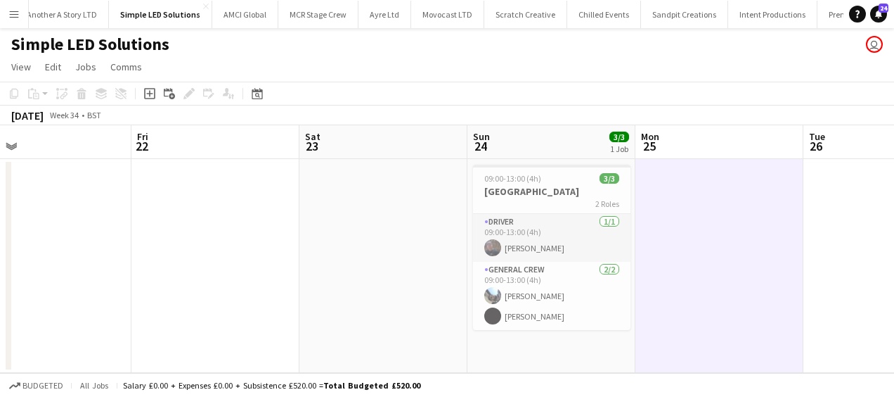
click at [638, 248] on app-date-cell at bounding box center [720, 266] width 168 height 214
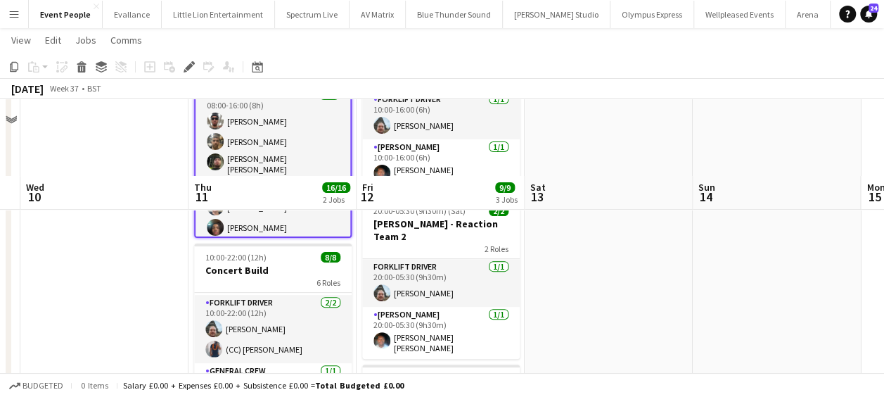
scroll to position [70, 0]
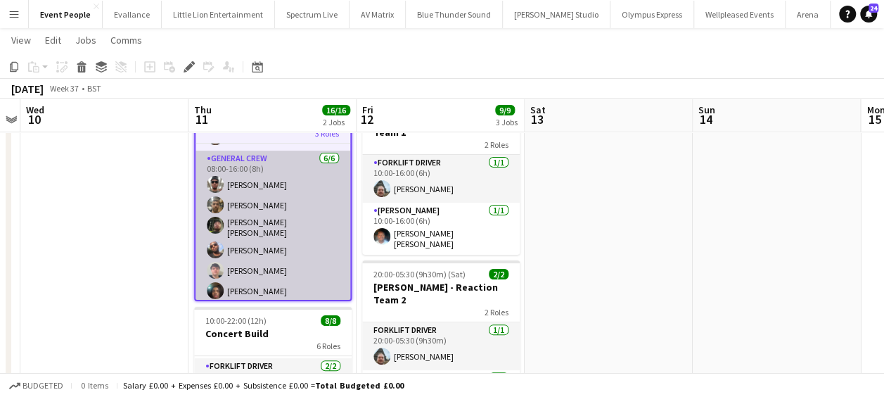
click at [264, 284] on app-card-role "General Crew 6/6 08:00-16:00 (8h) Stefan Simpson-Soye James Granger Kane O’Neil…" at bounding box center [272, 227] width 155 height 154
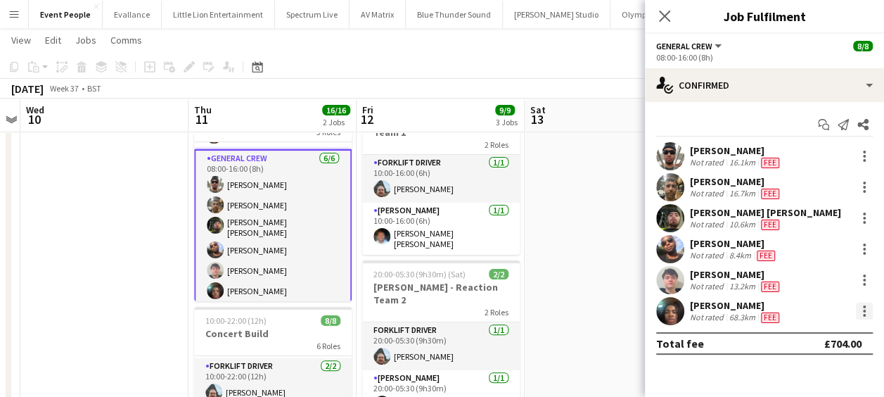
click at [865, 308] on div at bounding box center [864, 310] width 17 height 17
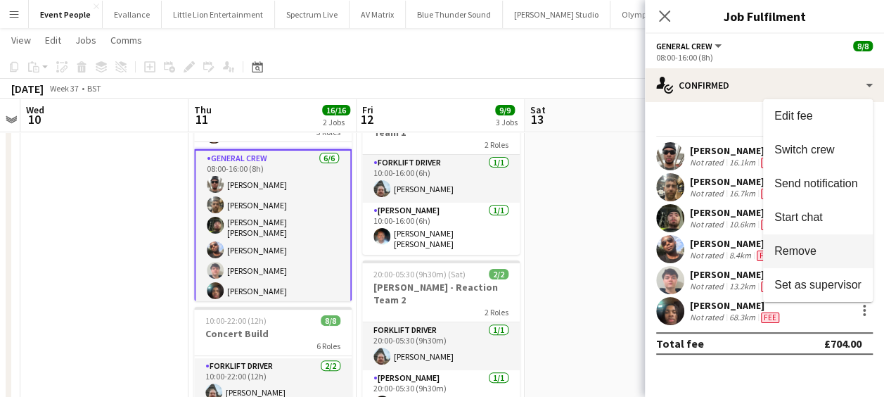
click at [800, 250] on span "Remove" at bounding box center [795, 251] width 42 height 12
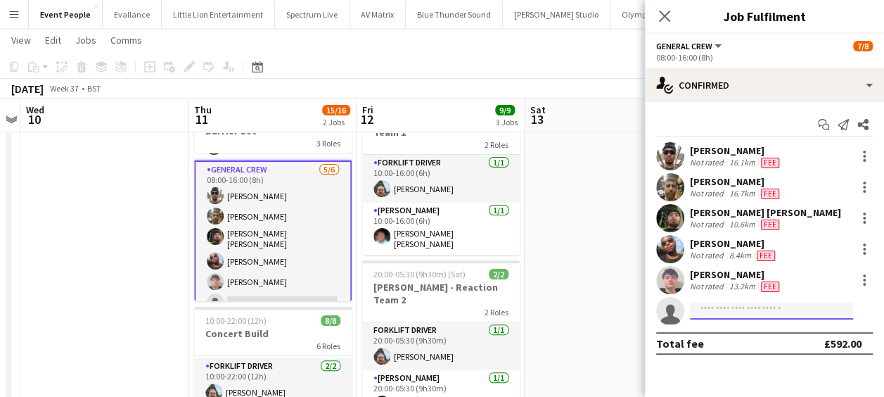
click at [747, 315] on input at bounding box center [771, 310] width 163 height 17
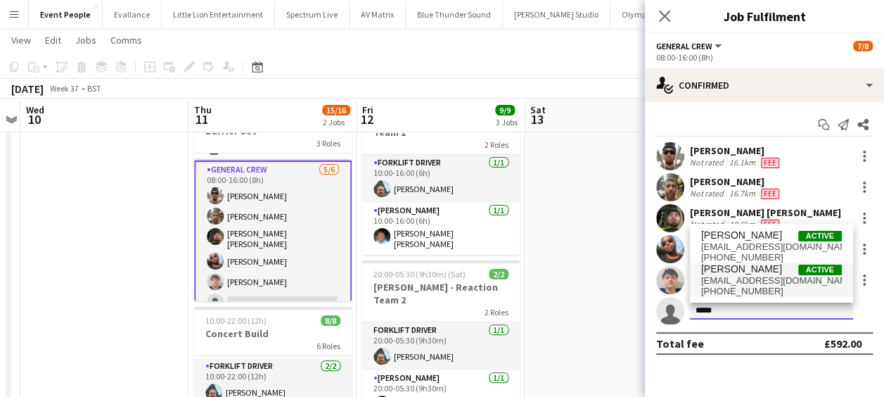
type input "*****"
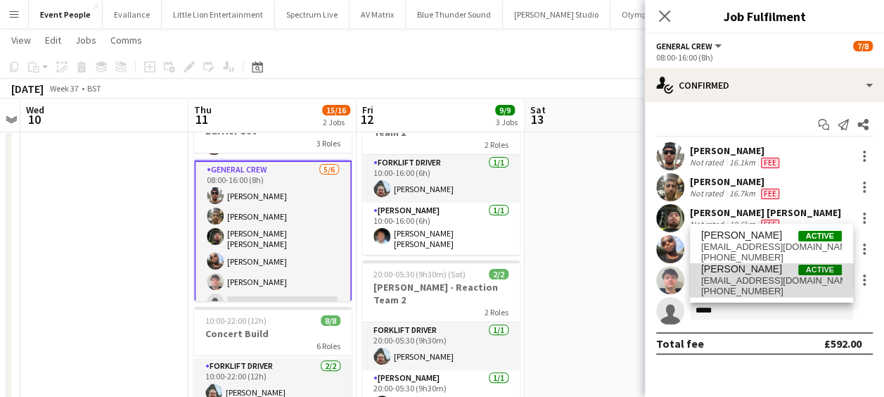
click at [759, 278] on span "yorkshirechef@tutamail.com" at bounding box center [771, 280] width 141 height 11
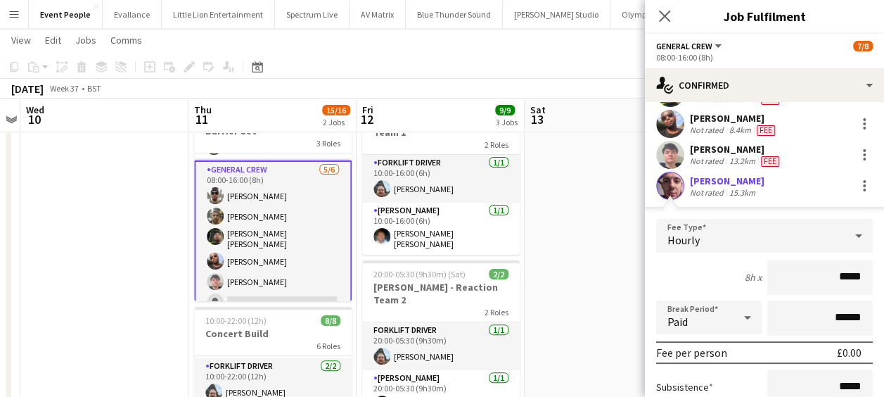
scroll to position [158, 0]
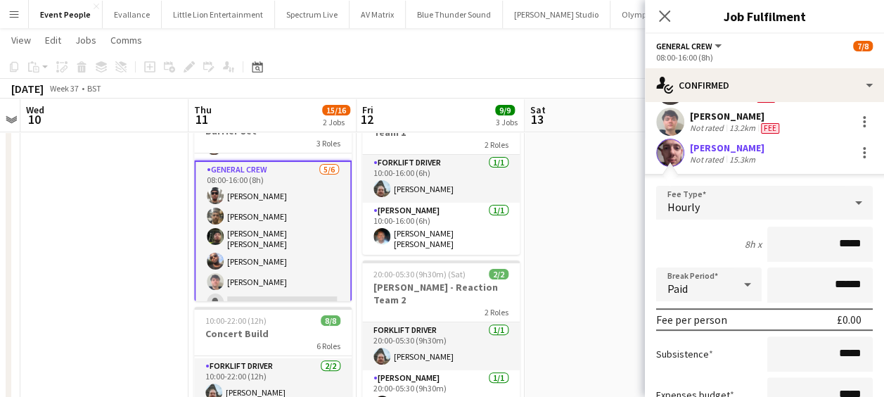
drag, startPoint x: 821, startPoint y: 224, endPoint x: 817, endPoint y: 235, distance: 11.4
click at [819, 233] on form "Fee Type Hourly 8h x ***** Break Period Paid ****** Fee per person £0.00 Subsis…" at bounding box center [764, 336] width 239 height 300
drag, startPoint x: 827, startPoint y: 242, endPoint x: 852, endPoint y: 242, distance: 25.3
click at [852, 242] on input "*****" at bounding box center [819, 243] width 105 height 35
type input "******"
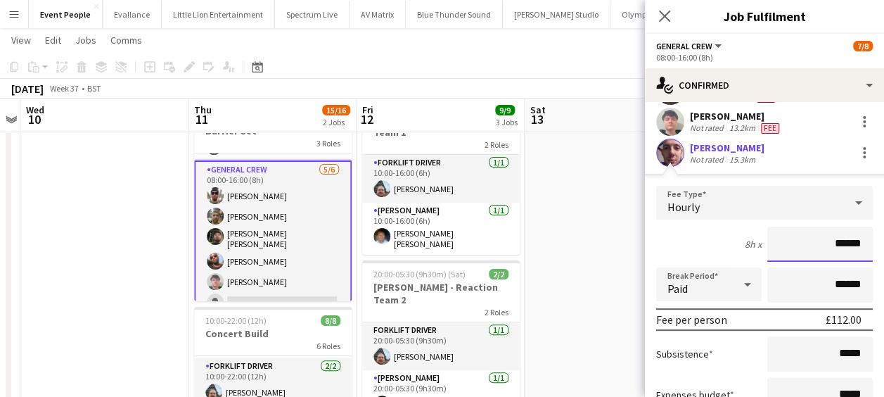
scroll to position [288, 0]
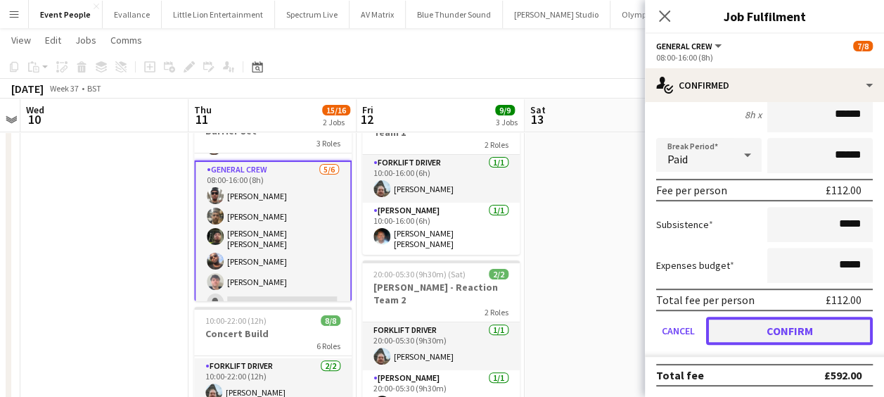
click at [787, 339] on button "Confirm" at bounding box center [789, 330] width 167 height 28
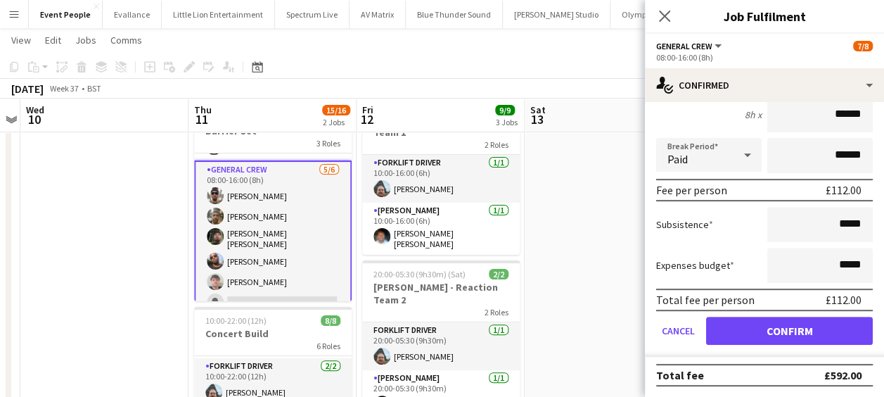
scroll to position [0, 0]
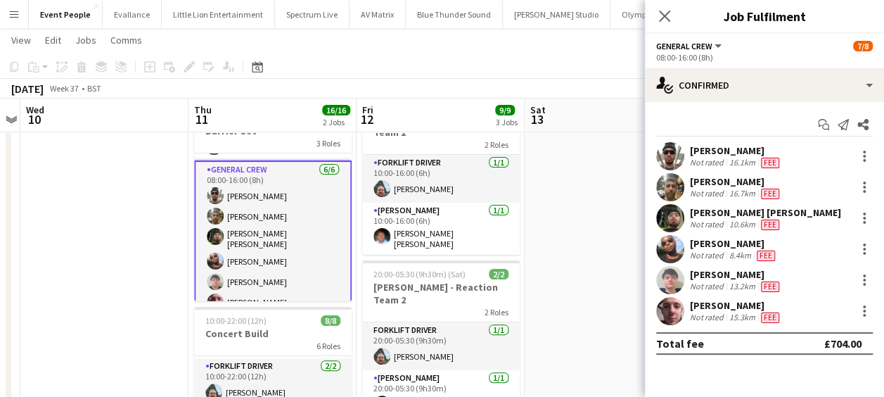
click at [129, 270] on app-date-cell at bounding box center [104, 378] width 168 height 582
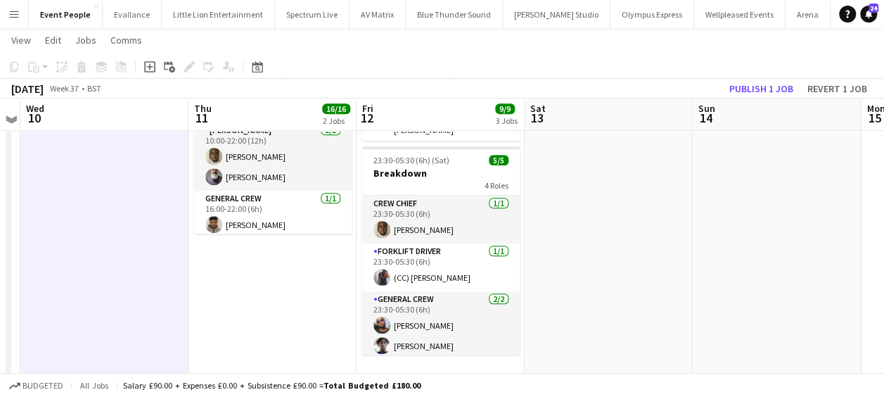
scroll to position [281, 0]
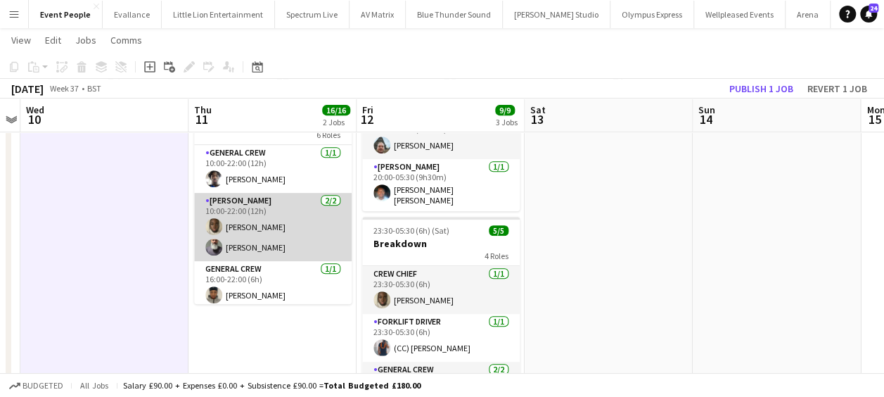
click at [249, 243] on app-card-role "Van Driver 2/2 10:00-22:00 (12h) David Simbizi Edvardas Draskinis" at bounding box center [273, 227] width 158 height 68
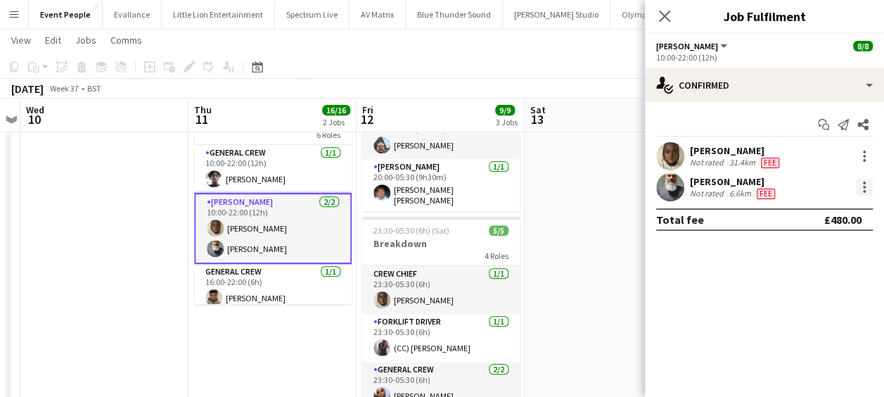
click at [862, 184] on div at bounding box center [864, 187] width 17 height 17
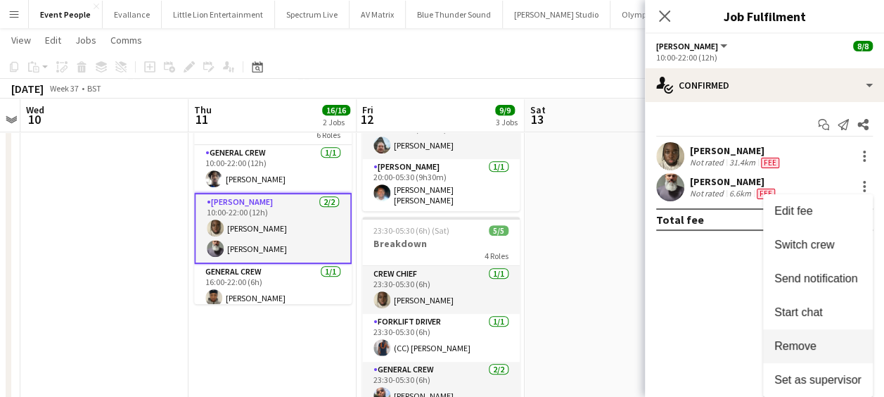
click at [809, 342] on span "Remove" at bounding box center [795, 346] width 42 height 12
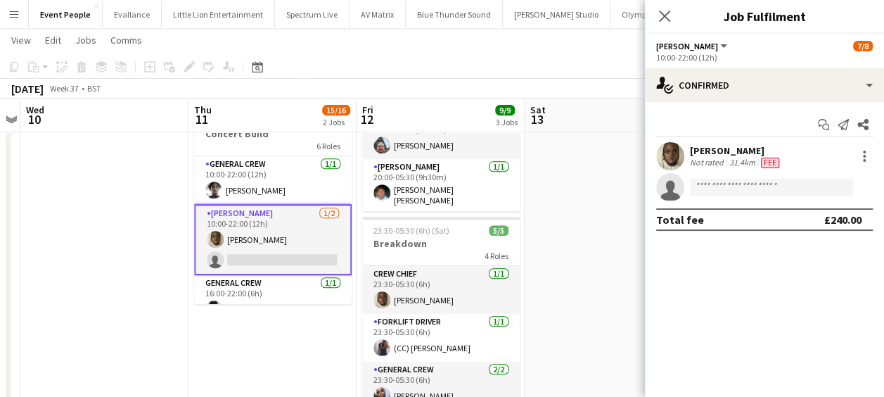
click at [768, 174] on app-invite-slot "single-neutral-actions" at bounding box center [764, 187] width 239 height 28
click at [763, 184] on input at bounding box center [771, 187] width 163 height 17
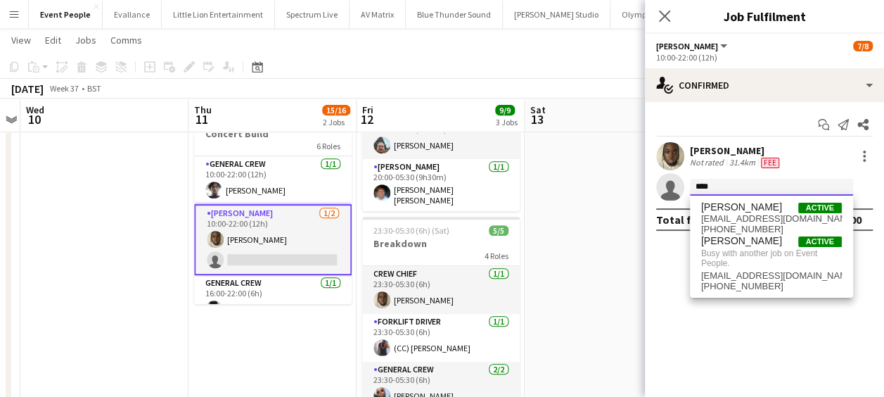
type input "****"
click at [565, 209] on app-date-cell at bounding box center [609, 167] width 168 height 582
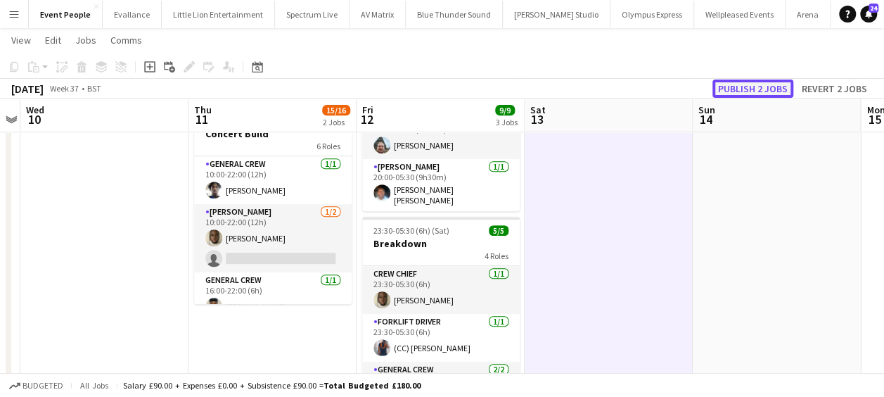
click at [772, 82] on button "Publish 2 jobs" at bounding box center [752, 88] width 81 height 18
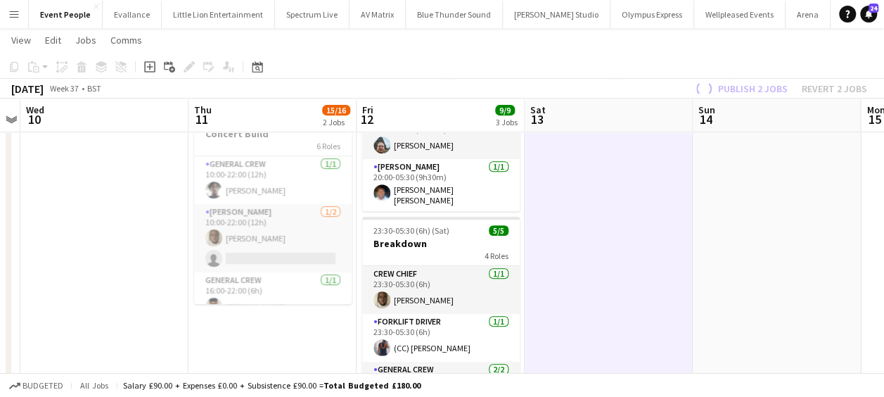
scroll to position [86, 0]
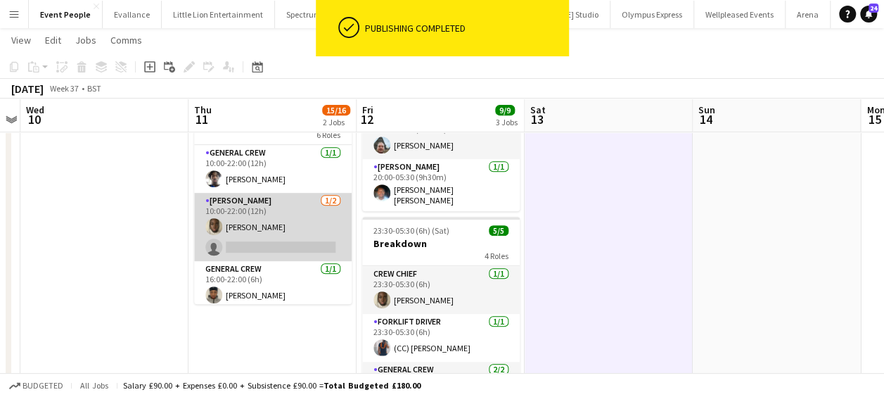
click at [252, 243] on app-card-role "Van Driver 1/2 10:00-22:00 (12h) David Simbizi single-neutral-actions" at bounding box center [273, 227] width 158 height 68
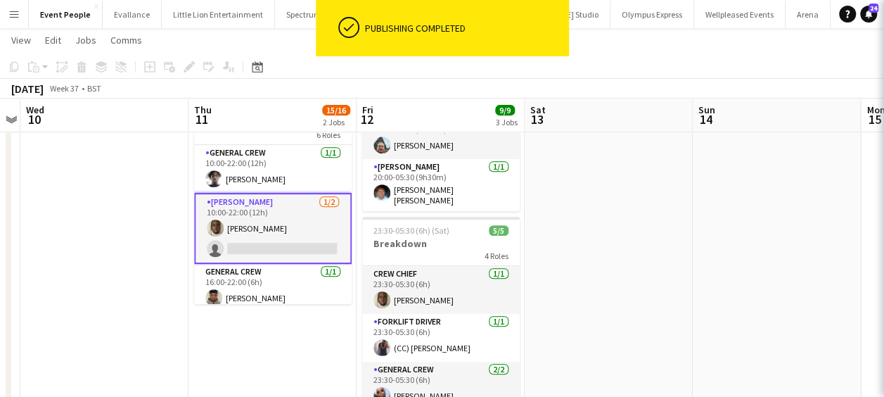
scroll to position [0, 483]
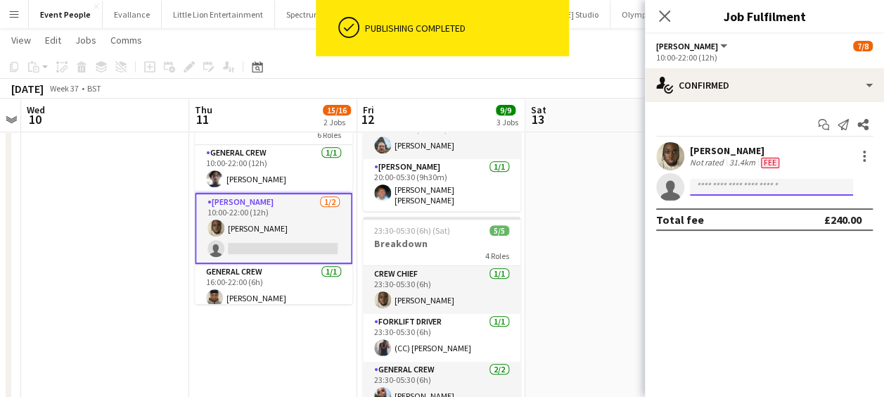
click at [757, 194] on input at bounding box center [771, 187] width 163 height 17
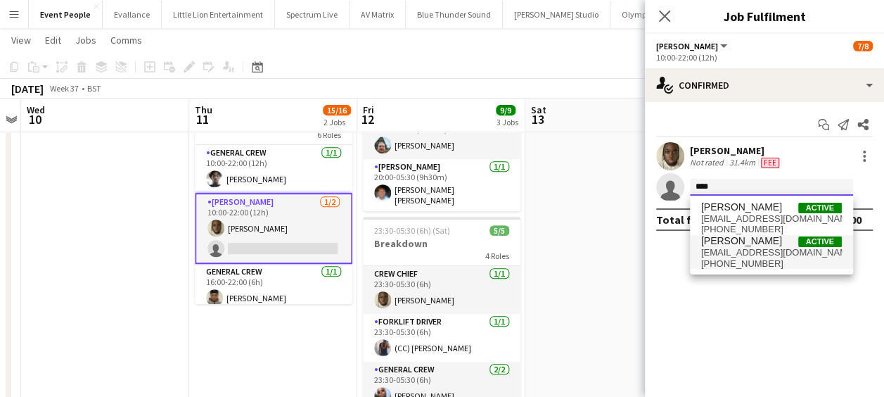
type input "****"
click at [752, 264] on span "+4407359038568" at bounding box center [771, 263] width 141 height 11
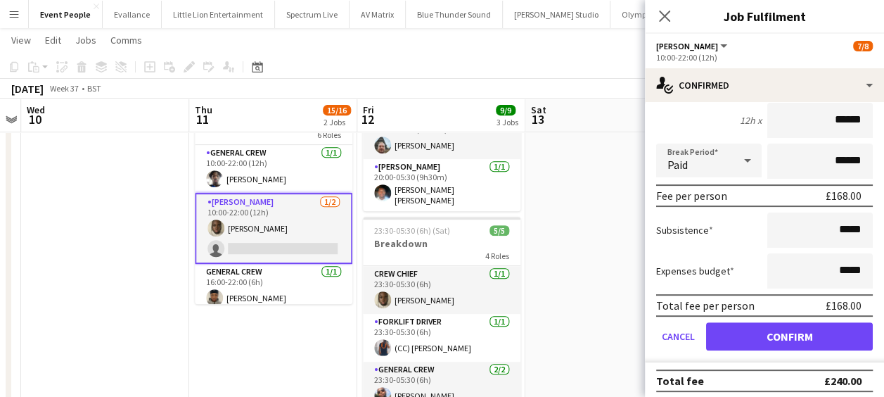
scroll to position [164, 0]
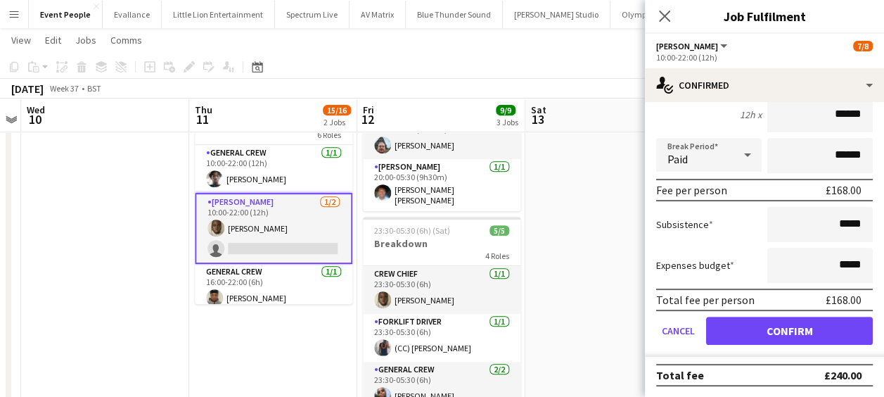
drag, startPoint x: 810, startPoint y: 118, endPoint x: 881, endPoint y: 117, distance: 71.0
click at [881, 117] on mat-expansion-panel "check Confirmed Start chat Send notification Share David Simbizi Not rated 31.4…" at bounding box center [764, 249] width 239 height 295
type input "******"
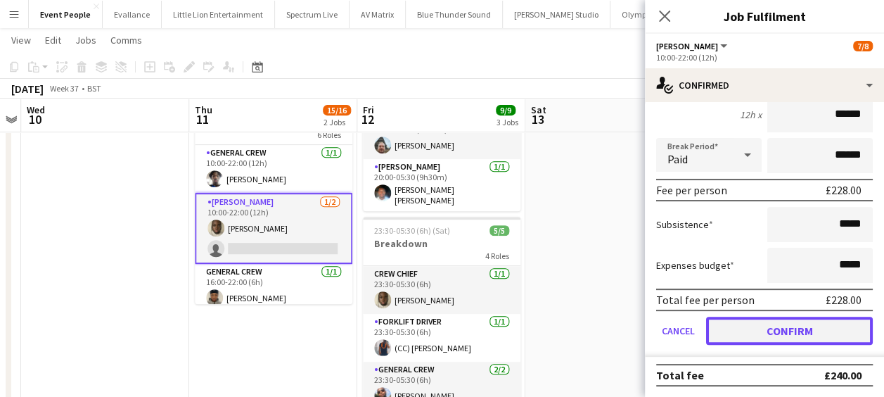
click at [774, 330] on button "Confirm" at bounding box center [789, 330] width 167 height 28
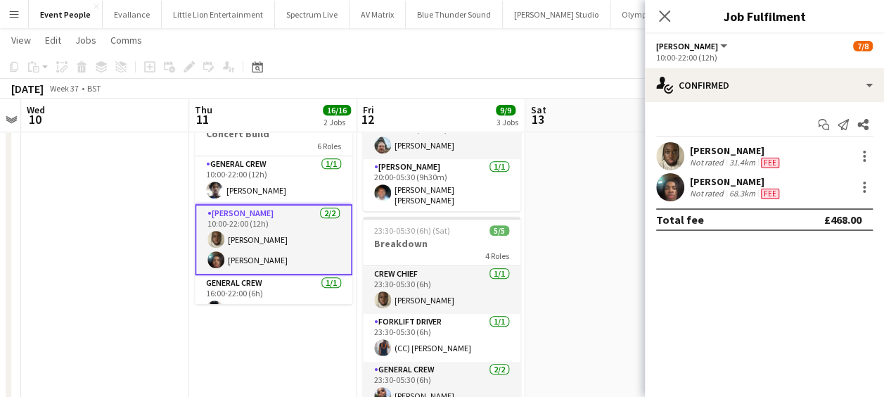
scroll to position [0, 0]
click at [561, 245] on app-date-cell at bounding box center [609, 167] width 168 height 582
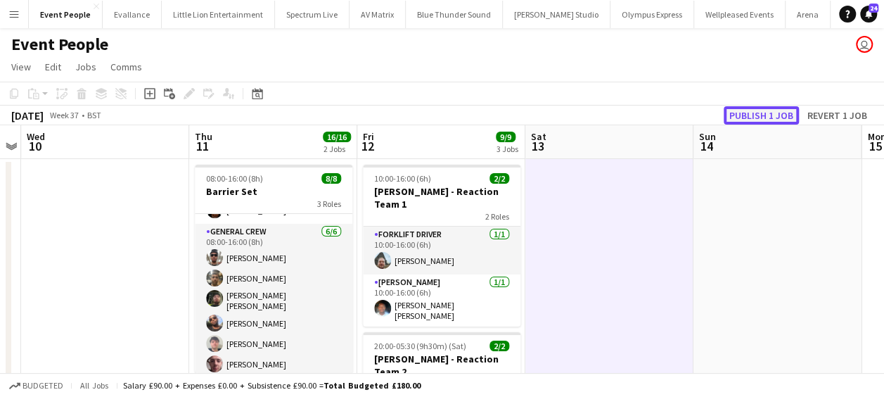
click at [769, 120] on button "Publish 1 job" at bounding box center [761, 115] width 75 height 18
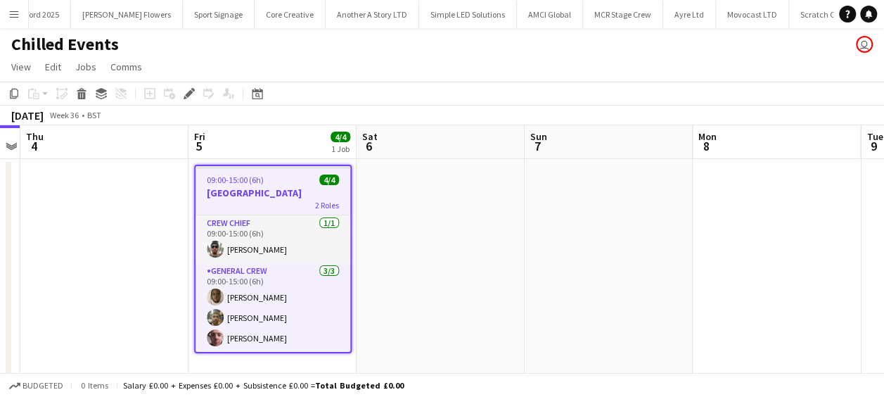
scroll to position [0, 842]
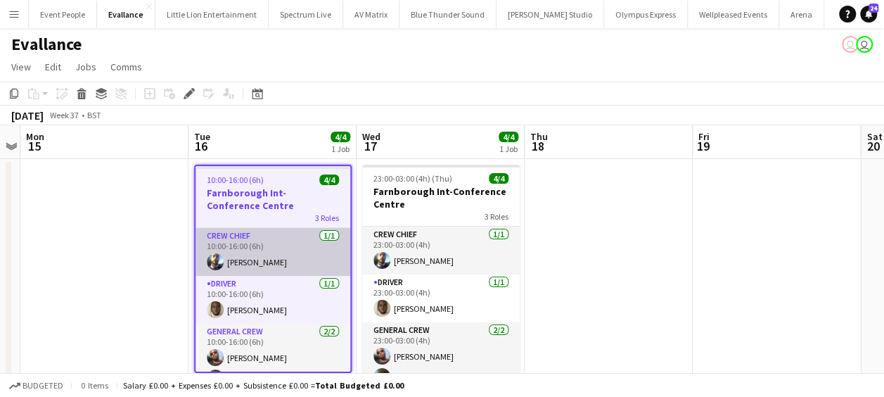
scroll to position [20, 0]
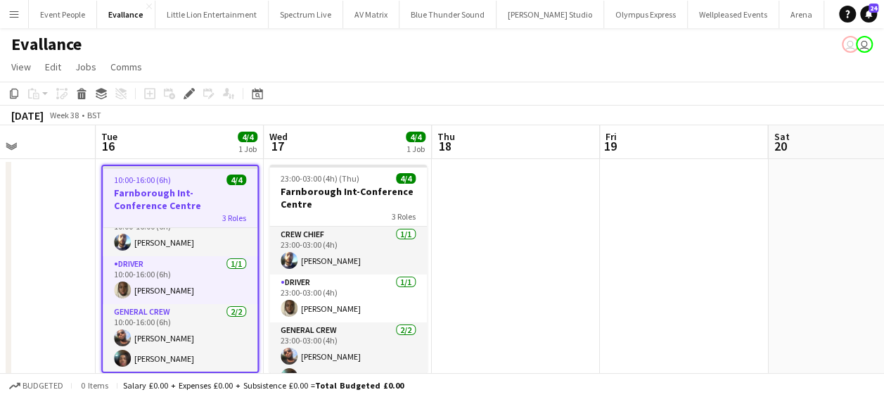
drag, startPoint x: 239, startPoint y: 329, endPoint x: 143, endPoint y: 326, distance: 96.4
click at [143, 326] on app-calendar-viewport "Fri 12 Sat 13 Sun 14 Mon 15 Tue 16 4/4 1 Job Wed 17 4/4 1 Job Thu 18 Fri 19 Sat…" at bounding box center [442, 263] width 884 height 276
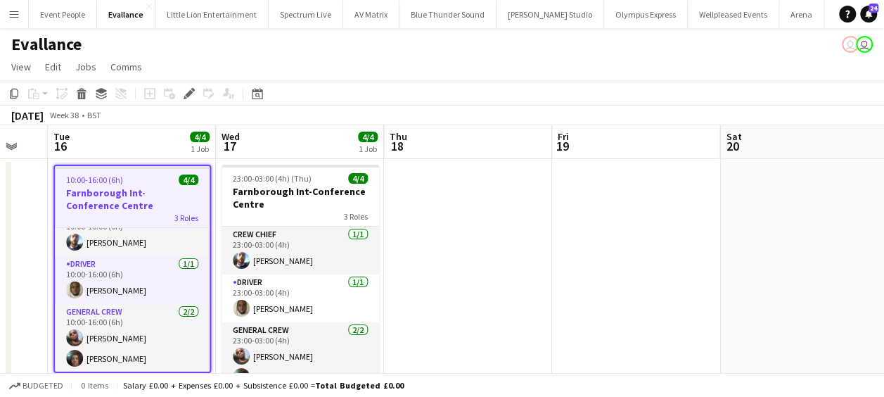
click at [530, 295] on app-date-cell at bounding box center [468, 280] width 168 height 242
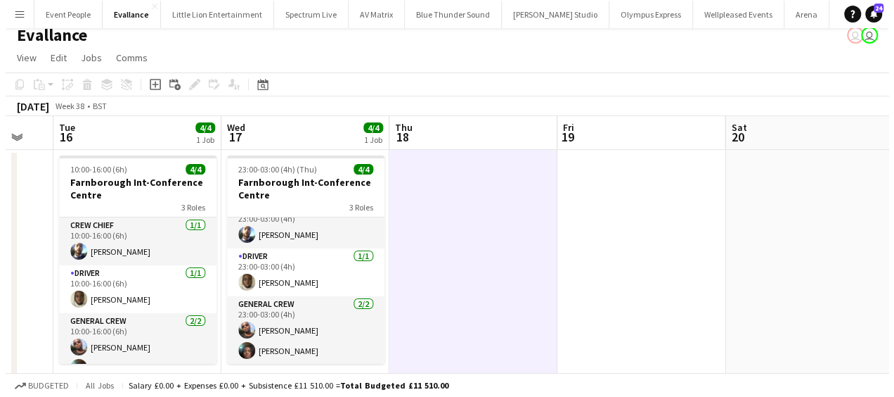
scroll to position [0, 0]
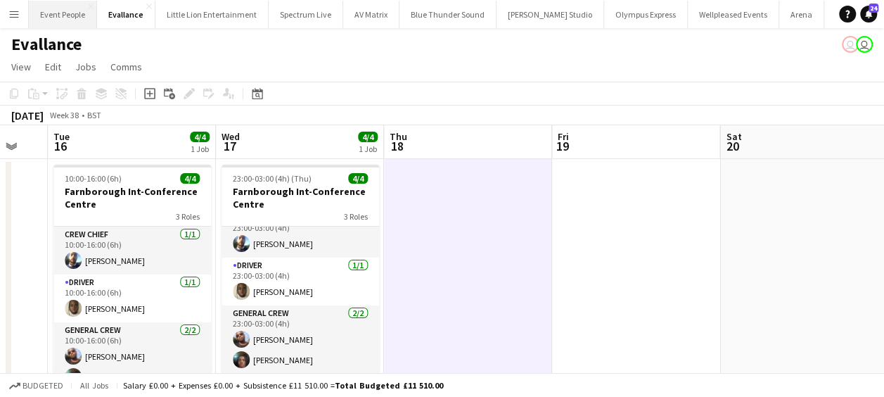
click at [60, 14] on button "Event People Close" at bounding box center [63, 14] width 68 height 27
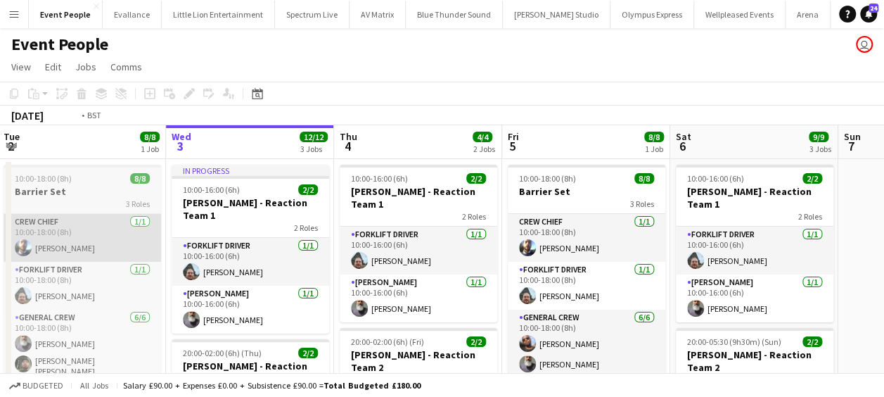
drag, startPoint x: 309, startPoint y: 239, endPoint x: 409, endPoint y: 233, distance: 100.0
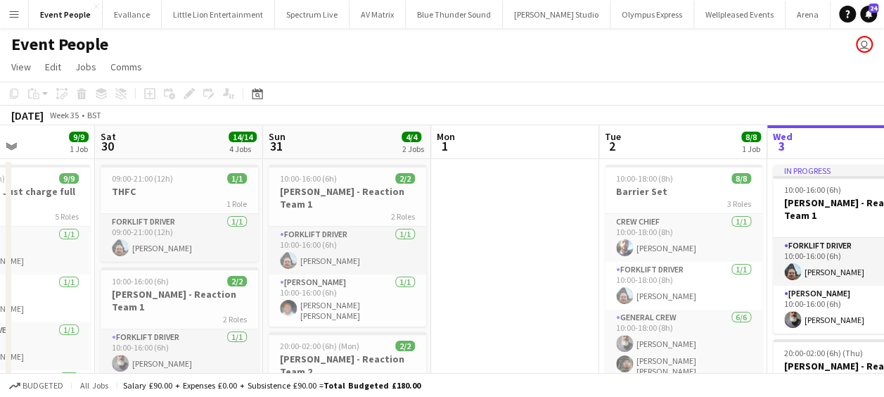
drag, startPoint x: 460, startPoint y: 234, endPoint x: 602, endPoint y: 222, distance: 142.6
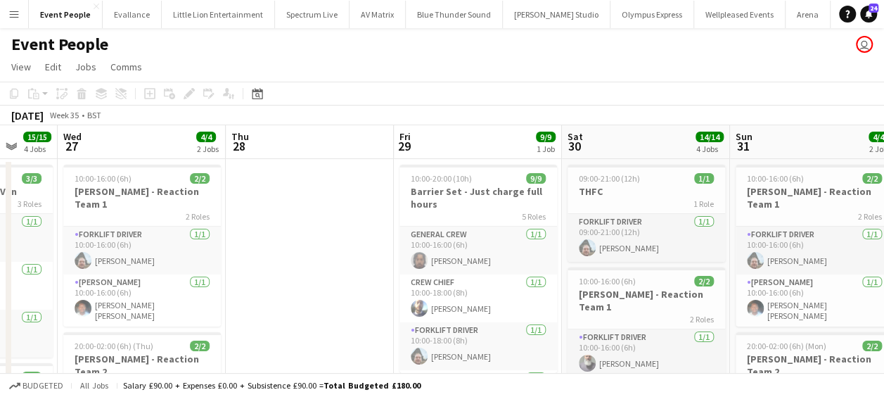
drag, startPoint x: 515, startPoint y: 237, endPoint x: 669, endPoint y: 229, distance: 154.9
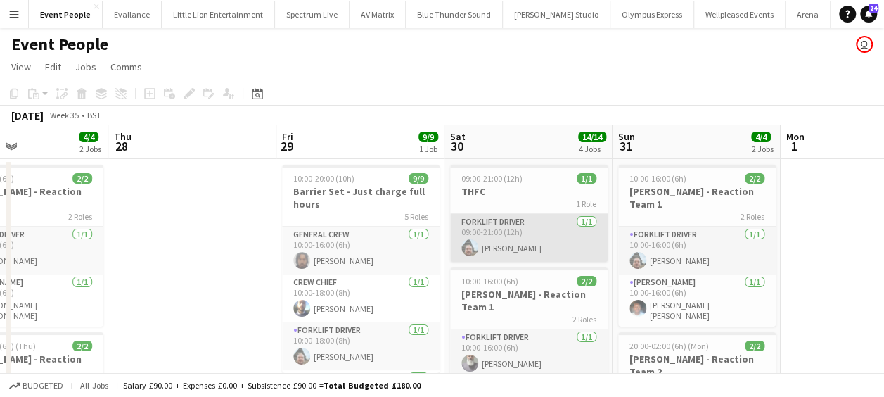
drag, startPoint x: 523, startPoint y: 250, endPoint x: 695, endPoint y: 228, distance: 173.7
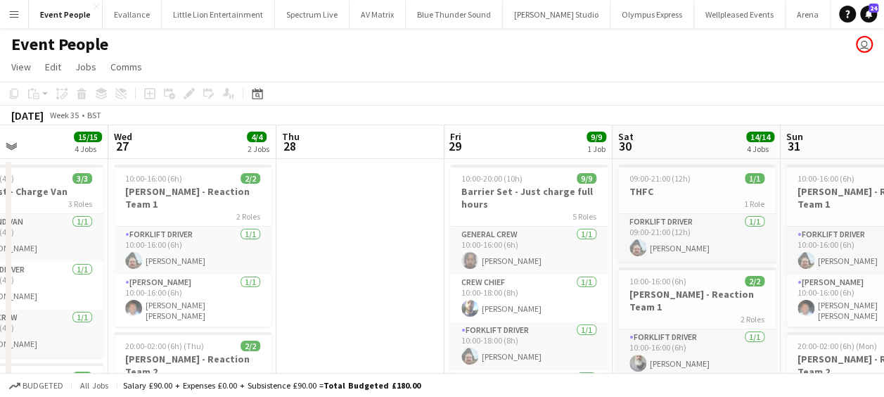
drag, startPoint x: 616, startPoint y: 238, endPoint x: 650, endPoint y: 239, distance: 33.8
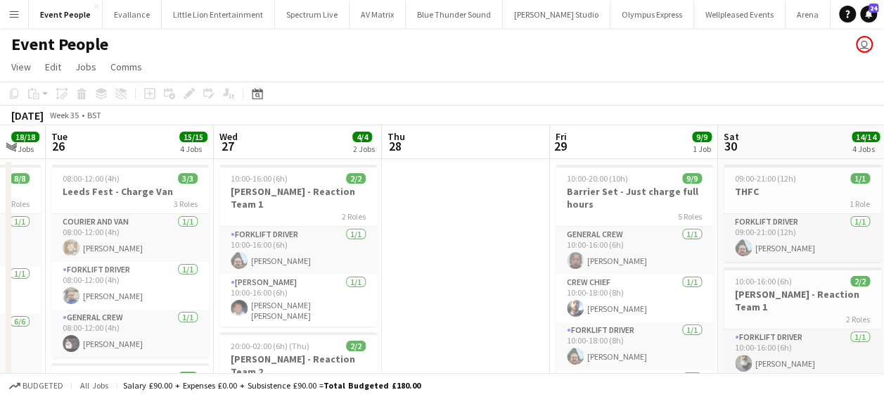
drag, startPoint x: 492, startPoint y: 264, endPoint x: 425, endPoint y: 266, distance: 66.8
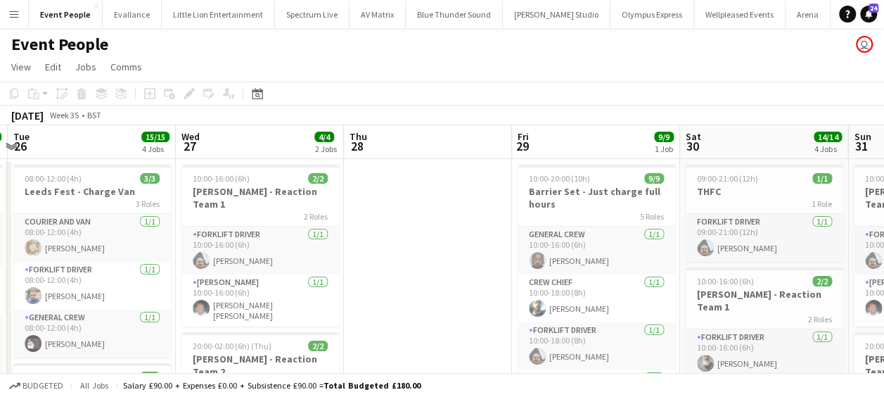
drag, startPoint x: 271, startPoint y: 340, endPoint x: 143, endPoint y: 330, distance: 129.0
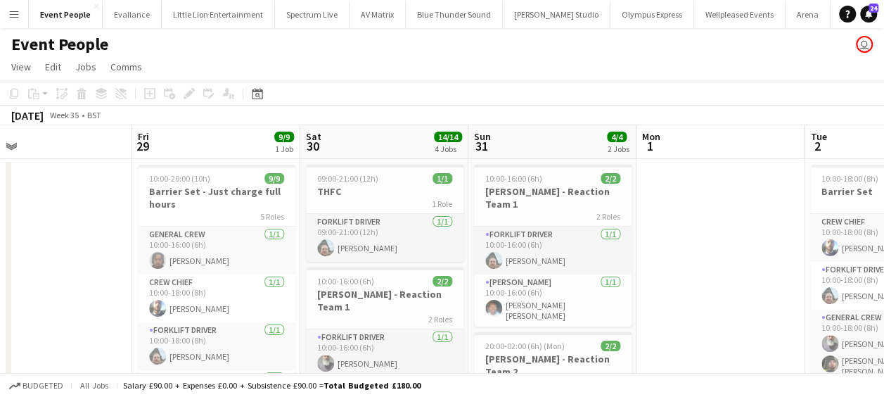
drag, startPoint x: 377, startPoint y: 300, endPoint x: 324, endPoint y: 298, distance: 52.8
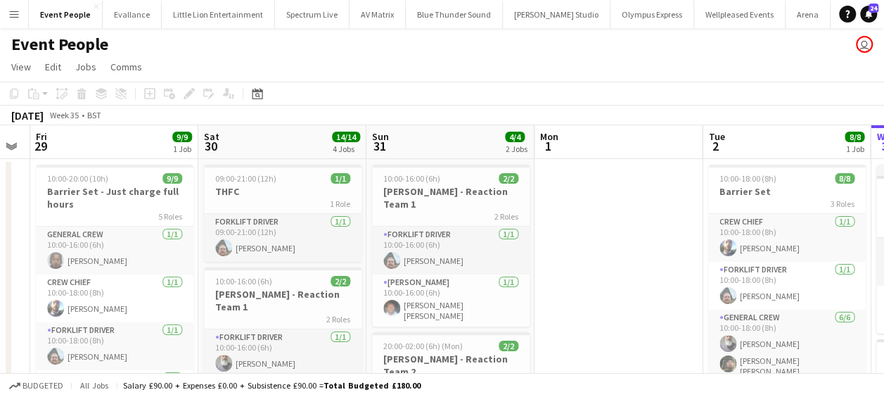
drag, startPoint x: 557, startPoint y: 285, endPoint x: 454, endPoint y: 290, distance: 103.5
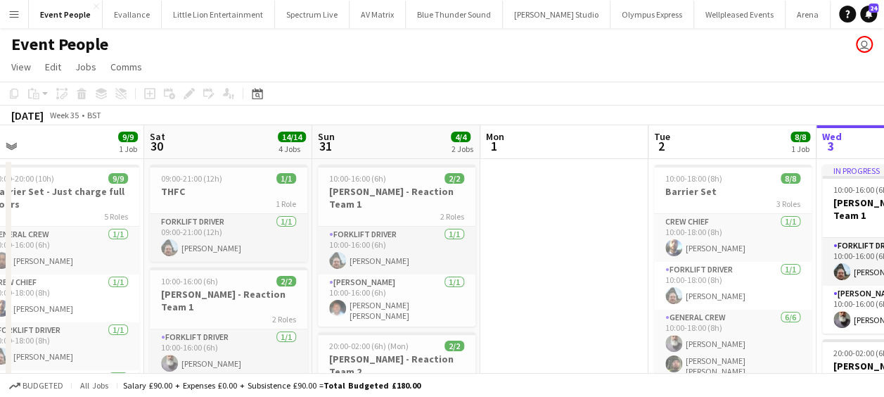
scroll to position [0, 308]
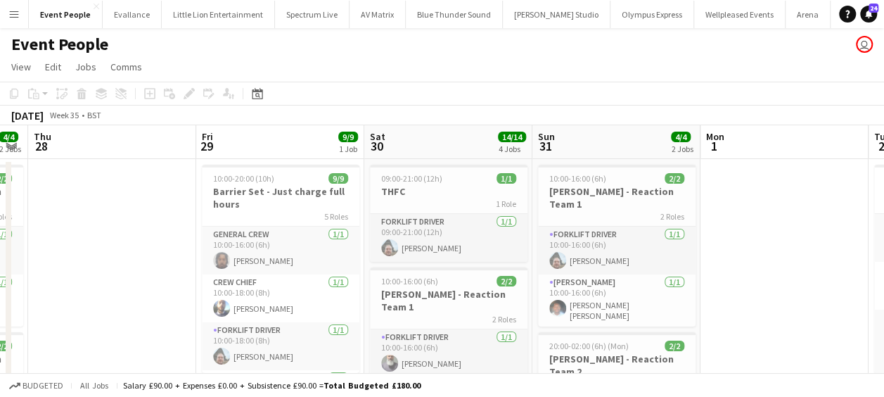
drag, startPoint x: 510, startPoint y: 276, endPoint x: 731, endPoint y: 252, distance: 222.1
